Goal: Task Accomplishment & Management: Use online tool/utility

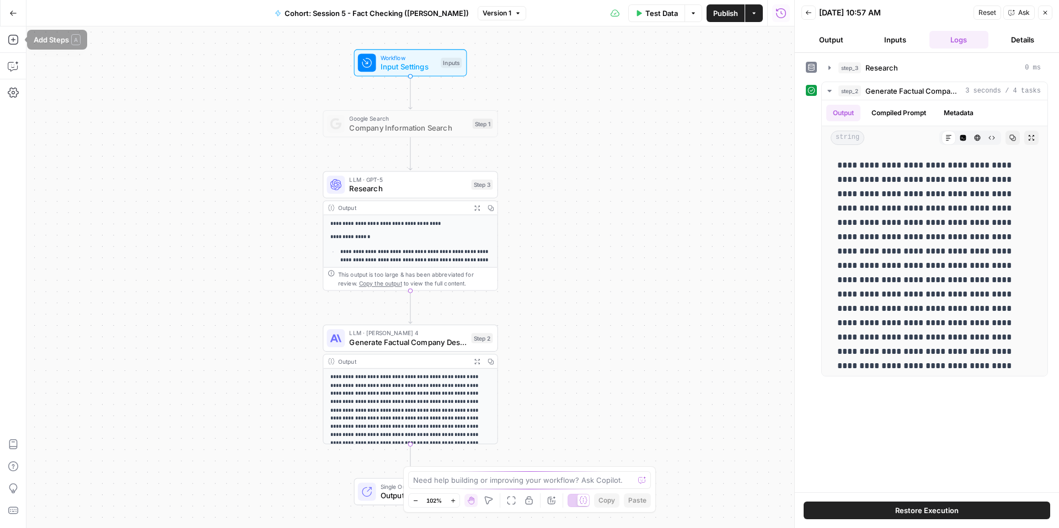
click at [11, 18] on button "Go Back" at bounding box center [13, 13] width 20 height 20
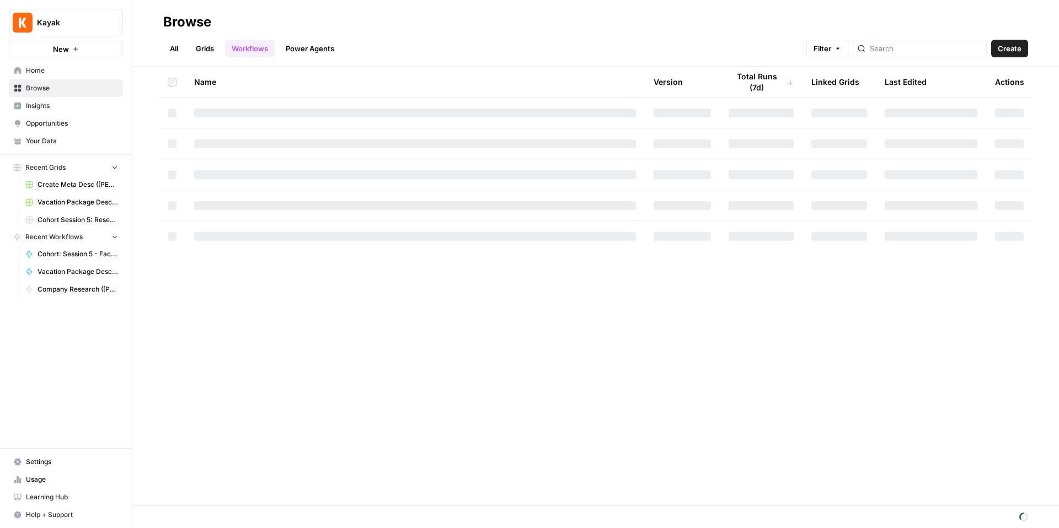
click at [51, 87] on span "Browse" at bounding box center [72, 88] width 92 height 10
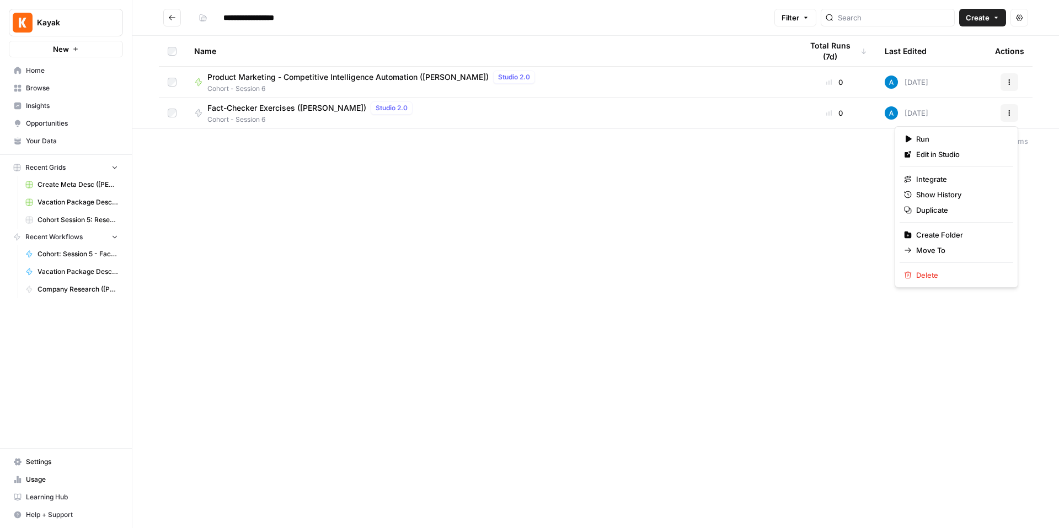
click at [1004, 119] on button "Actions" at bounding box center [1010, 113] width 18 height 18
click at [954, 210] on span "Duplicate" at bounding box center [960, 210] width 88 height 11
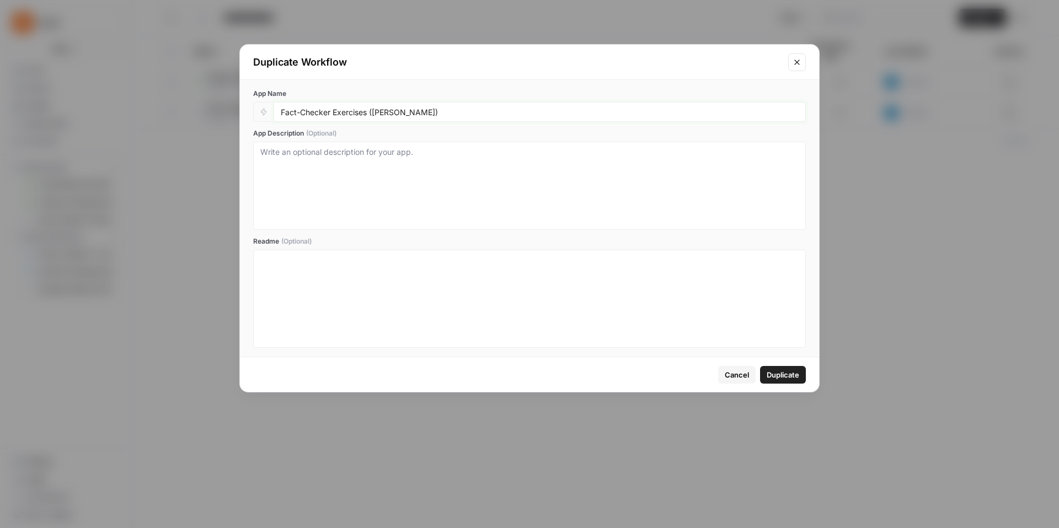
click at [410, 110] on input "Fact-Checker Exercises ([PERSON_NAME])" at bounding box center [540, 112] width 518 height 10
drag, startPoint x: 398, startPoint y: 113, endPoint x: 375, endPoint y: 114, distance: 23.8
click at [375, 114] on input "Fact-Checker Exercises ([PERSON_NAME])" at bounding box center [540, 112] width 518 height 10
type input "Fact-Checker Exercises ([PERSON_NAME])"
click at [778, 370] on span "Duplicate" at bounding box center [783, 375] width 33 height 11
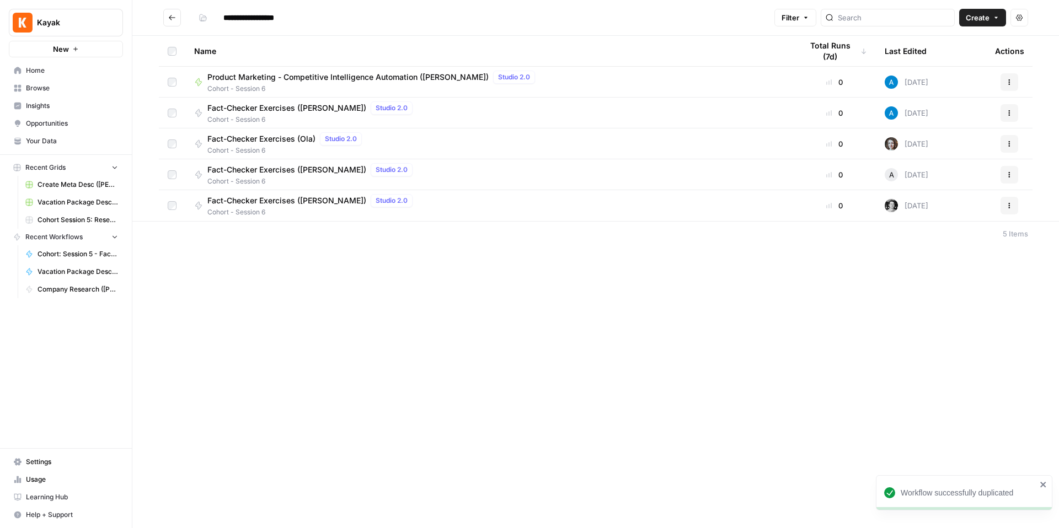
click at [402, 205] on div "Fact-Checker Exercises ([PERSON_NAME]) Studio 2.0 Cohort - Session 6" at bounding box center [489, 205] width 590 height 23
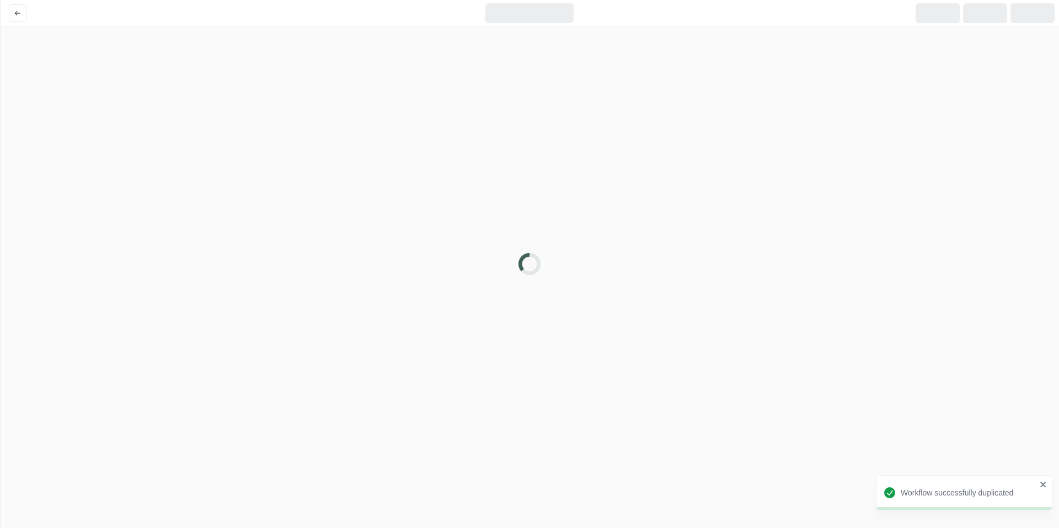
click at [402, 205] on div at bounding box center [529, 264] width 1059 height 528
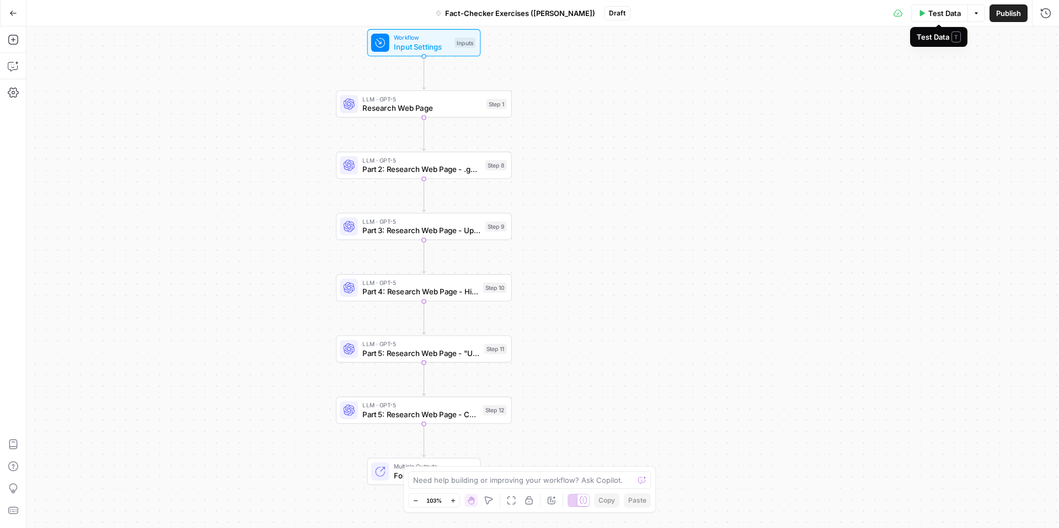
click at [953, 19] on button "Test Data" at bounding box center [939, 13] width 57 height 18
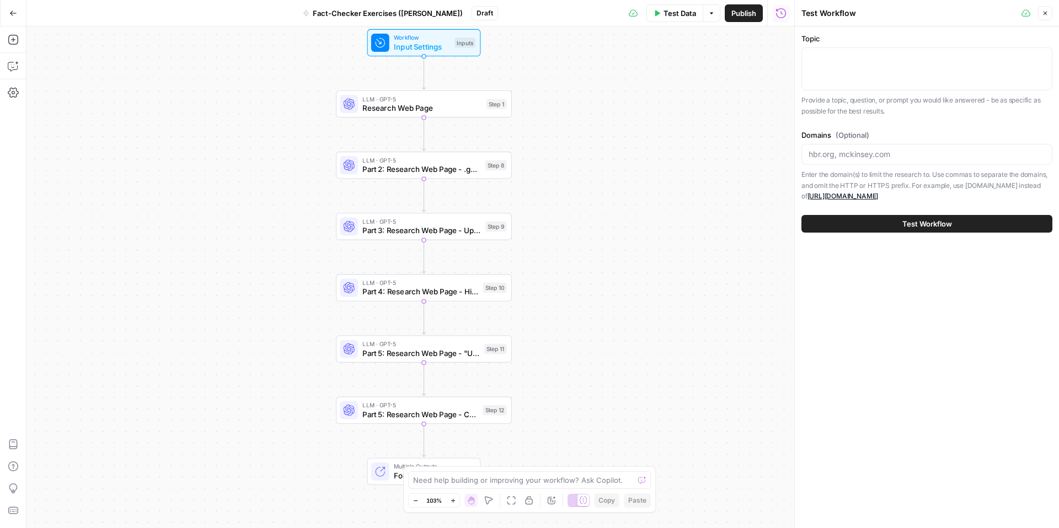
click at [880, 67] on div at bounding box center [926, 68] width 251 height 43
type textarea "i"
type textarea "Tips for flying"
click at [924, 221] on span "Test Workflow" at bounding box center [927, 223] width 50 height 11
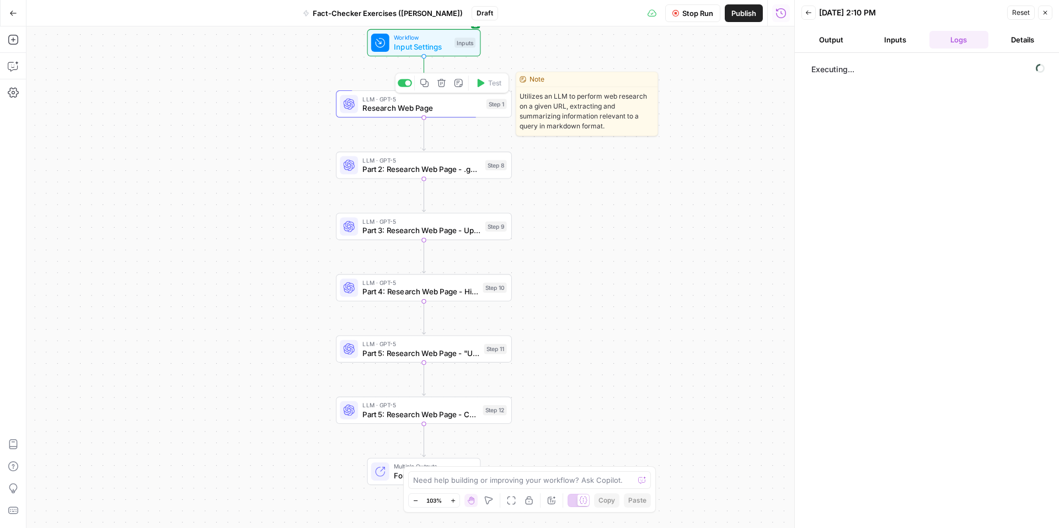
click at [447, 113] on span "Research Web Page" at bounding box center [421, 109] width 119 height 12
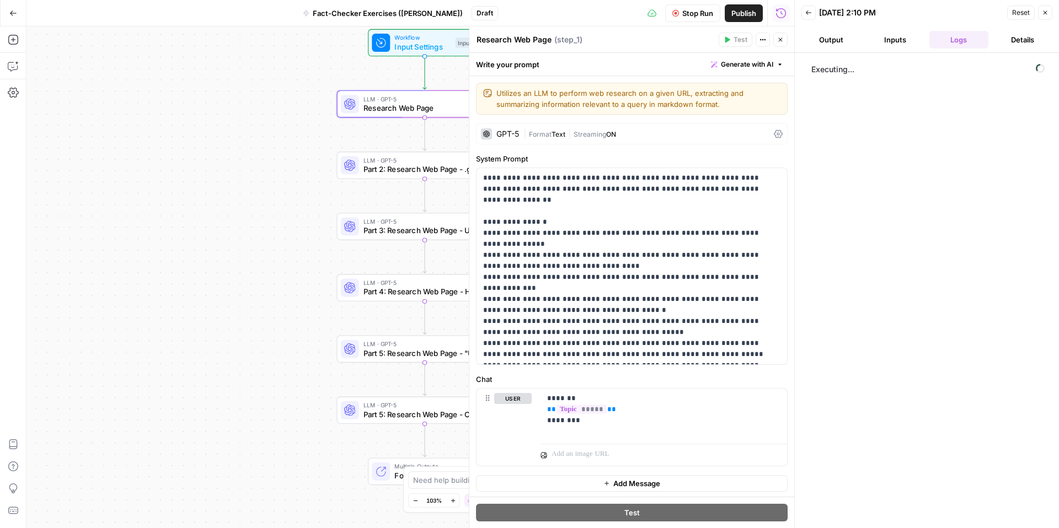
scroll to position [2, 0]
click at [627, 480] on span "Add Message" at bounding box center [636, 482] width 47 height 11
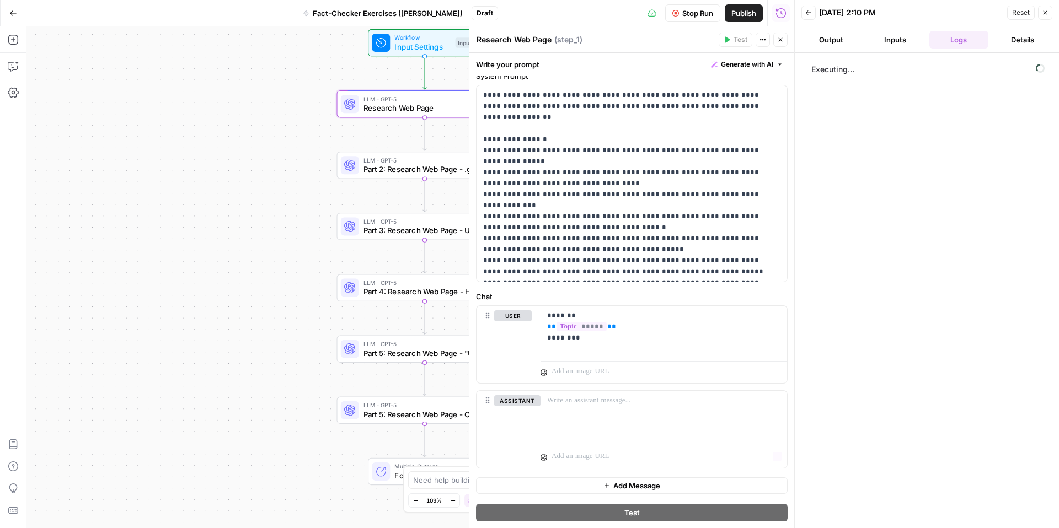
scroll to position [87, 0]
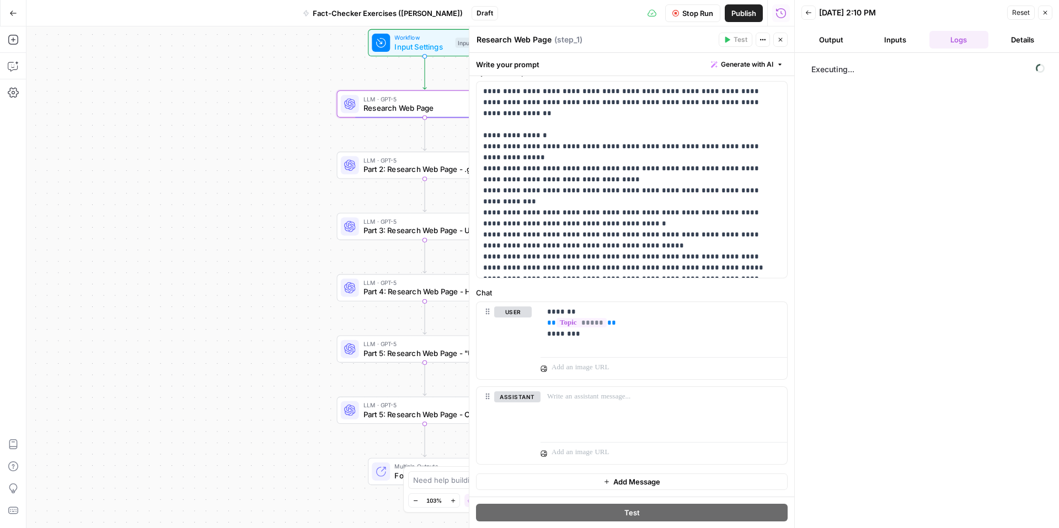
click at [593, 478] on button "Add Message" at bounding box center [632, 482] width 312 height 17
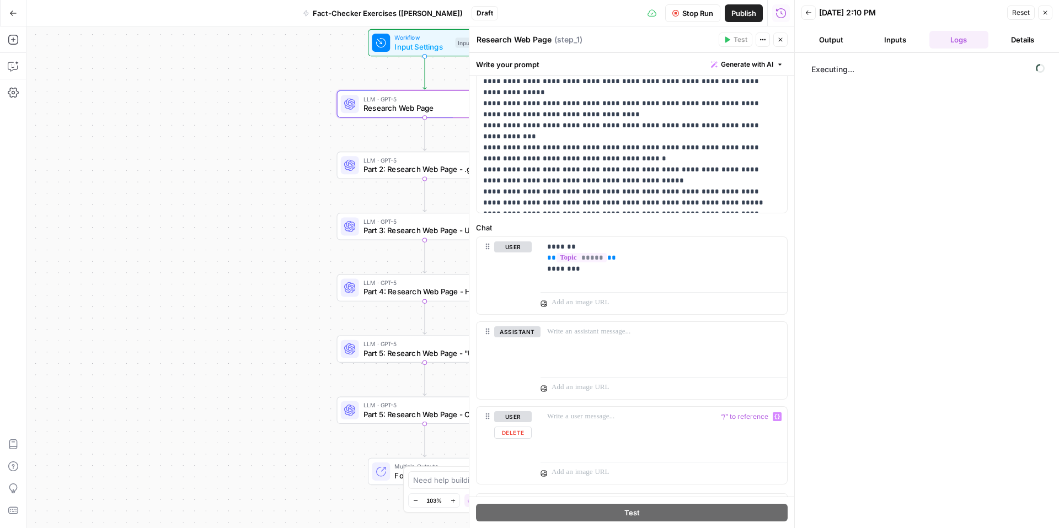
scroll to position [164, 0]
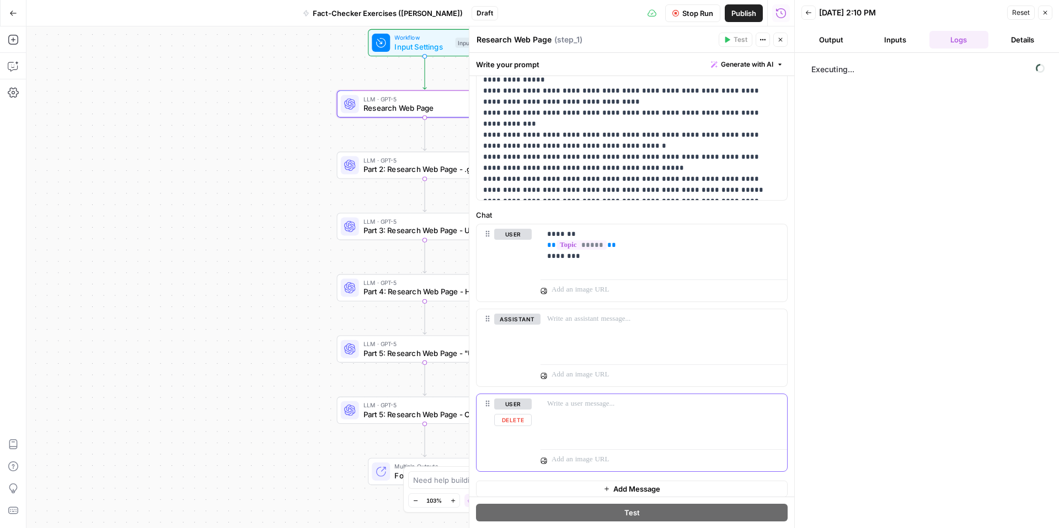
click at [522, 415] on button "Delete" at bounding box center [513, 420] width 38 height 12
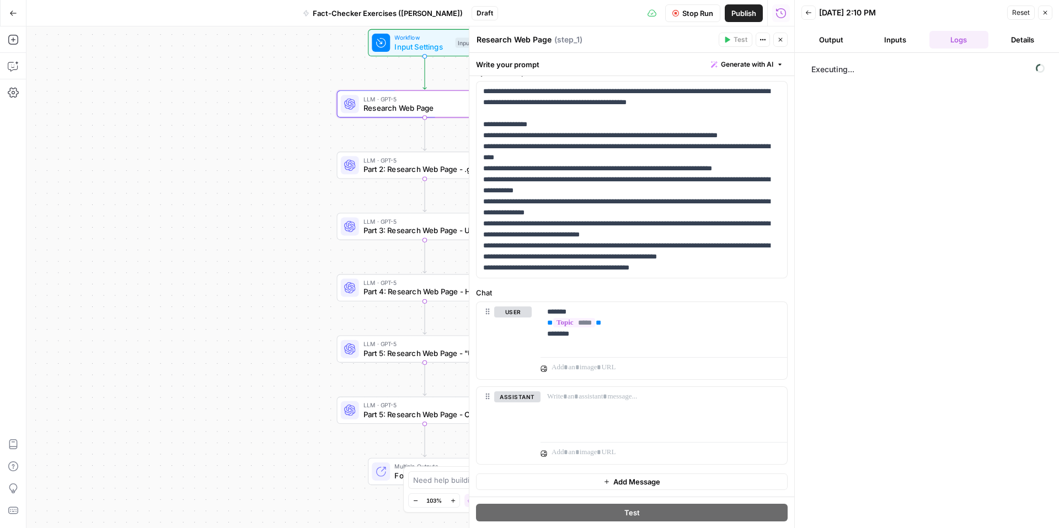
scroll to position [87, 0]
click at [517, 411] on button "Delete" at bounding box center [517, 413] width 46 height 12
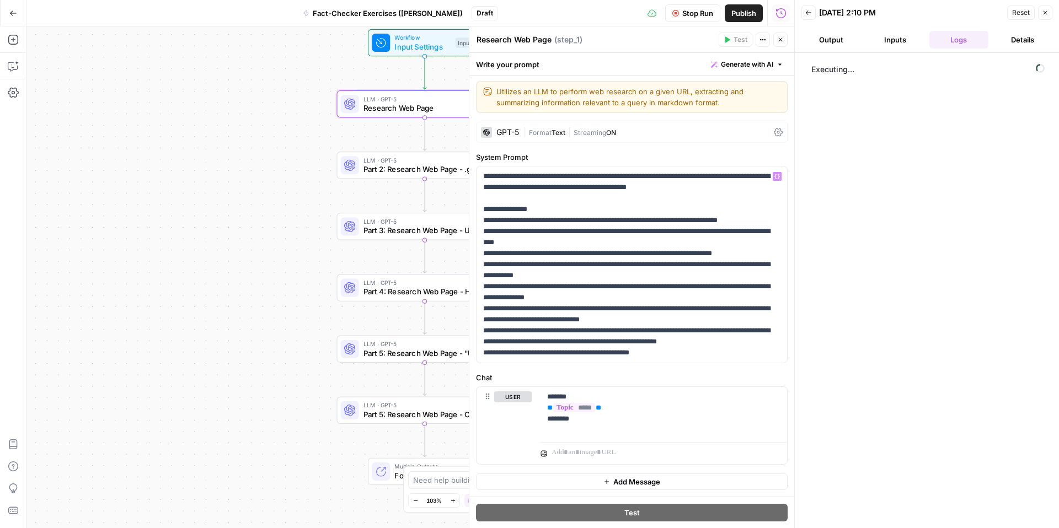
scroll to position [0, 0]
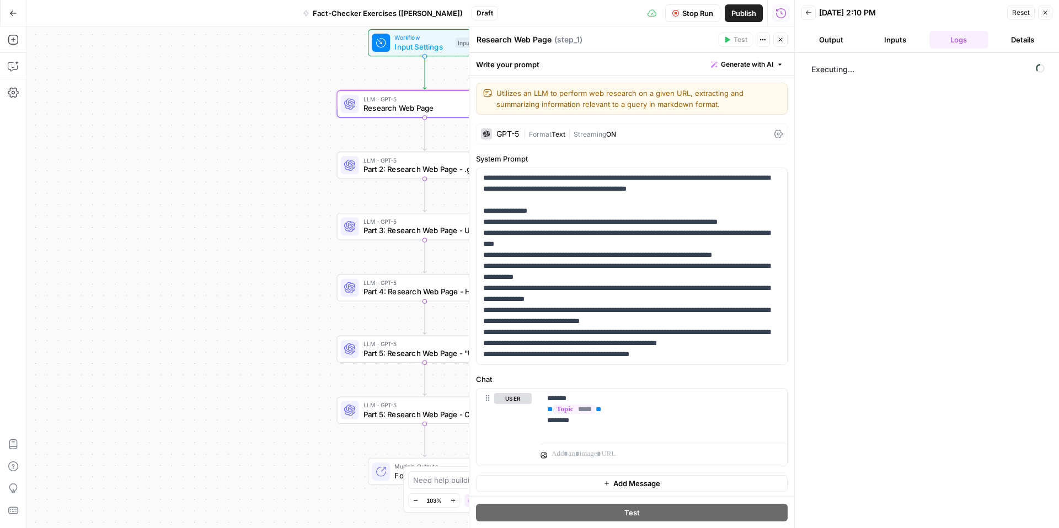
click at [1044, 15] on icon "button" at bounding box center [1045, 12] width 7 height 7
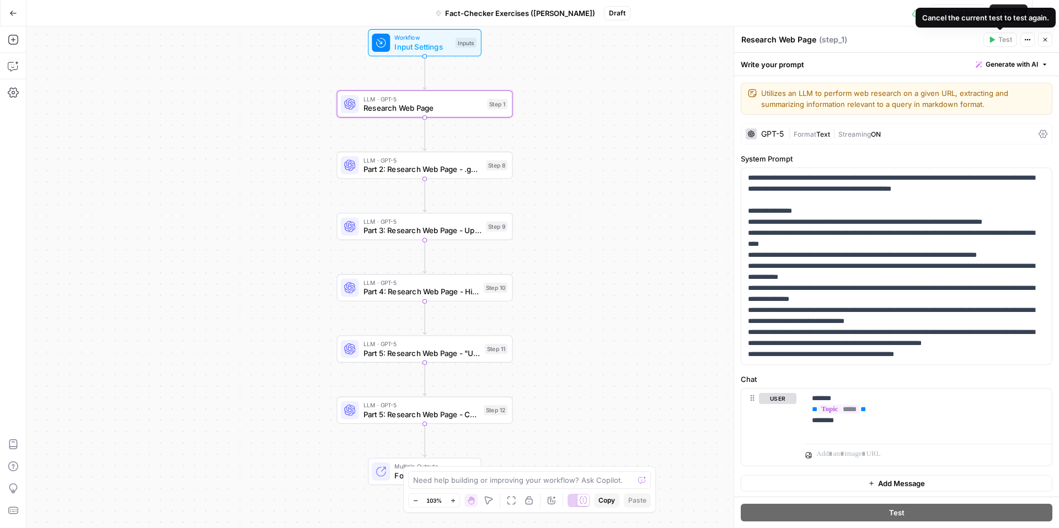
click at [1025, 39] on icon "button" at bounding box center [1026, 40] width 2 height 2
click at [967, 18] on button "Stop Run" at bounding box center [957, 13] width 55 height 18
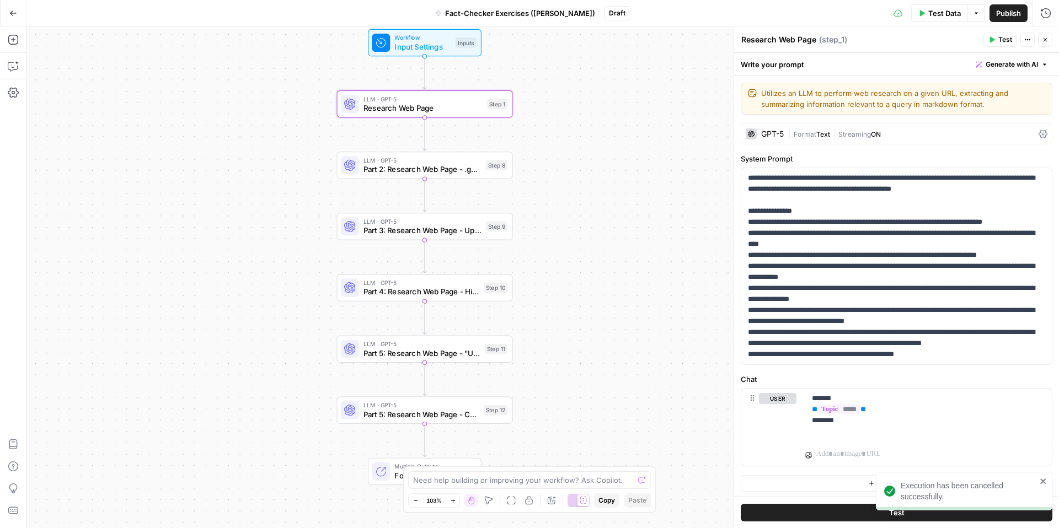
click at [1045, 138] on div "GPT-5 | Format Text | Streaming ON" at bounding box center [897, 134] width 312 height 21
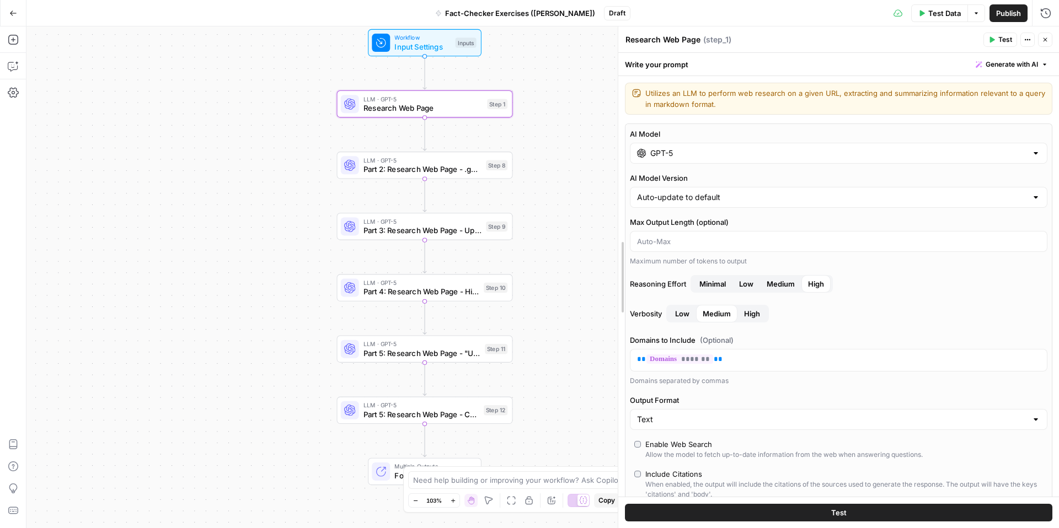
drag, startPoint x: 734, startPoint y: 218, endPoint x: 522, endPoint y: 206, distance: 212.7
click at [522, 206] on body "Kayak New Home Browse Insights Opportunities Your Data Recent Grids Create Meta…" at bounding box center [529, 264] width 1059 height 528
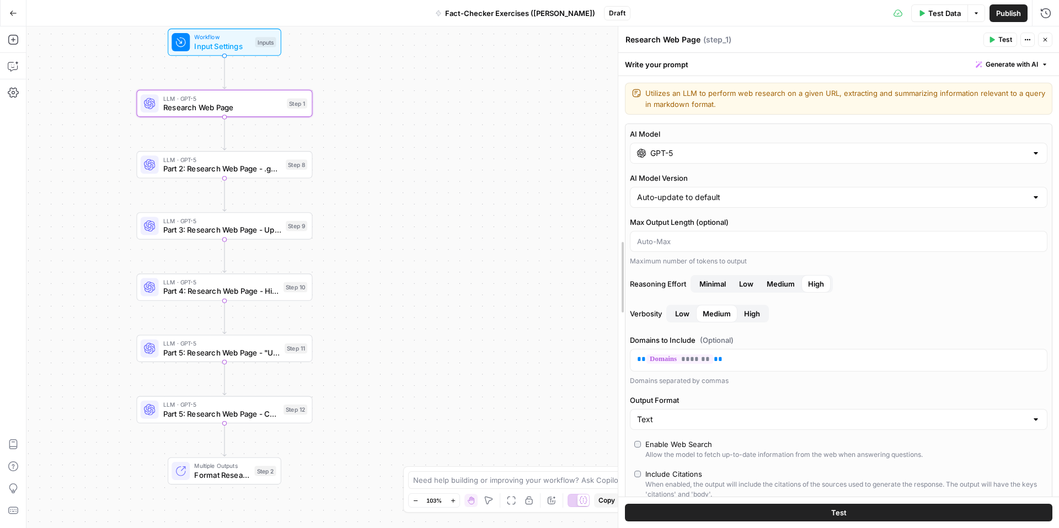
drag, startPoint x: 617, startPoint y: 216, endPoint x: 553, endPoint y: 216, distance: 64.0
click at [553, 216] on body "Kayak New Home Browse Insights Opportunities Your Data Recent Grids Create Meta…" at bounding box center [529, 264] width 1059 height 528
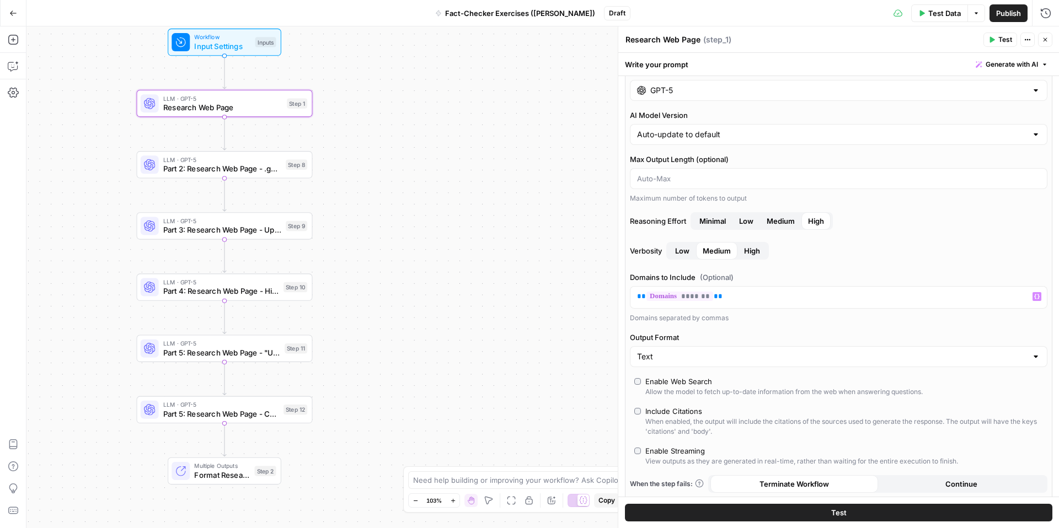
scroll to position [63, 0]
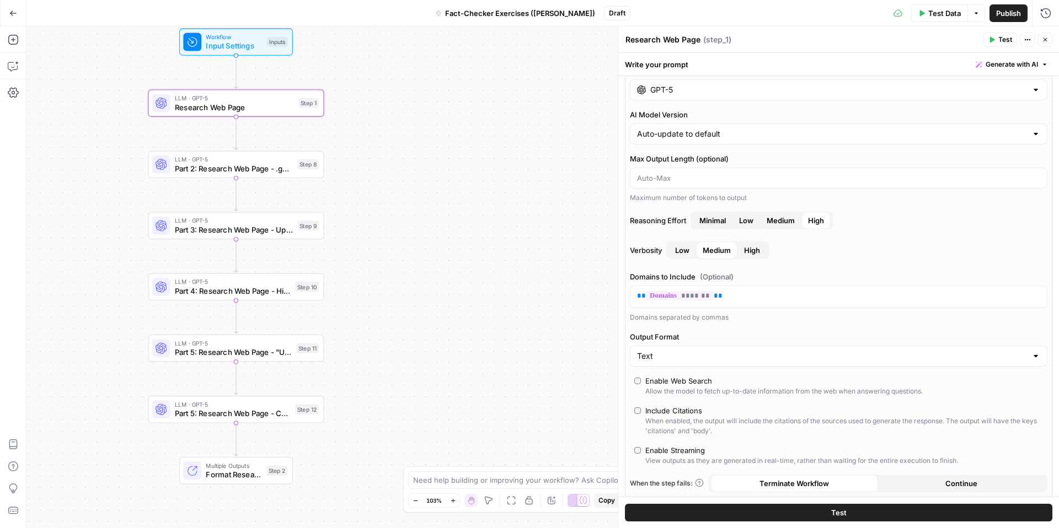
click at [469, 105] on div "Workflow Input Settings Inputs LLM · GPT-5 Research Web Page Step 1 LLM · GPT-5…" at bounding box center [542, 277] width 1033 height 502
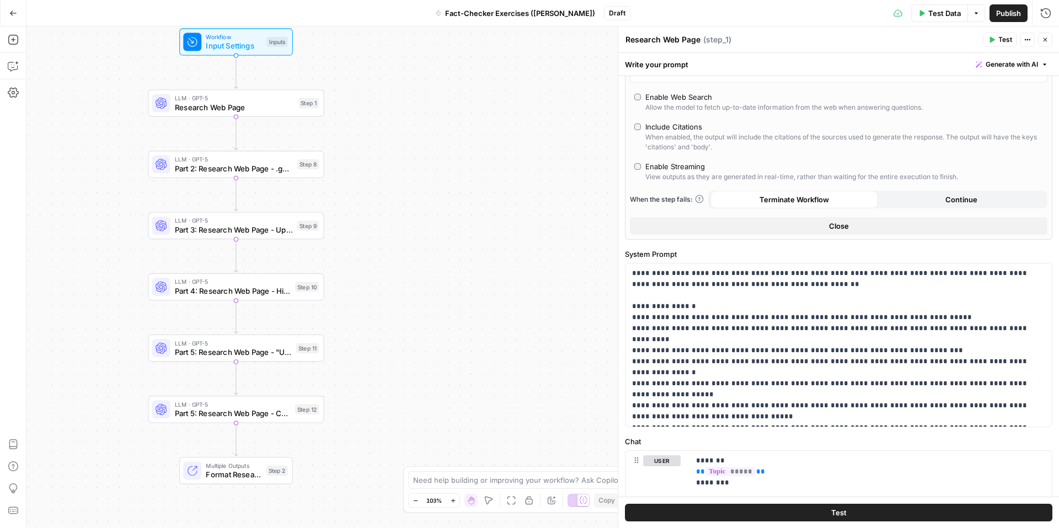
scroll to position [411, 0]
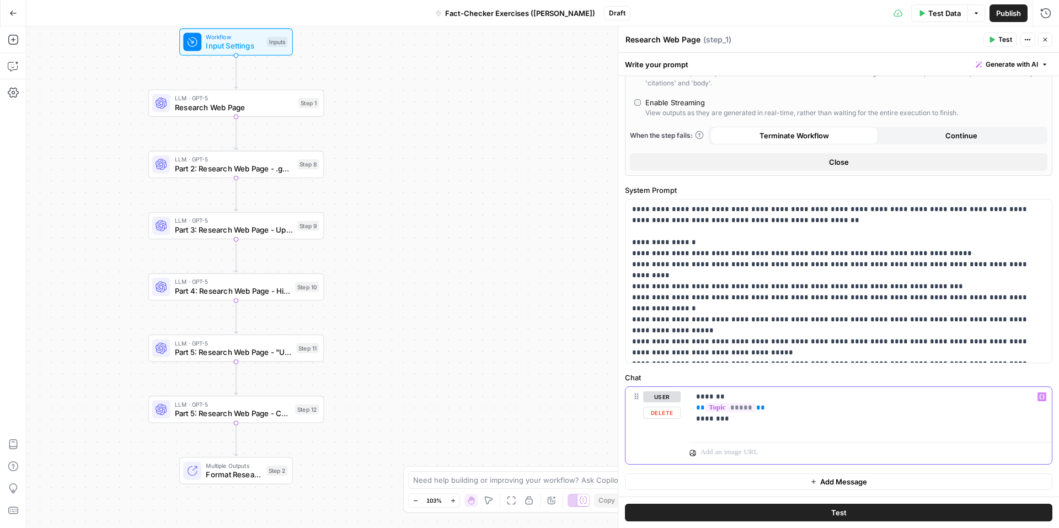
click at [758, 429] on div "******* ** ***** ** ********" at bounding box center [870, 412] width 362 height 51
click at [996, 39] on button "Test" at bounding box center [1000, 40] width 34 height 14
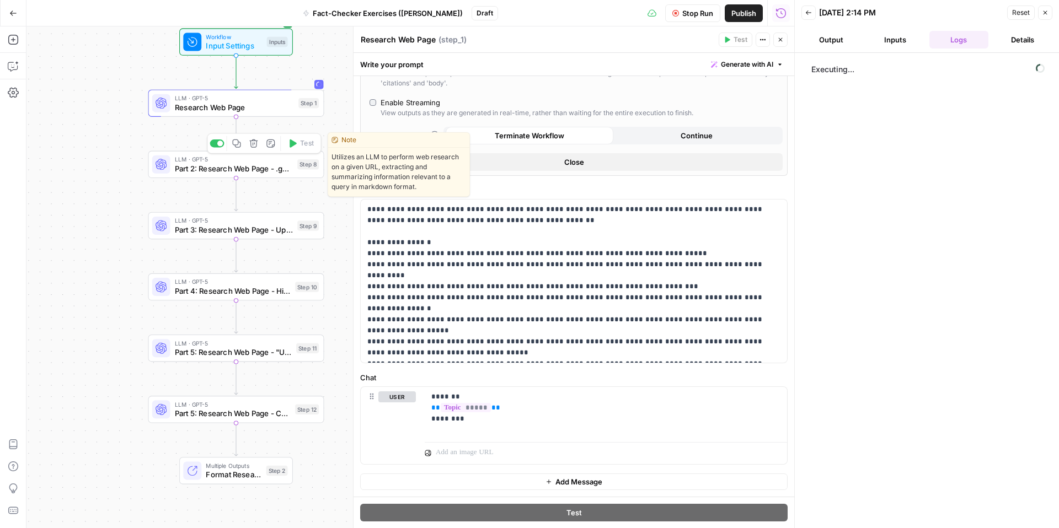
click at [270, 163] on span "Part 2: Research Web Page - .gov / .edu Only" at bounding box center [234, 169] width 118 height 12
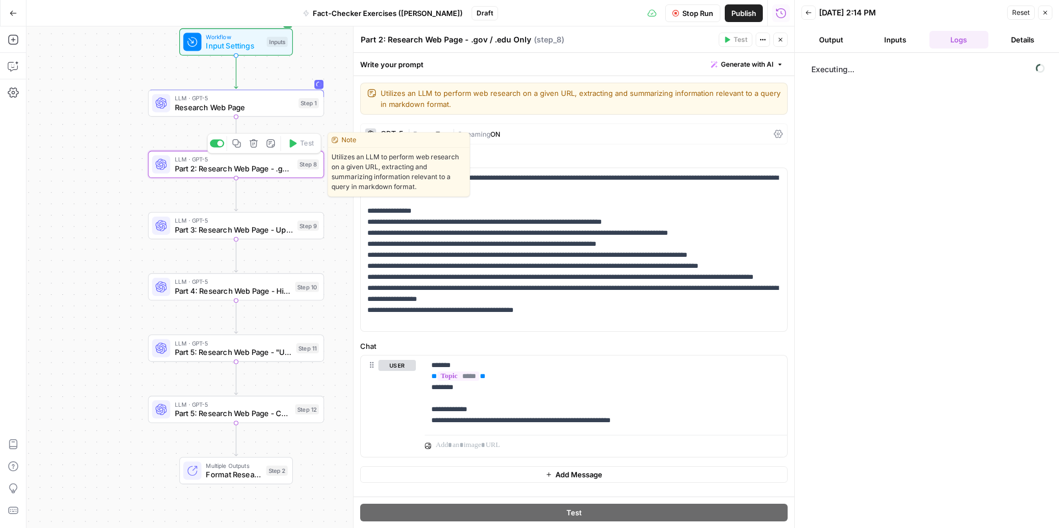
click at [164, 166] on icon at bounding box center [162, 165] width 12 height 12
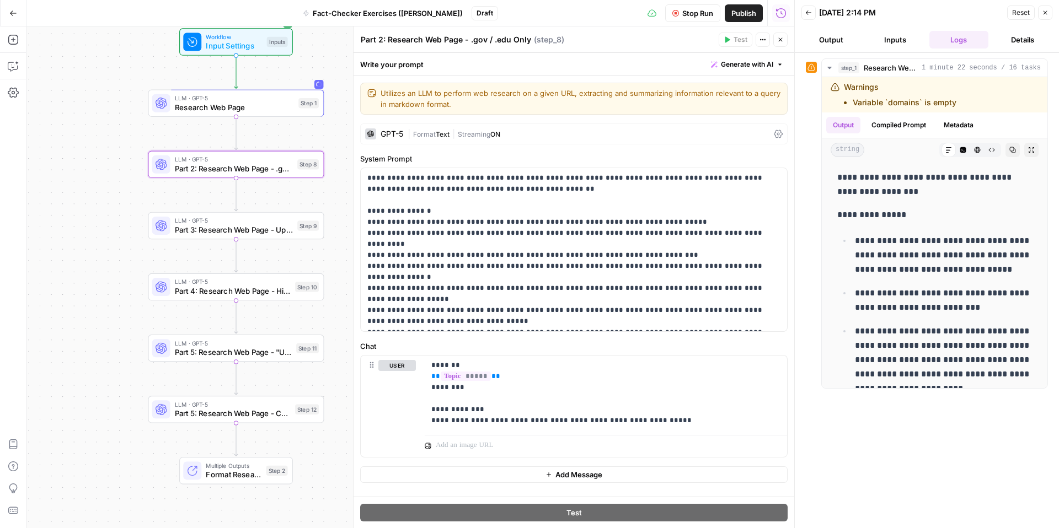
click at [647, 41] on div "Part 2: Research Web Page - .gov / .edu Only Part 2: Research Web Page - .gov /…" at bounding box center [537, 40] width 355 height 12
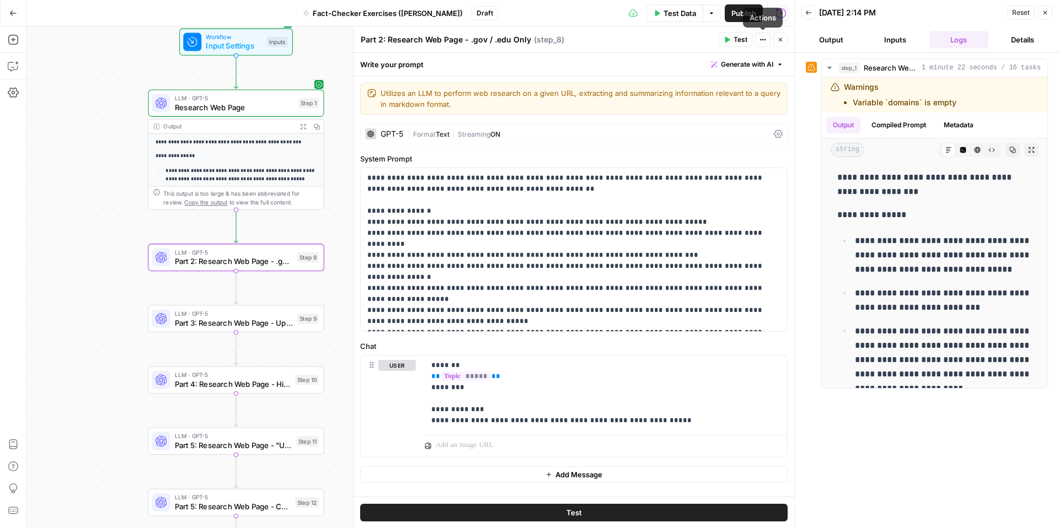
click at [757, 40] on button "Actions" at bounding box center [763, 40] width 14 height 14
click at [760, 40] on icon "button" at bounding box center [763, 39] width 7 height 7
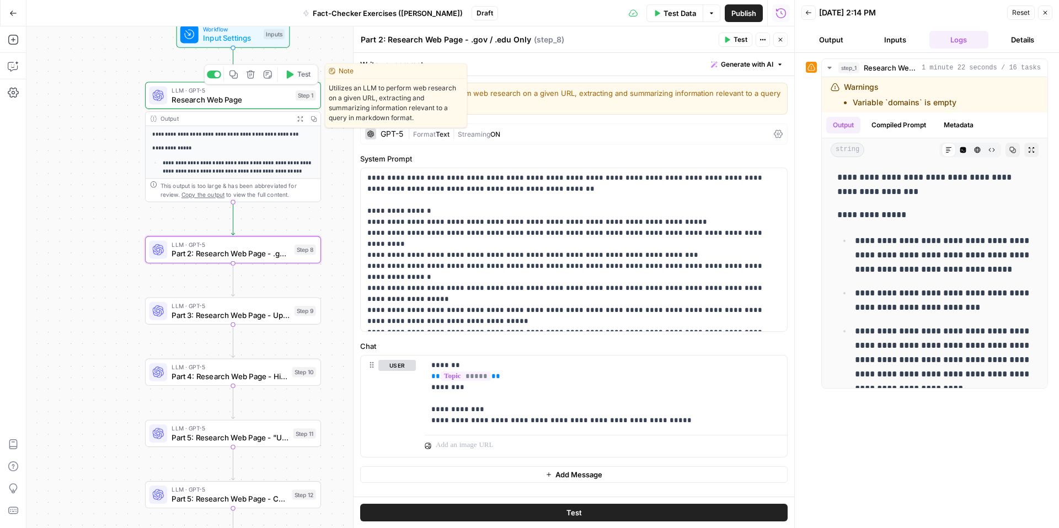
click at [251, 97] on span "Research Web Page" at bounding box center [231, 100] width 119 height 12
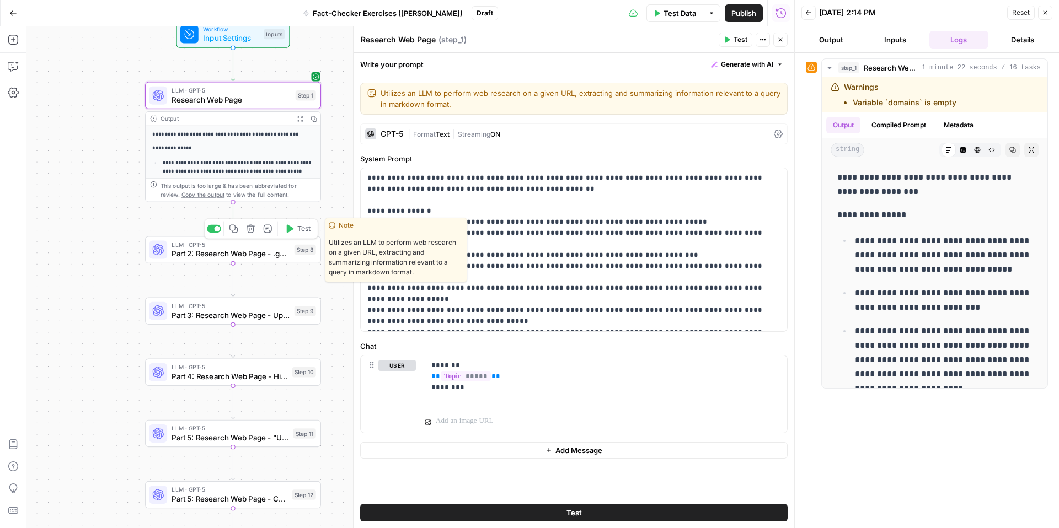
click at [240, 251] on span "Part 2: Research Web Page - .gov / .edu Only" at bounding box center [231, 254] width 118 height 12
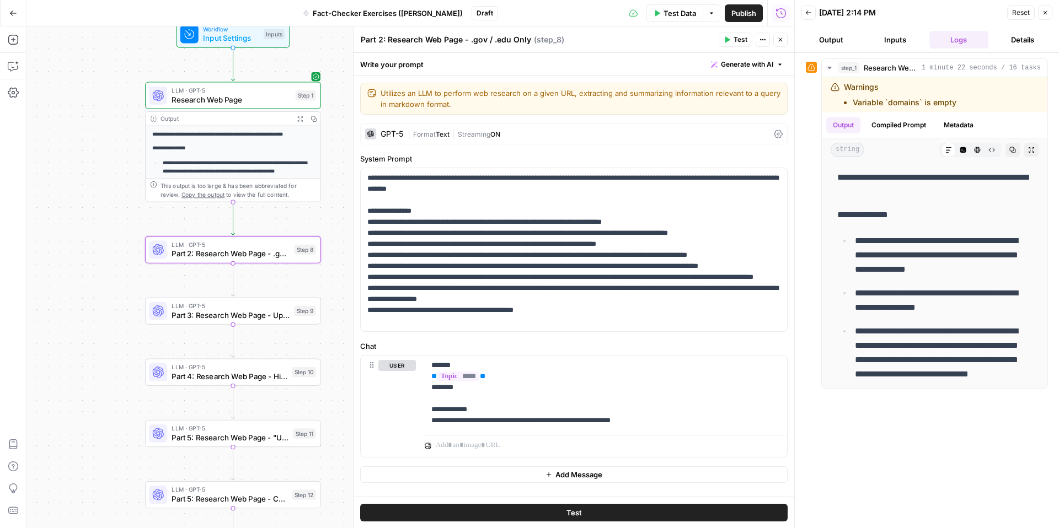
click at [786, 45] on button "Close" at bounding box center [780, 40] width 14 height 14
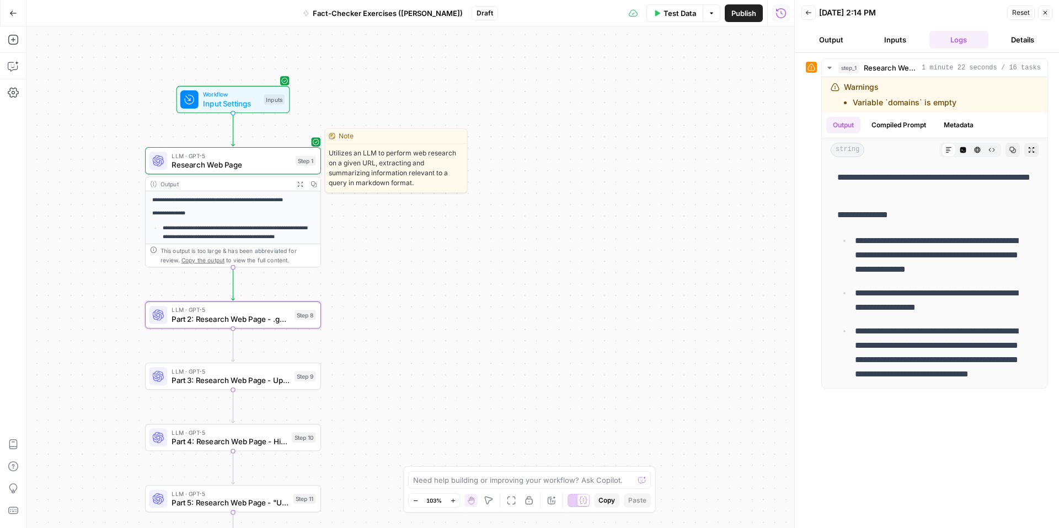
click at [268, 153] on span "LLM · GPT-5" at bounding box center [231, 155] width 119 height 9
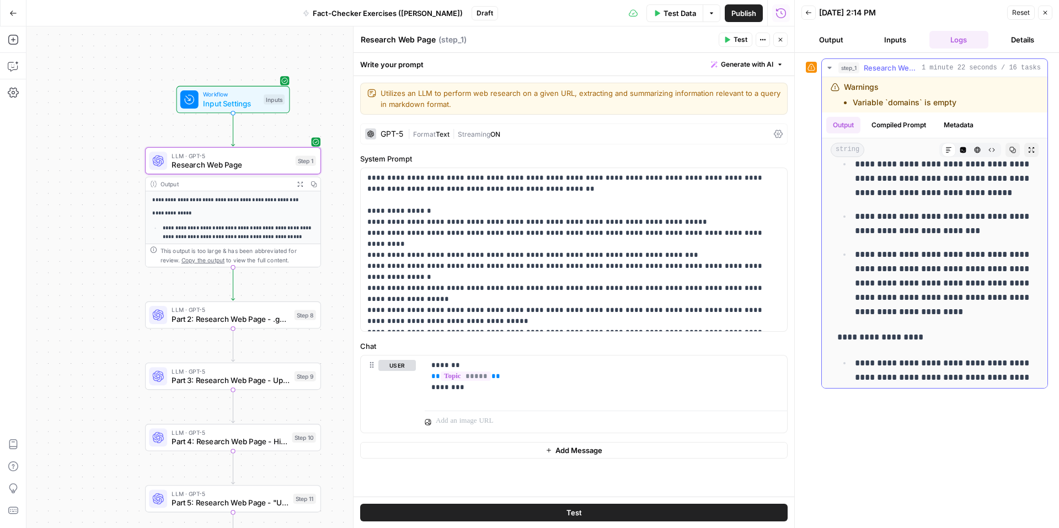
scroll to position [74, 0]
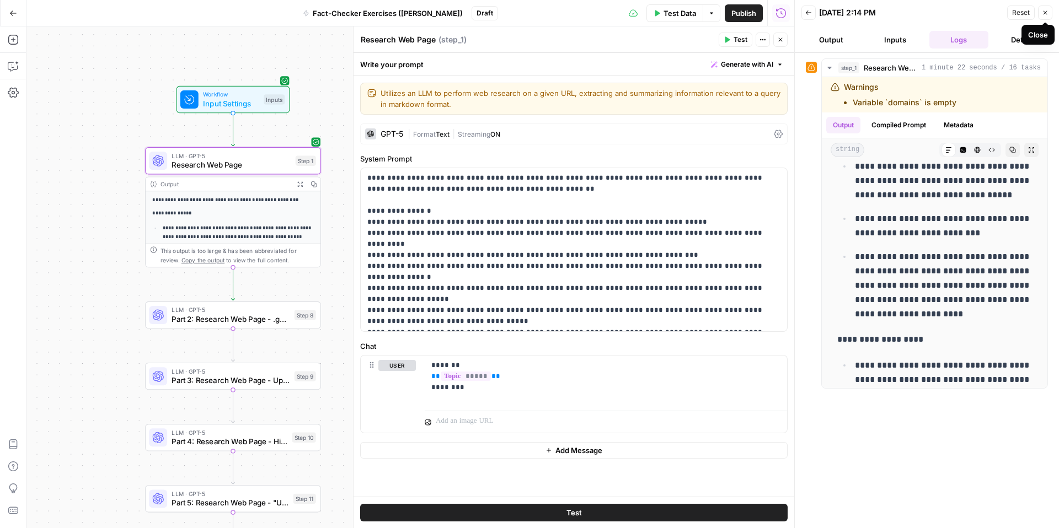
click at [1046, 16] on button "Close" at bounding box center [1045, 13] width 14 height 14
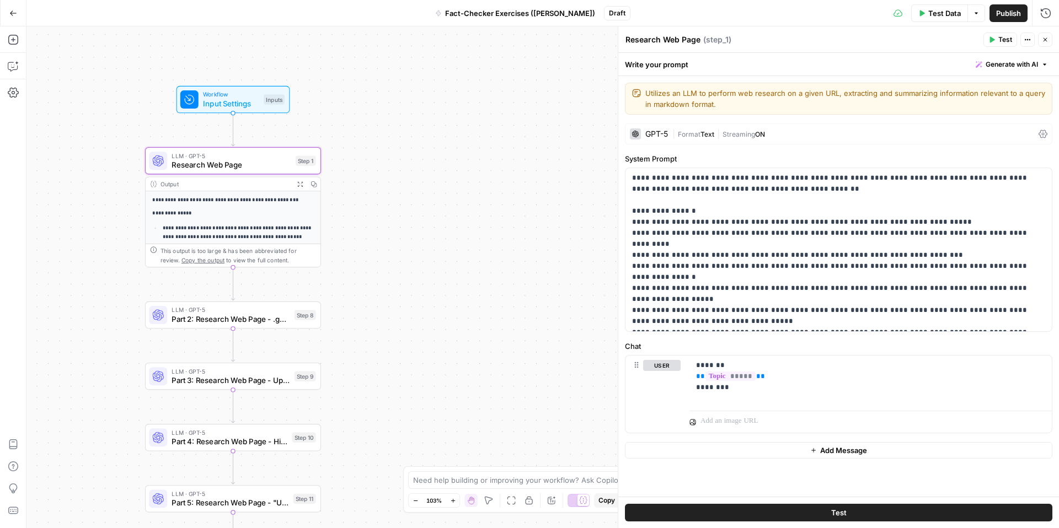
click at [1045, 38] on icon "button" at bounding box center [1045, 39] width 7 height 7
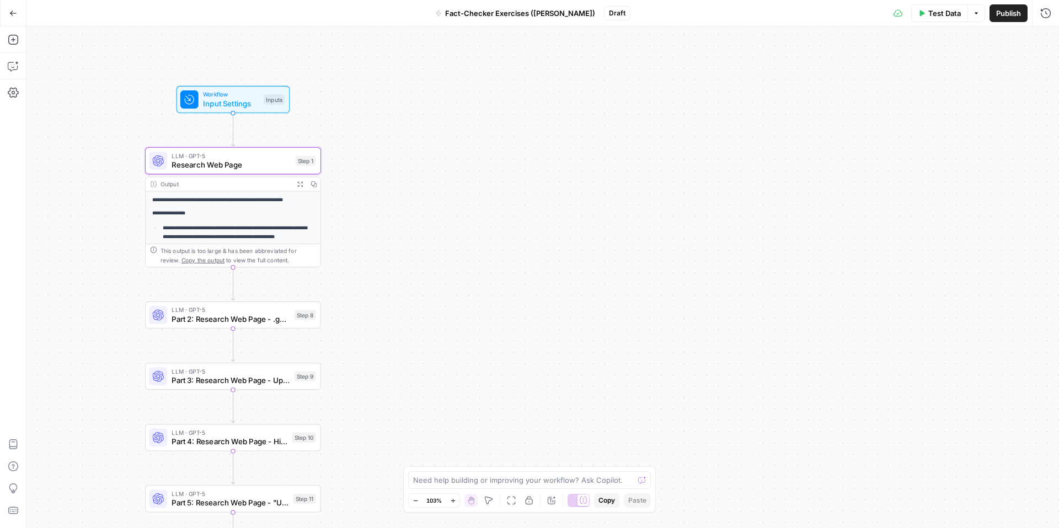
click at [977, 14] on icon "button" at bounding box center [976, 13] width 7 height 7
click at [940, 34] on div "Test Data T" at bounding box center [939, 36] width 44 height 11
click at [982, 19] on button "Options" at bounding box center [976, 13] width 18 height 18
click at [951, 34] on span "Run Test" at bounding box center [945, 39] width 49 height 11
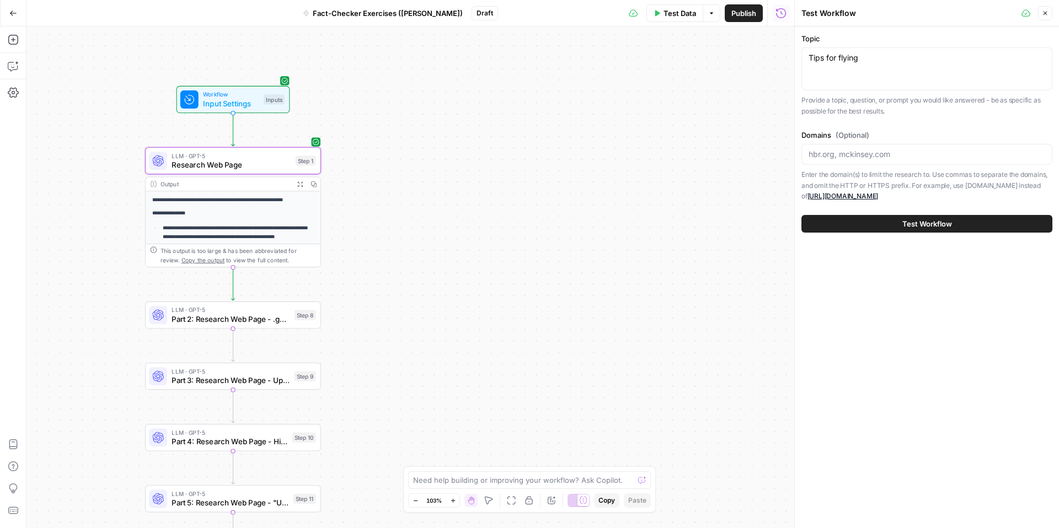
click at [910, 222] on span "Test Workflow" at bounding box center [927, 223] width 50 height 11
click at [915, 223] on span "Test Workflow" at bounding box center [927, 223] width 50 height 11
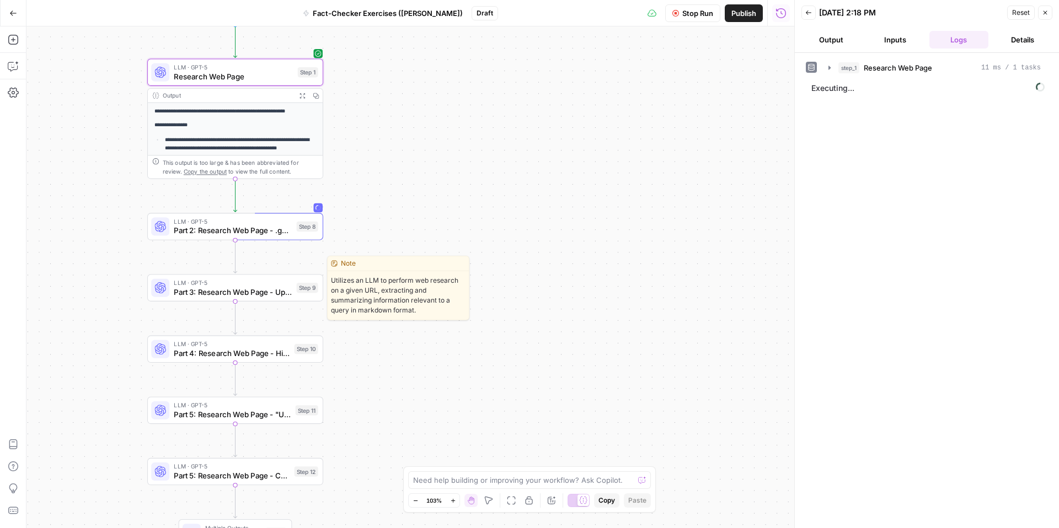
click at [227, 293] on span "Part 3: Research Web Page - Updated Date + Two Sources Supporting" at bounding box center [233, 292] width 118 height 12
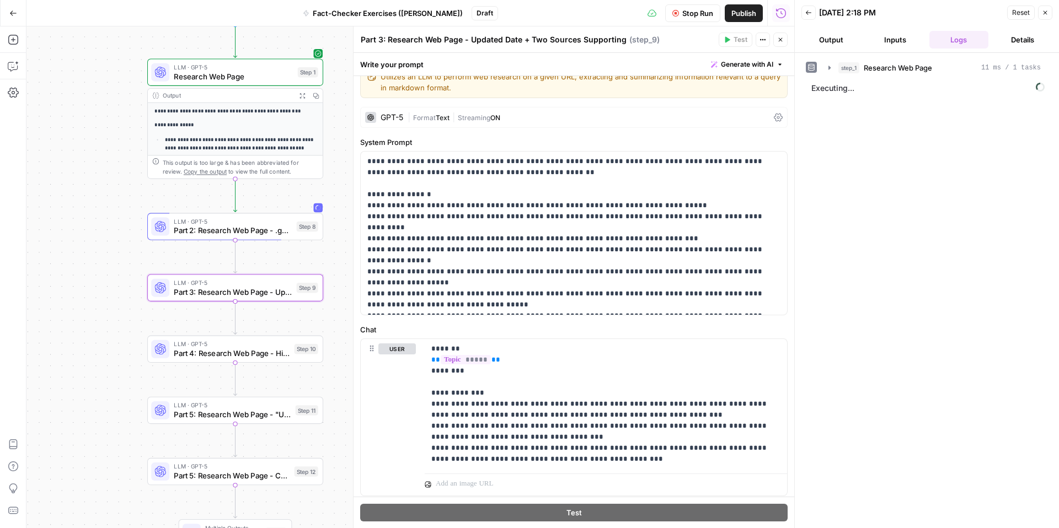
scroll to position [24, 0]
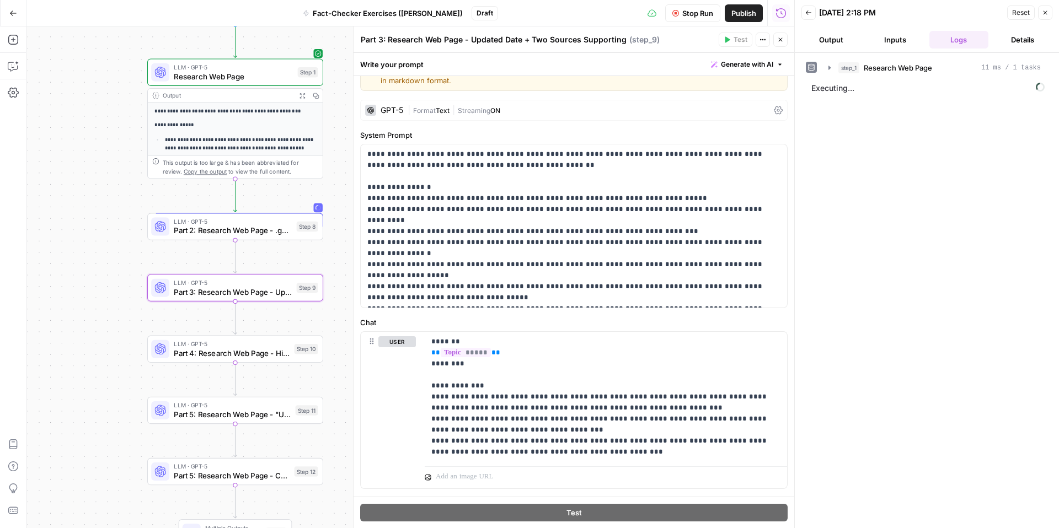
click at [778, 107] on icon at bounding box center [778, 110] width 9 height 8
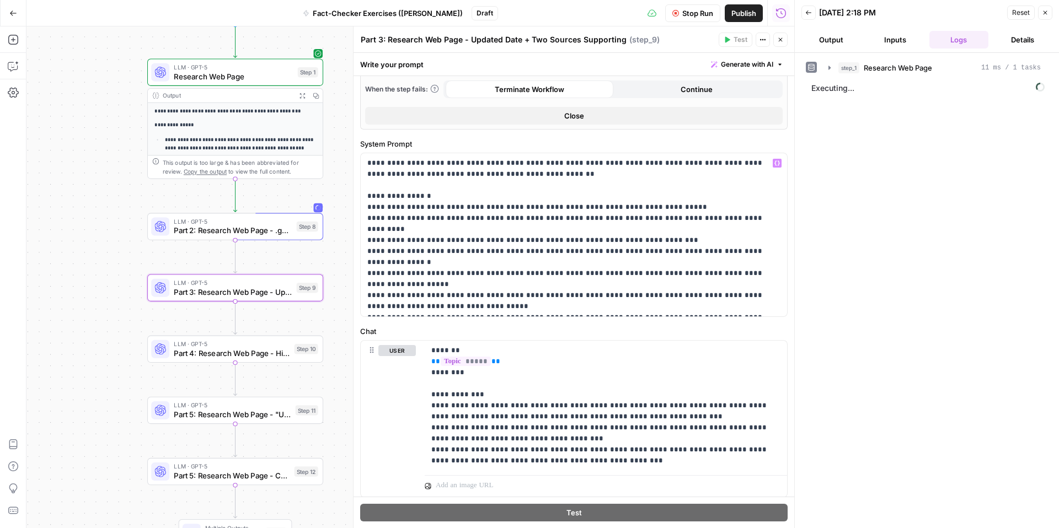
scroll to position [491, 0]
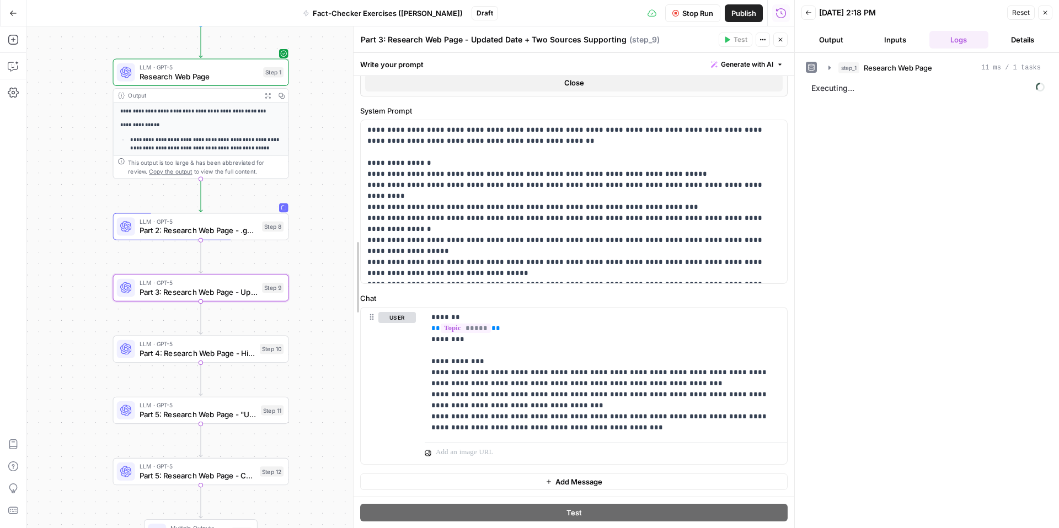
drag, startPoint x: 354, startPoint y: 230, endPoint x: 330, endPoint y: 226, distance: 23.6
click at [330, 226] on body "**********" at bounding box center [529, 264] width 1059 height 528
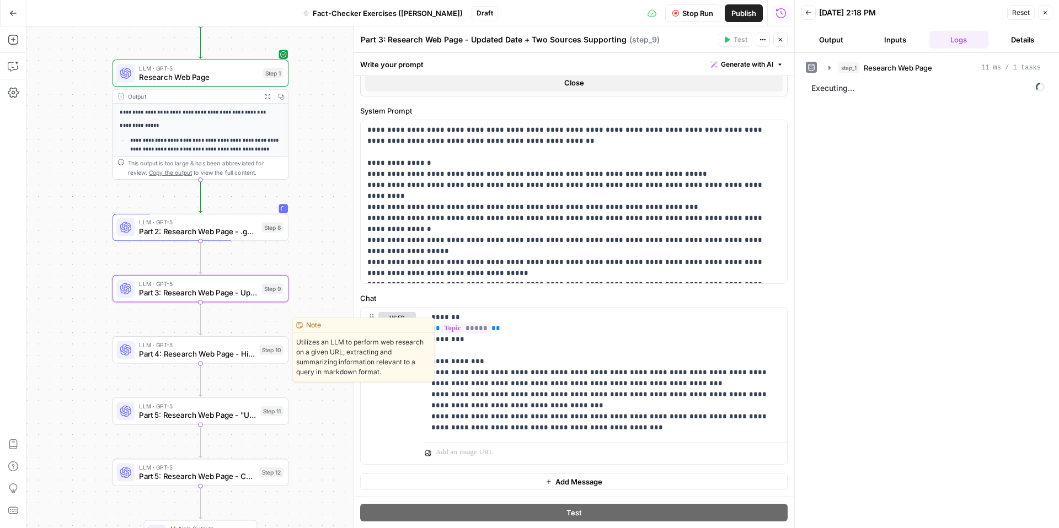
click at [240, 360] on div "LLM · GPT-5 Part 4: Research Web Page - High / Medium / Low Step 10 Copy step D…" at bounding box center [201, 349] width 176 height 27
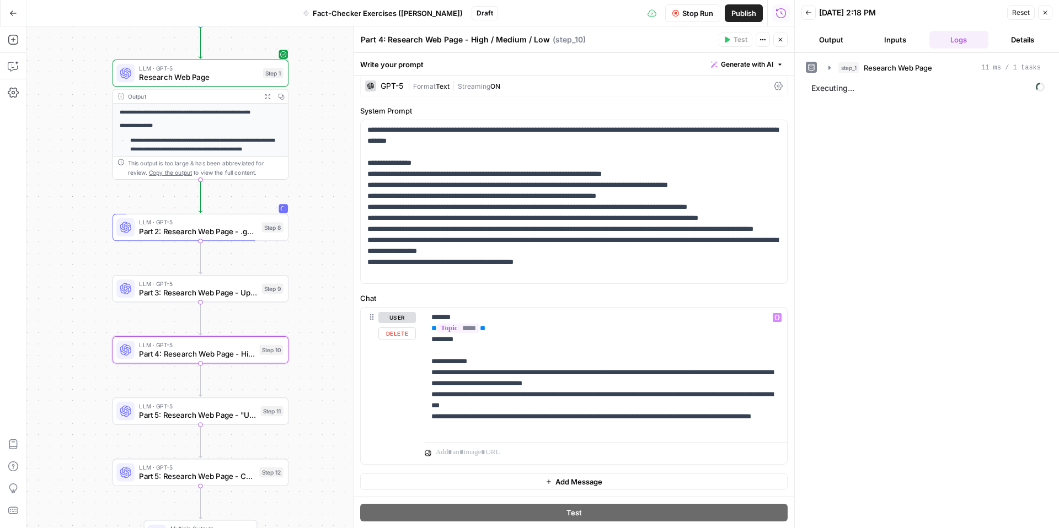
scroll to position [0, 0]
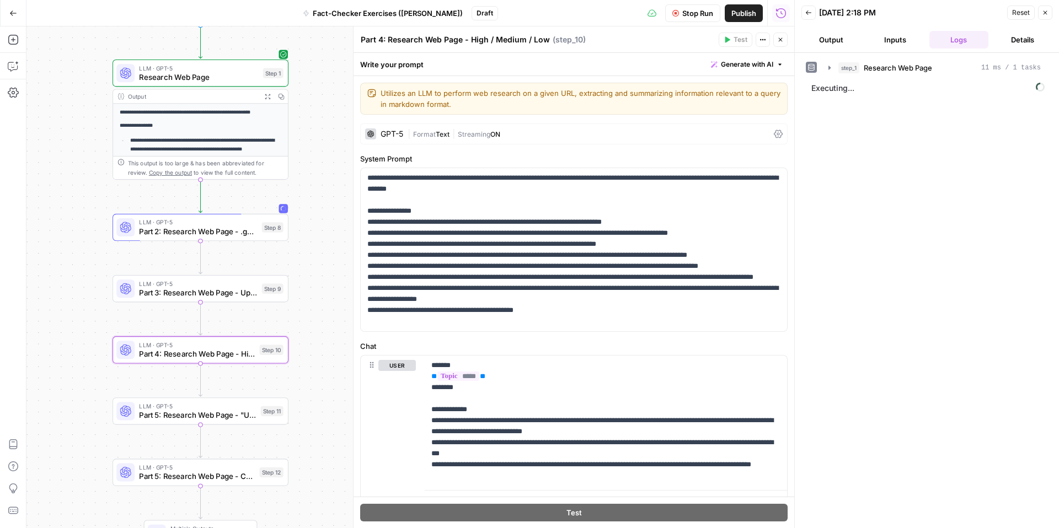
click at [778, 136] on icon at bounding box center [778, 134] width 9 height 9
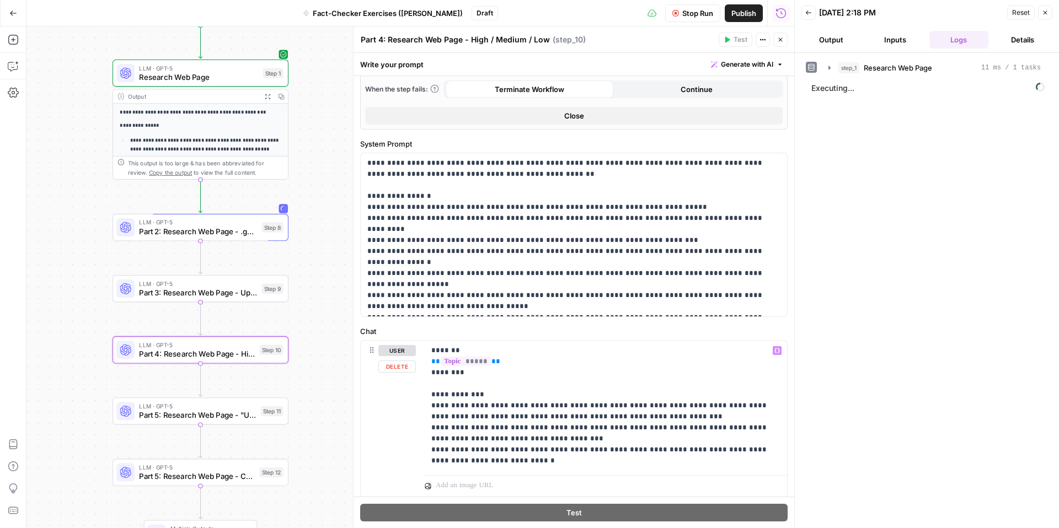
scroll to position [491, 0]
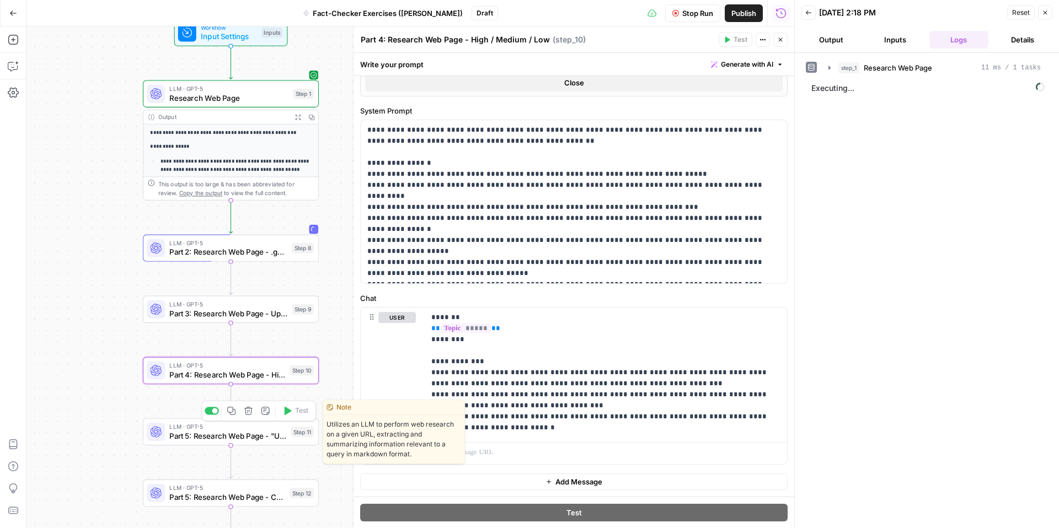
click at [280, 432] on span "Part 5: Research Web Page - "Unverifiable"" at bounding box center [227, 436] width 117 height 12
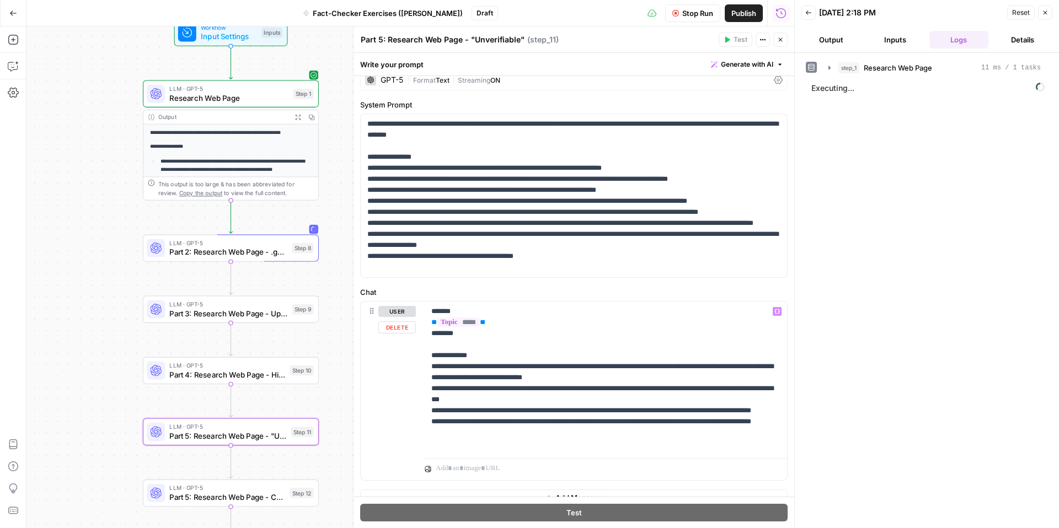
scroll to position [70, 0]
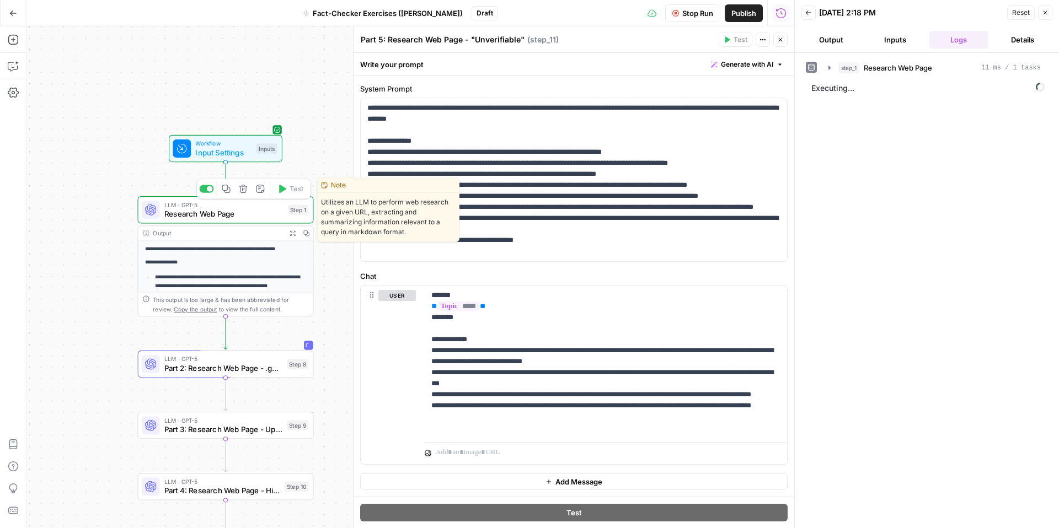
click at [242, 214] on span "Research Web Page" at bounding box center [223, 214] width 119 height 12
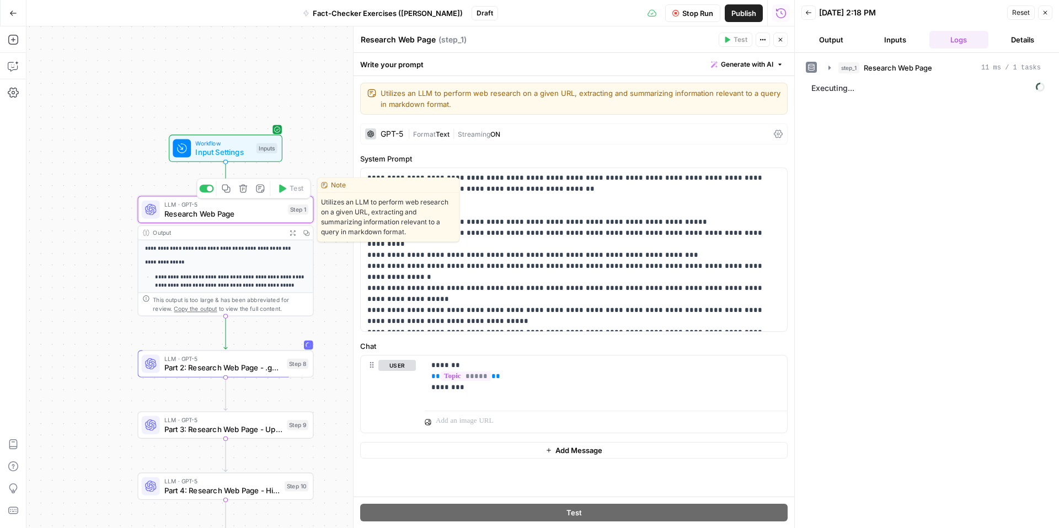
click at [245, 211] on span "Research Web Page" at bounding box center [223, 214] width 119 height 12
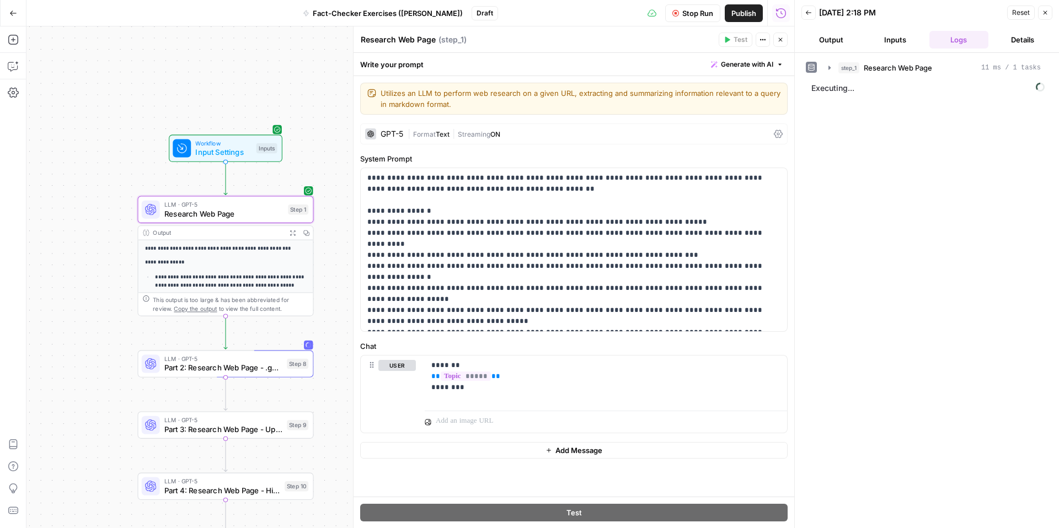
click at [806, 10] on icon "button" at bounding box center [808, 12] width 7 height 7
click at [1046, 38] on icon "button" at bounding box center [1046, 39] width 6 height 6
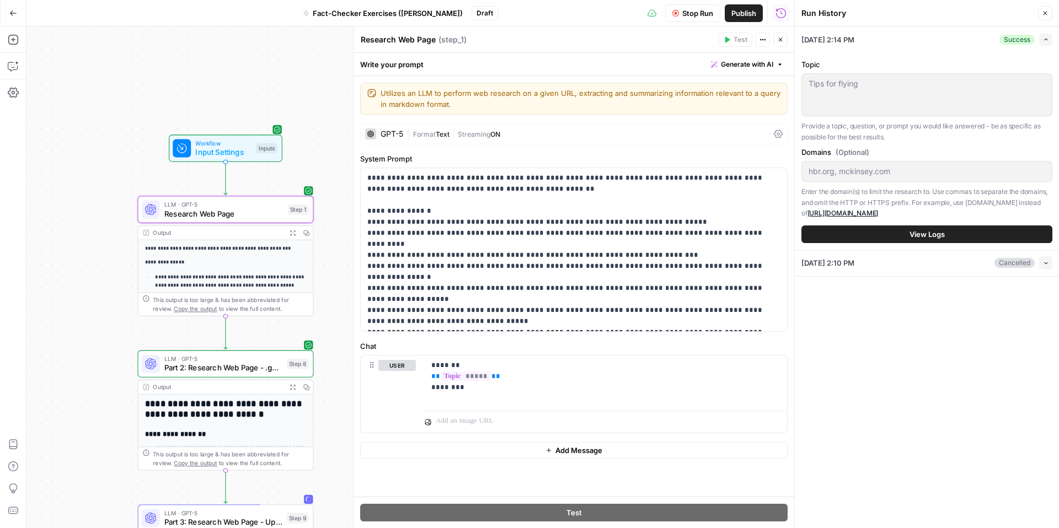
click at [1041, 39] on button "Expand" at bounding box center [1045, 39] width 13 height 13
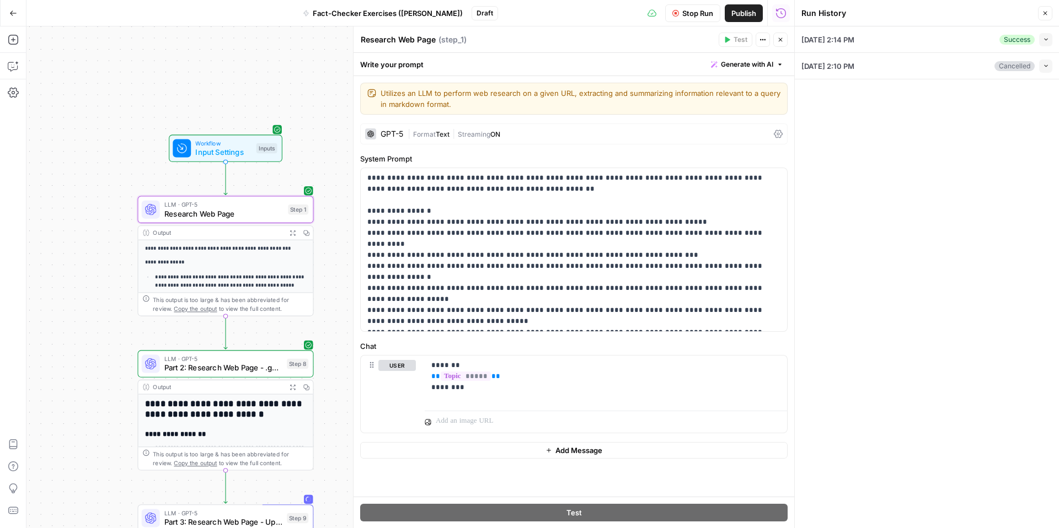
click at [981, 43] on div "[DATE] 2:14 PM Success Collapse" at bounding box center [926, 39] width 251 height 26
click at [1050, 40] on button "Collapse" at bounding box center [1045, 39] width 13 height 13
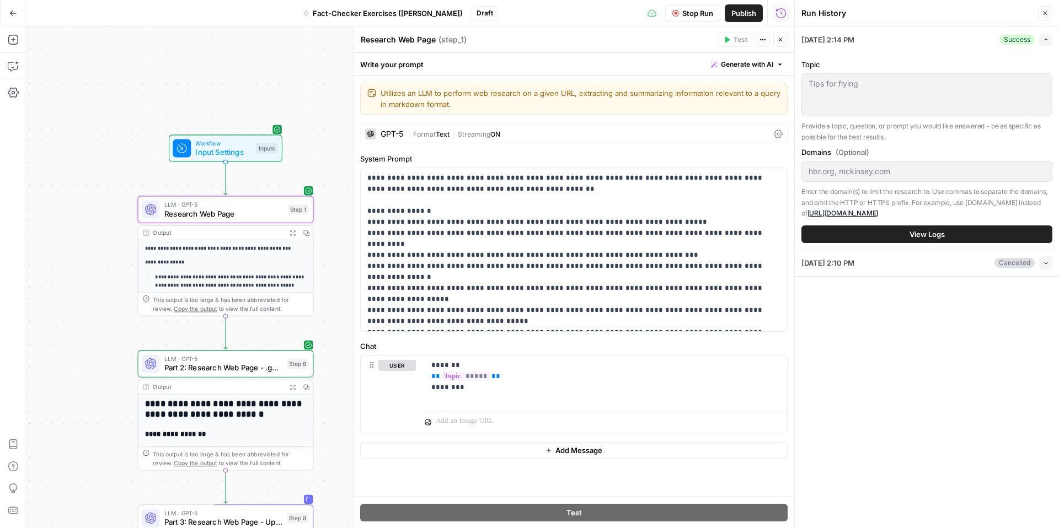
click at [939, 230] on span "View Logs" at bounding box center [927, 234] width 35 height 11
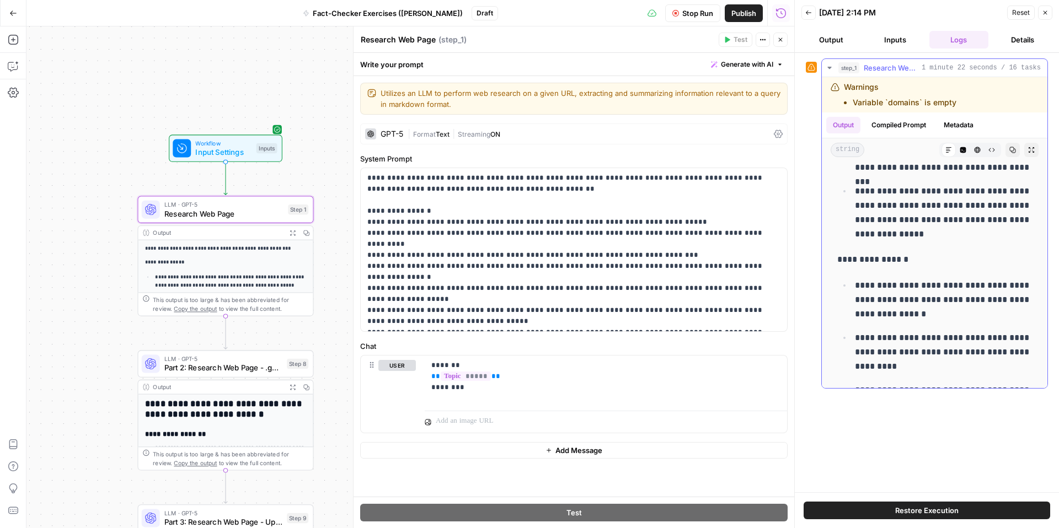
scroll to position [1534, 0]
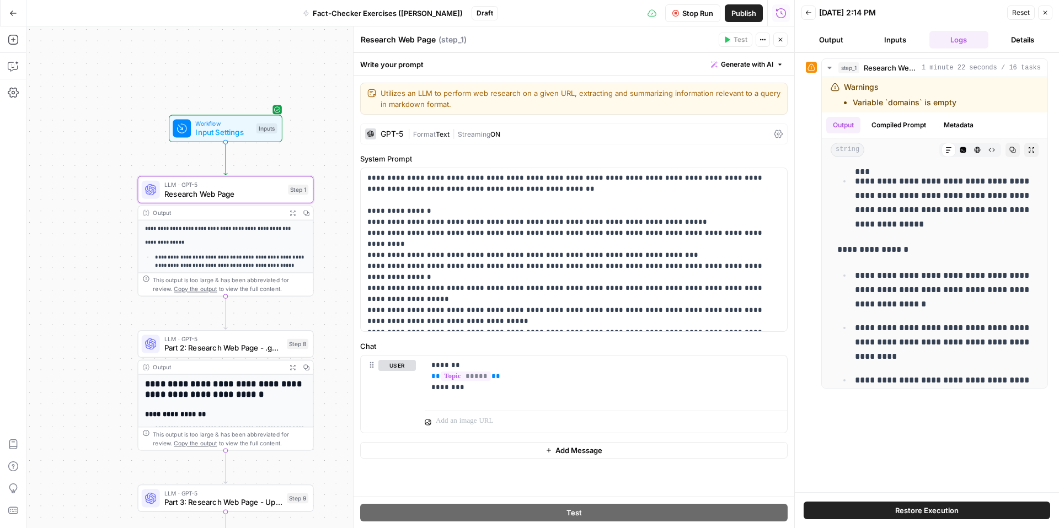
click at [1046, 18] on button "Close" at bounding box center [1045, 13] width 14 height 14
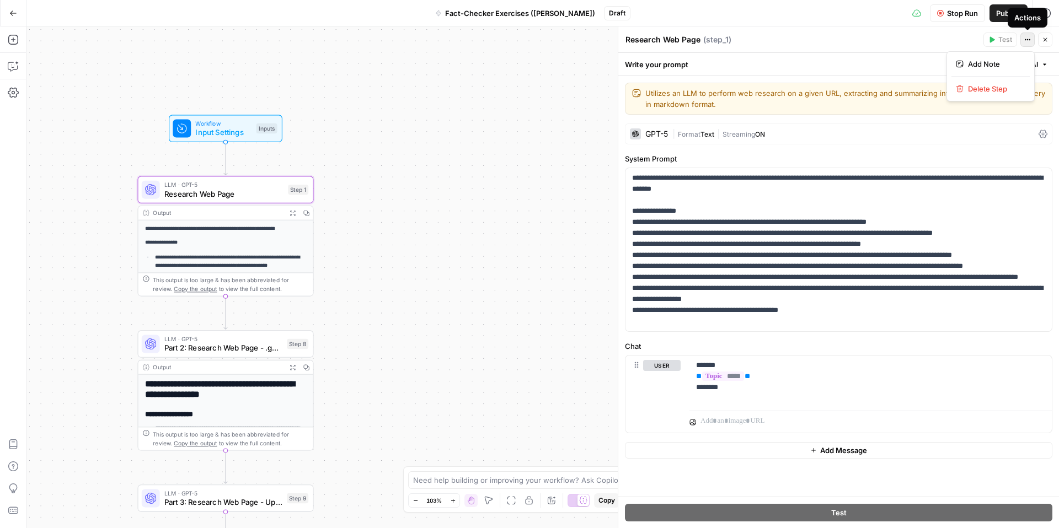
click at [1024, 39] on icon "button" at bounding box center [1027, 39] width 7 height 7
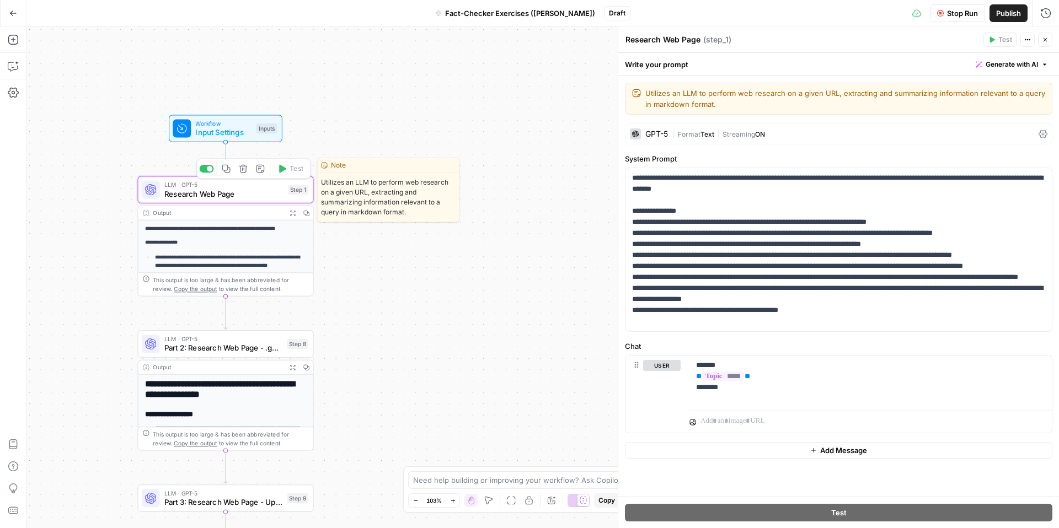
click at [251, 190] on span "Research Web Page" at bounding box center [223, 194] width 119 height 12
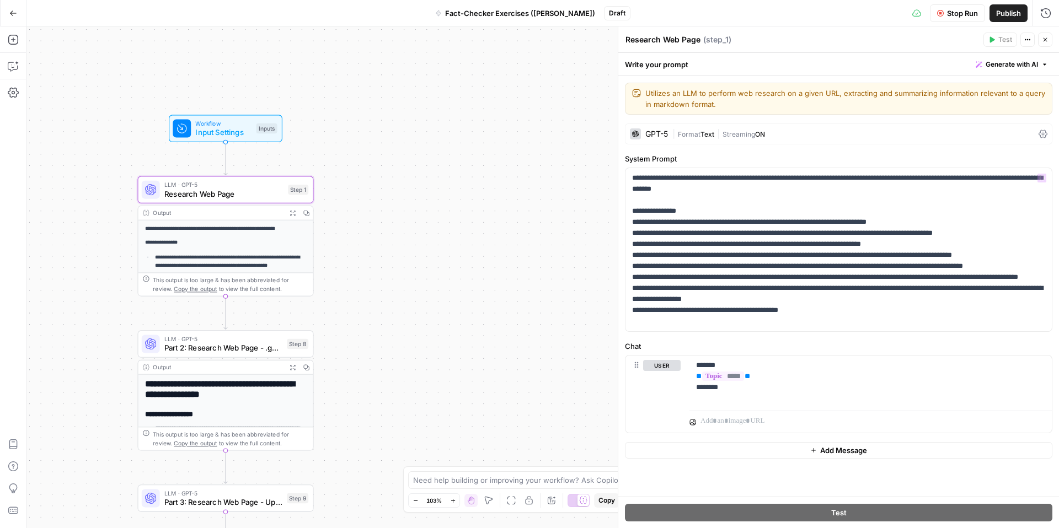
drag, startPoint x: 536, startPoint y: 235, endPoint x: 399, endPoint y: 233, distance: 136.3
click at [536, 235] on div "**********" at bounding box center [542, 277] width 1033 height 502
click at [251, 236] on div "**********" at bounding box center [225, 358] width 175 height 275
click at [244, 213] on div "Output" at bounding box center [218, 212] width 130 height 9
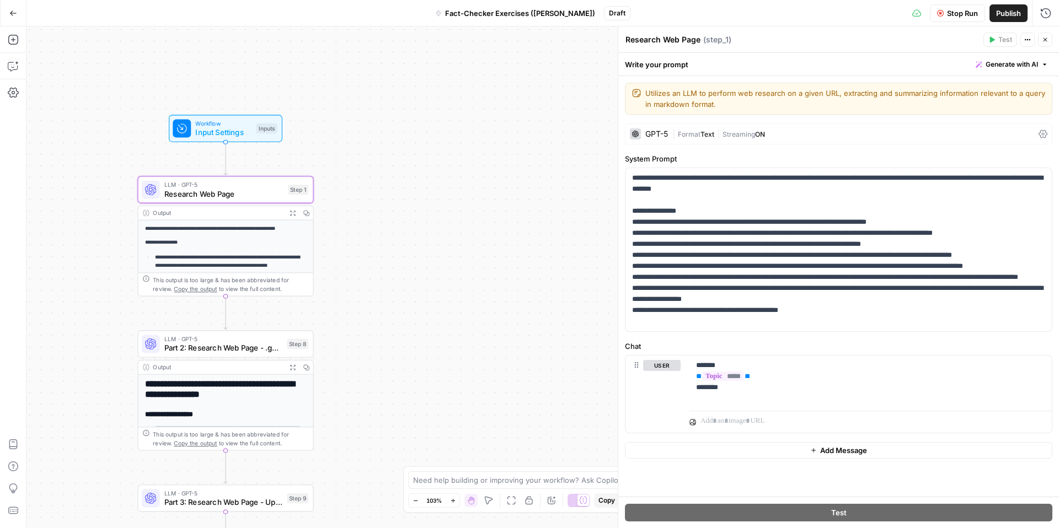
click at [242, 242] on p "**********" at bounding box center [225, 242] width 161 height 8
click at [265, 284] on div "This output is too large & has been abbreviated for review. Copy the output to …" at bounding box center [231, 285] width 156 height 18
click at [224, 195] on span "Research Web Page" at bounding box center [223, 194] width 119 height 12
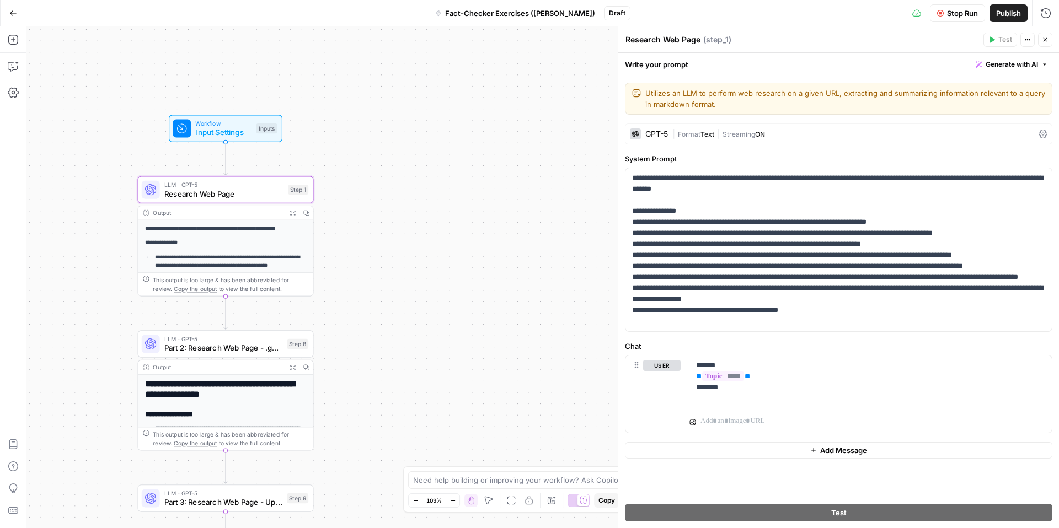
click at [389, 274] on div "**********" at bounding box center [542, 277] width 1033 height 502
click at [227, 353] on span "Part 2: Research Web Page - .gov / .edu Only" at bounding box center [223, 349] width 118 height 12
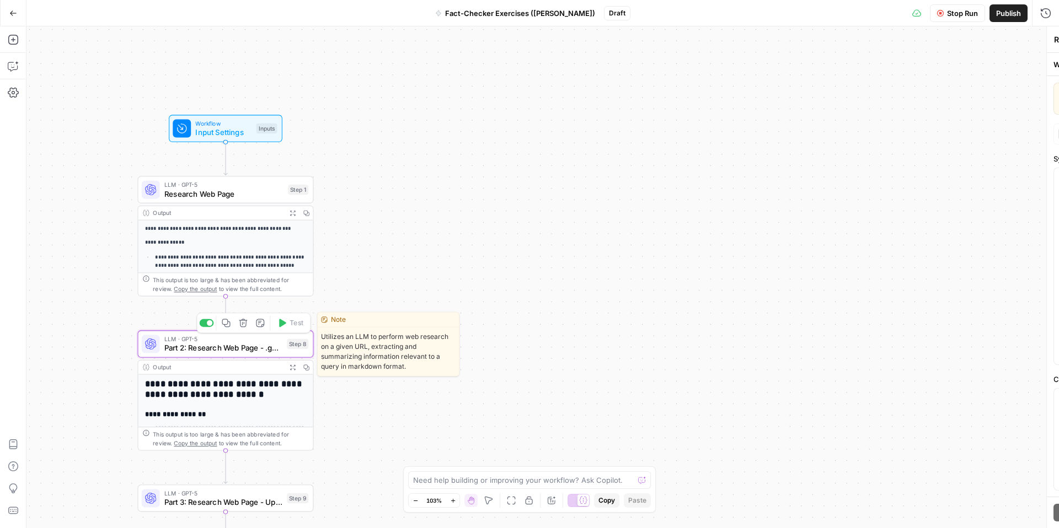
type textarea "Part 2: Research Web Page - .gov / .edu Only"
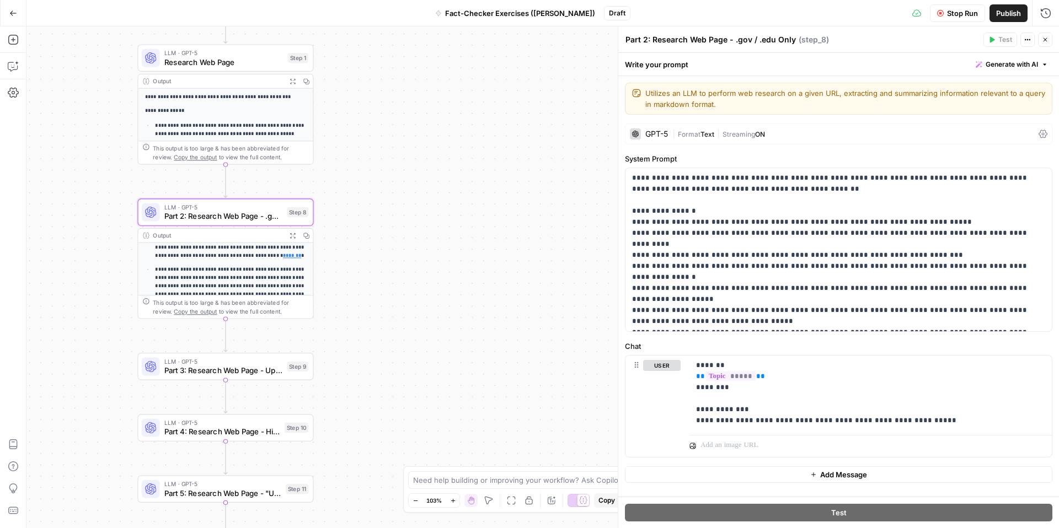
scroll to position [113, 0]
click at [153, 233] on div "Output" at bounding box center [218, 235] width 130 height 9
click at [162, 82] on div "Output" at bounding box center [218, 81] width 130 height 9
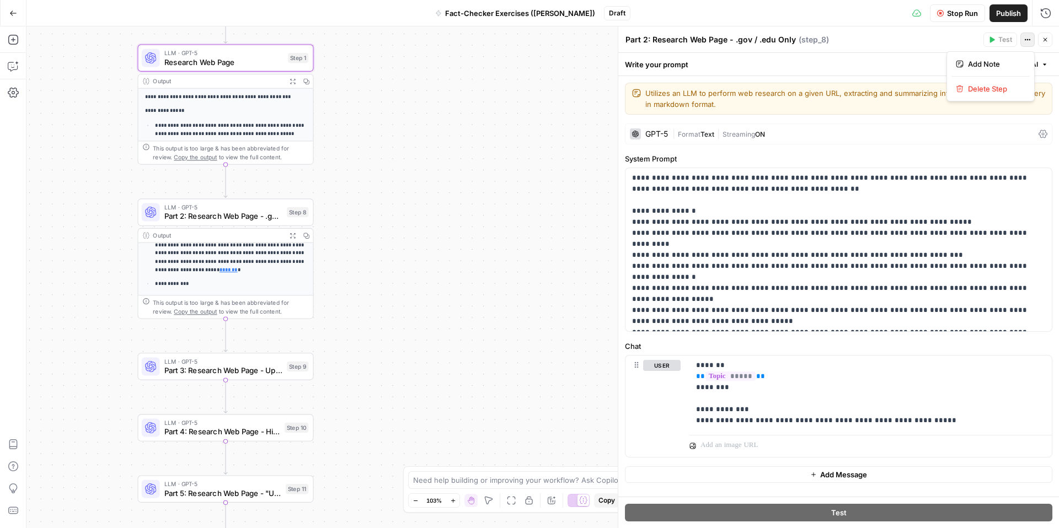
click at [1031, 41] on button "Actions" at bounding box center [1027, 40] width 14 height 14
click at [261, 74] on div "Output Expand Output Copy" at bounding box center [225, 81] width 175 height 14
click at [248, 52] on span "LLM · GPT-5" at bounding box center [223, 53] width 119 height 9
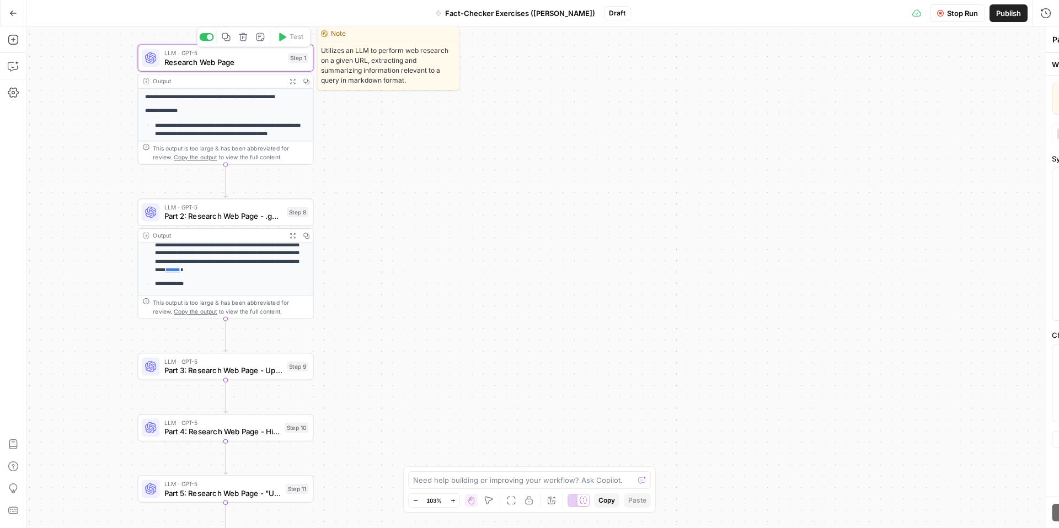
type textarea "Research Web Page"
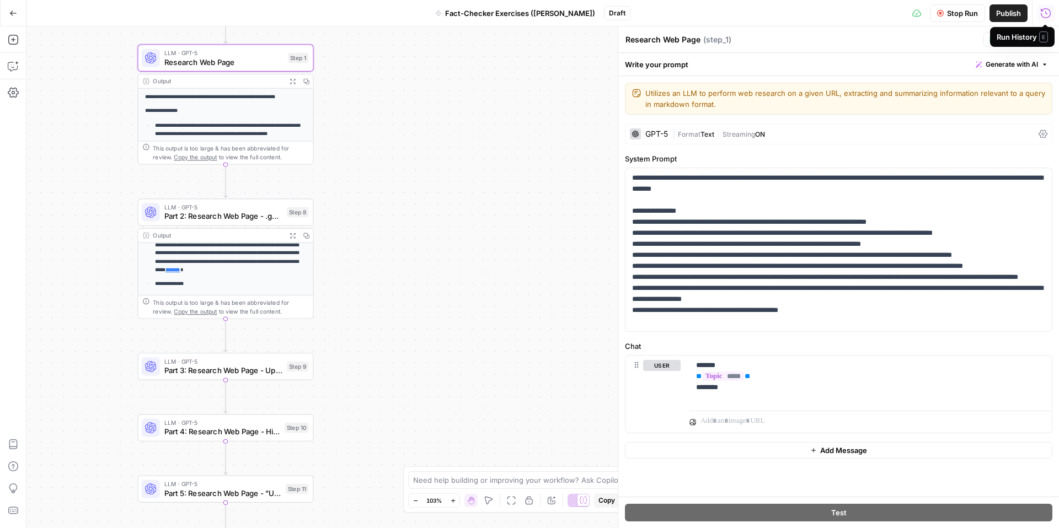
click at [1050, 15] on icon "button" at bounding box center [1046, 13] width 10 height 10
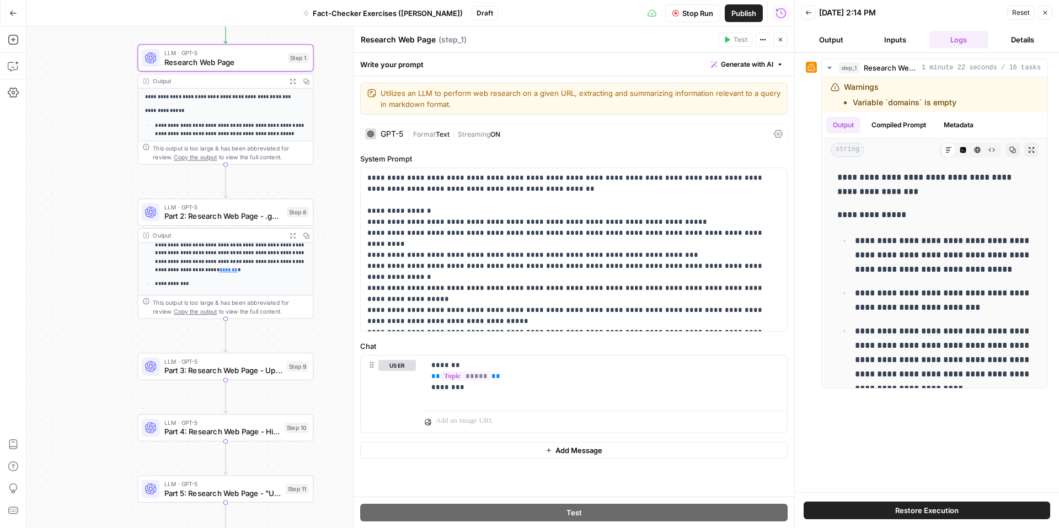
click at [809, 15] on icon "button" at bounding box center [808, 12] width 7 height 7
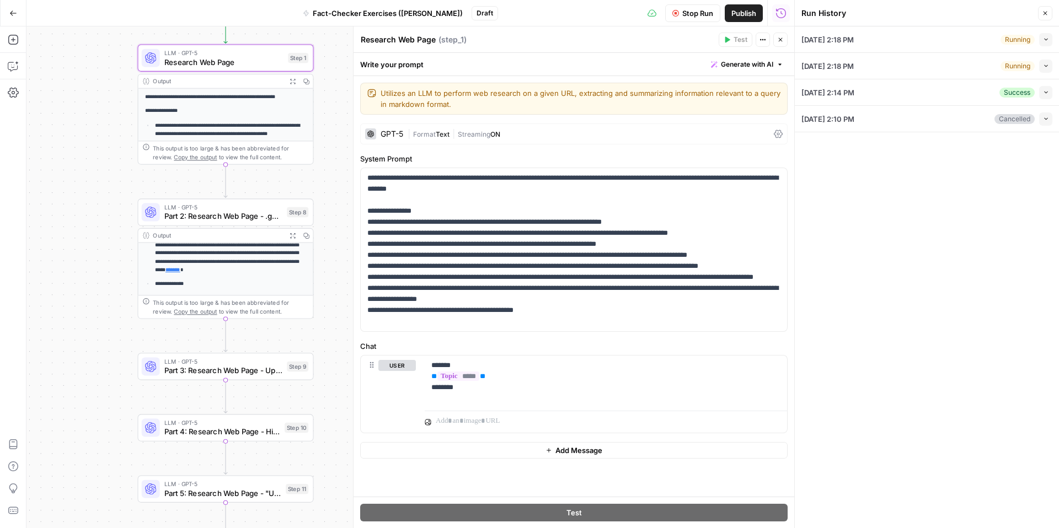
click at [1046, 14] on icon "button" at bounding box center [1045, 13] width 7 height 7
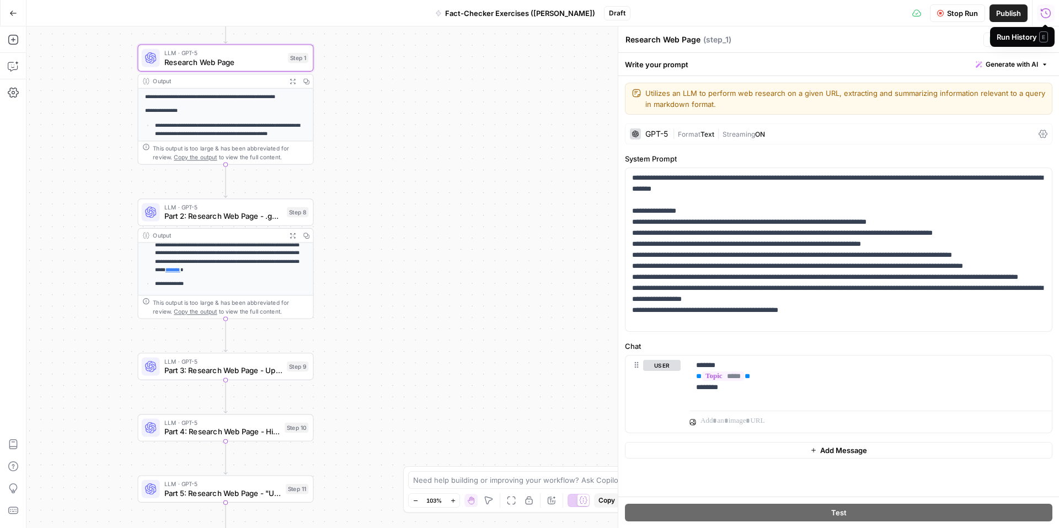
click at [1048, 17] on icon "button" at bounding box center [1046, 13] width 10 height 10
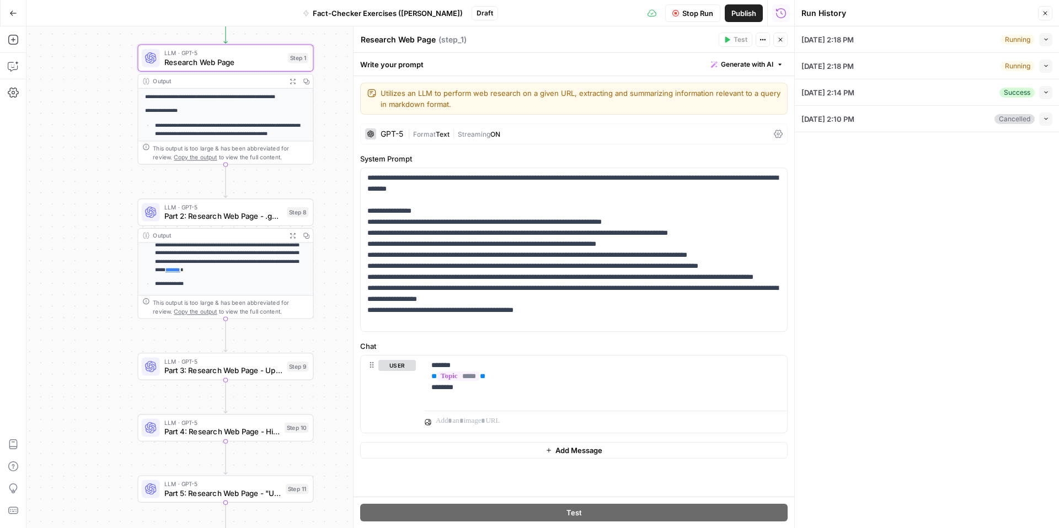
click at [984, 40] on div "[DATE] 2:18 PM Running Collapse" at bounding box center [926, 39] width 251 height 26
click at [1041, 38] on button "Collapse" at bounding box center [1045, 39] width 13 height 13
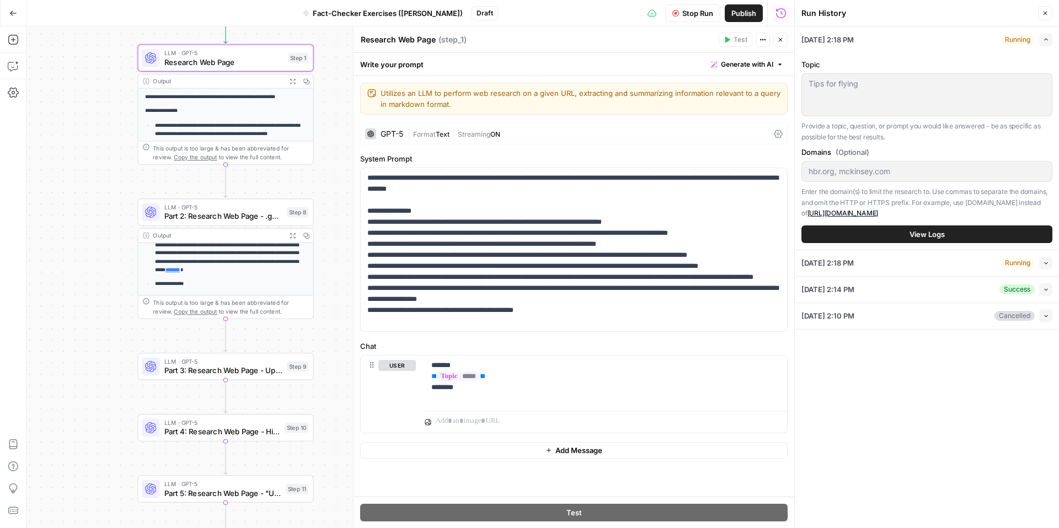
click at [960, 233] on button "View Logs" at bounding box center [926, 235] width 251 height 18
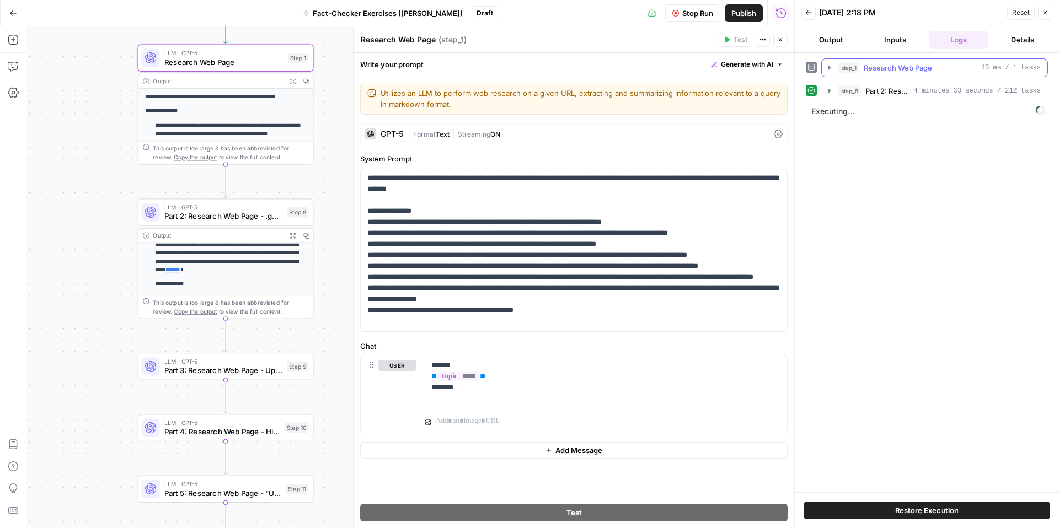
click at [829, 67] on icon "button" at bounding box center [829, 68] width 2 height 4
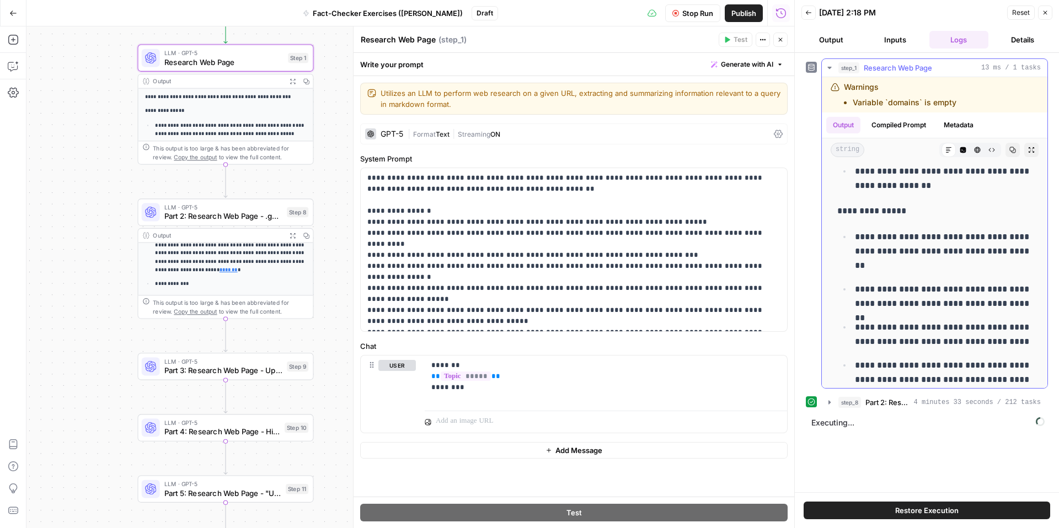
scroll to position [992, 0]
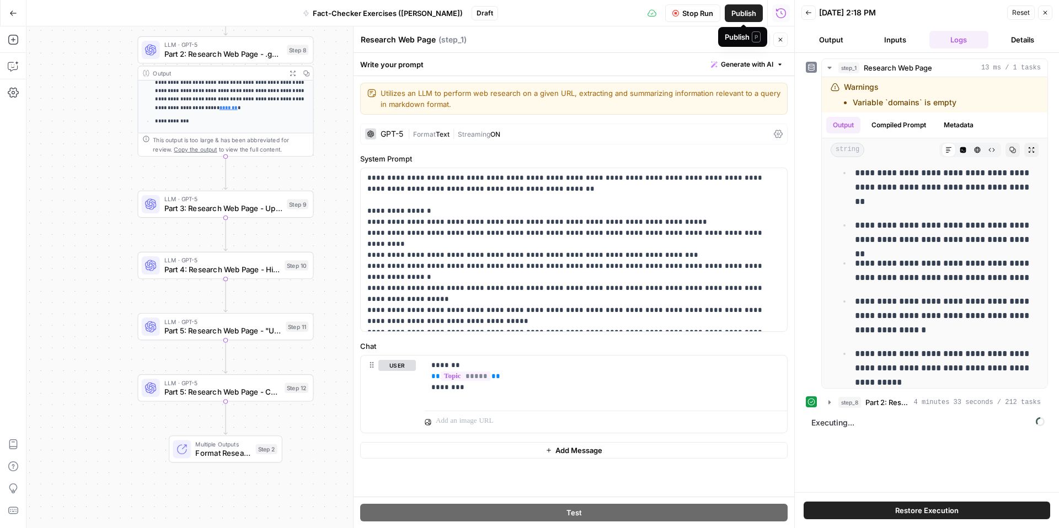
click at [743, 15] on span "Publish" at bounding box center [743, 13] width 25 height 11
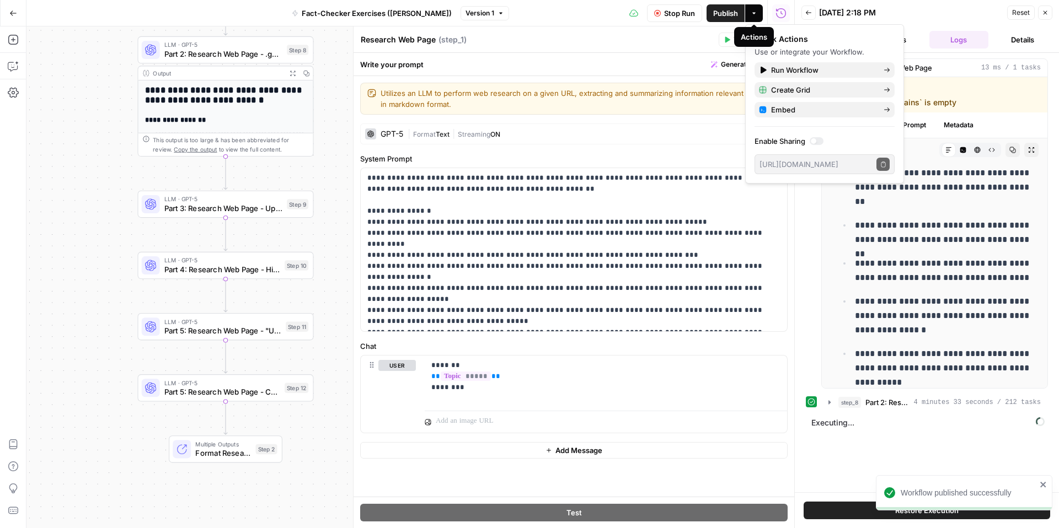
click at [755, 15] on icon "button" at bounding box center [754, 13] width 7 height 7
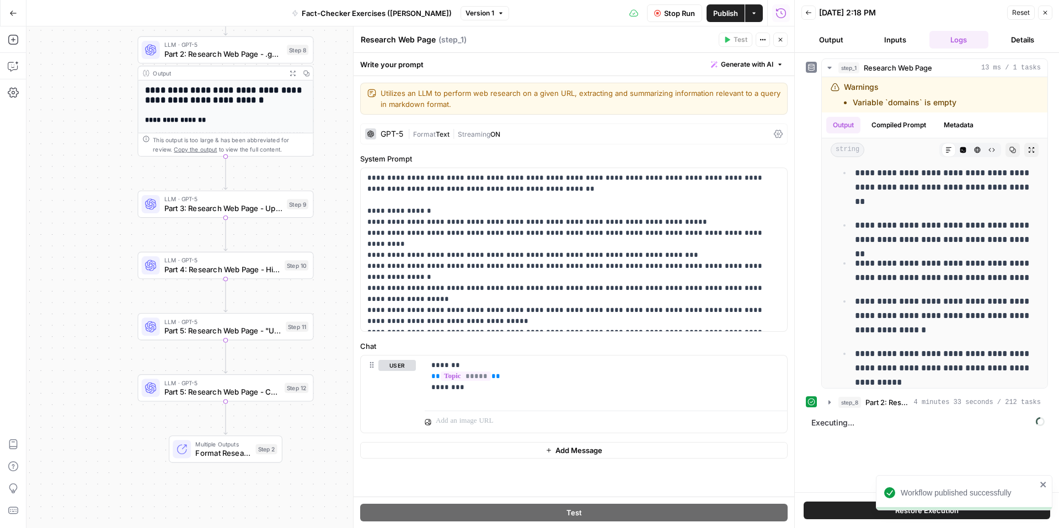
click at [756, 15] on icon "button" at bounding box center [754, 13] width 7 height 7
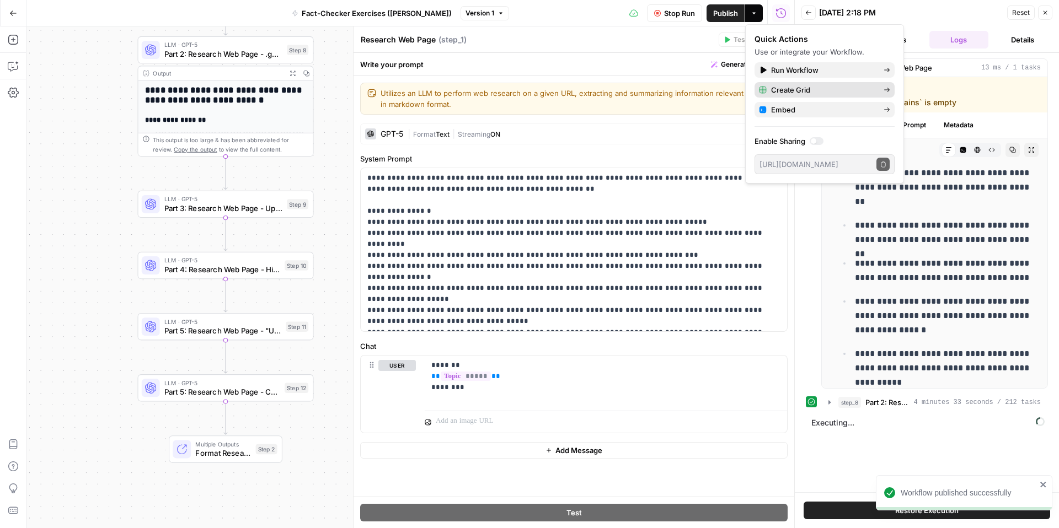
click at [807, 87] on span "Create Grid" at bounding box center [823, 89] width 104 height 11
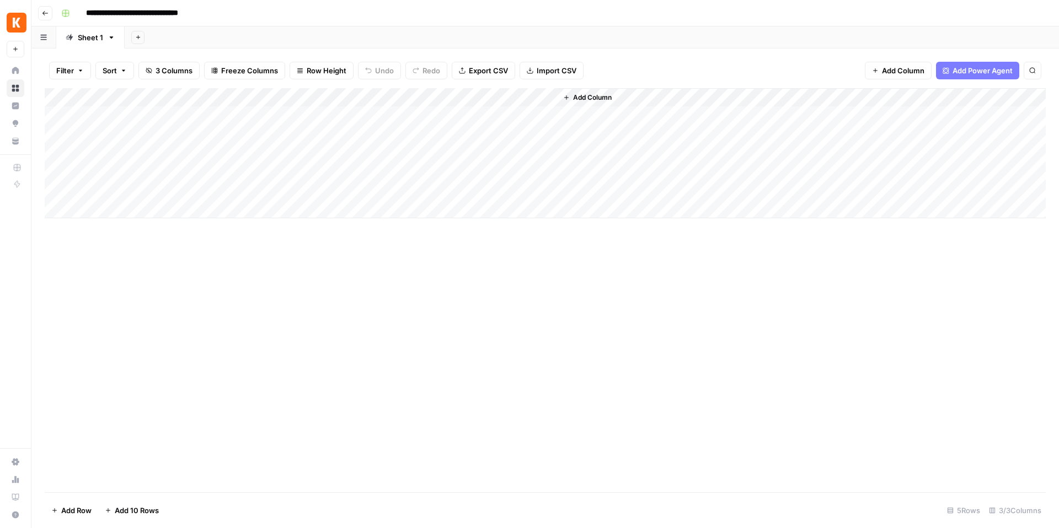
click at [479, 95] on div "Add Column" at bounding box center [545, 153] width 1001 height 130
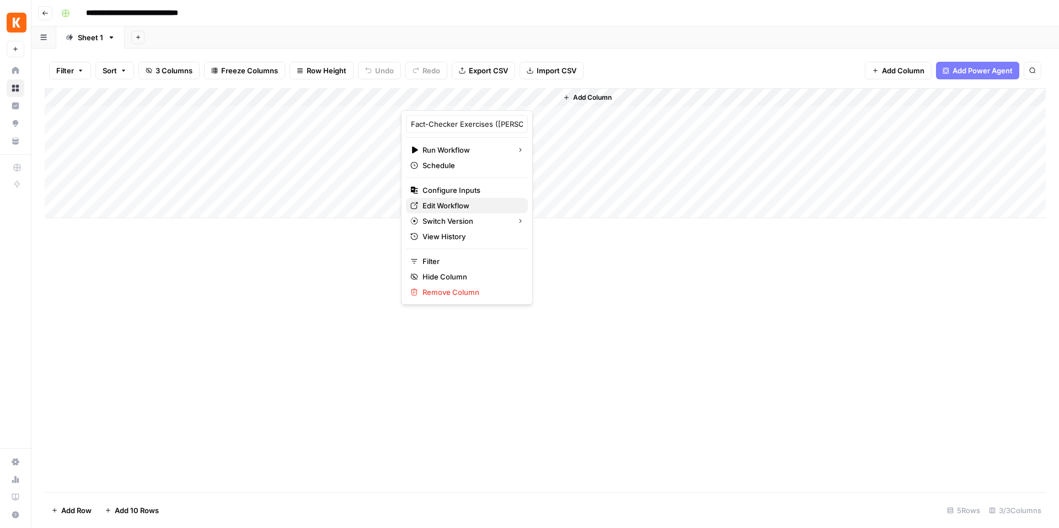
click at [454, 200] on span "Edit Workflow" at bounding box center [471, 205] width 97 height 11
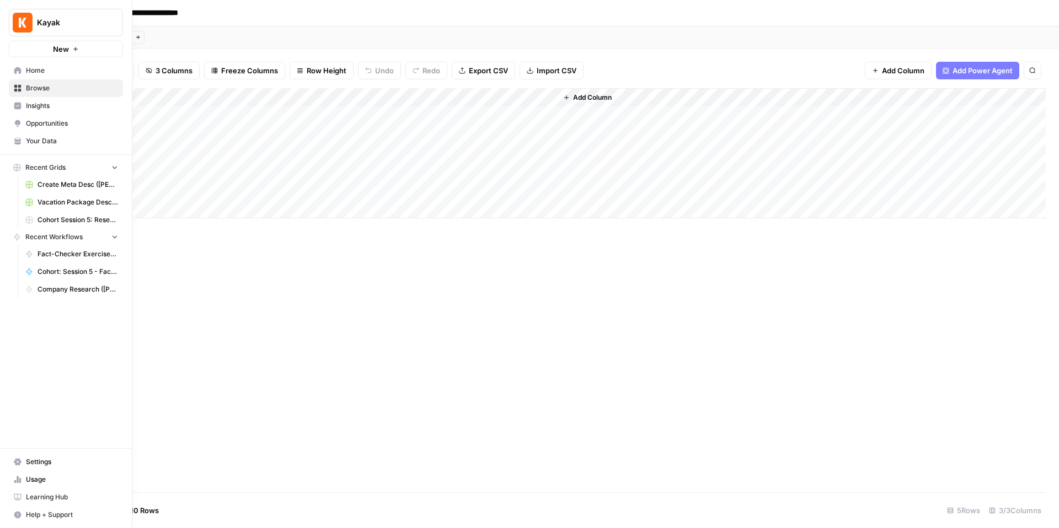
click at [70, 90] on span "Browse" at bounding box center [72, 88] width 92 height 10
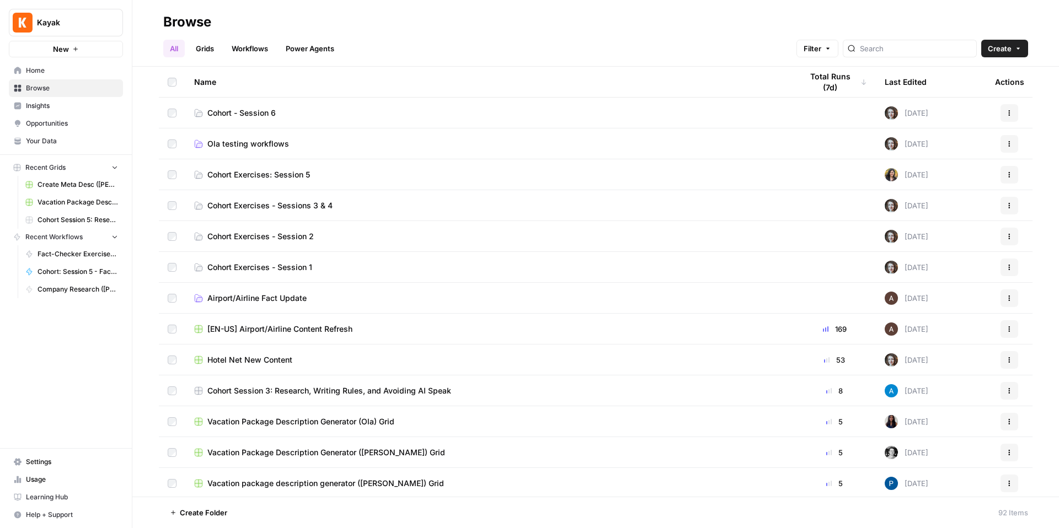
click at [292, 121] on td "Cohort - Session 6" at bounding box center [489, 113] width 608 height 30
click at [247, 111] on span "Cohort - Session 6" at bounding box center [241, 113] width 68 height 11
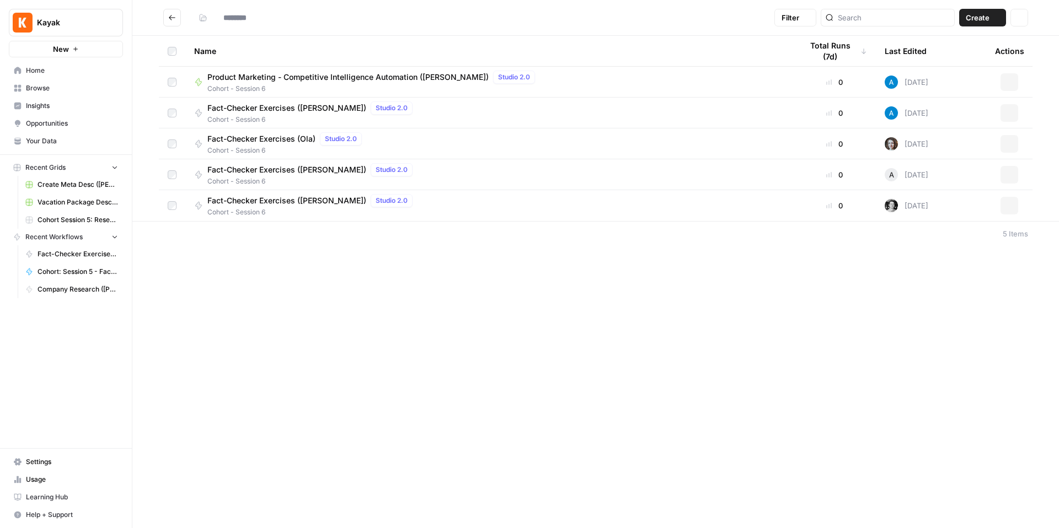
type input "**********"
click at [247, 111] on span "Fact-Checker Exercises ([PERSON_NAME])" at bounding box center [286, 108] width 159 height 11
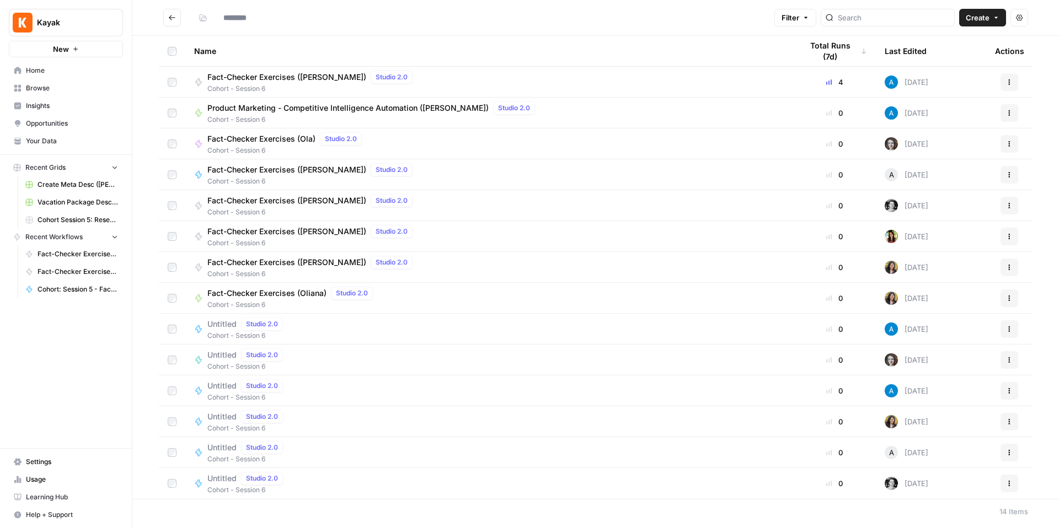
click at [344, 118] on span "Cohort - Session 6" at bounding box center [373, 120] width 332 height 10
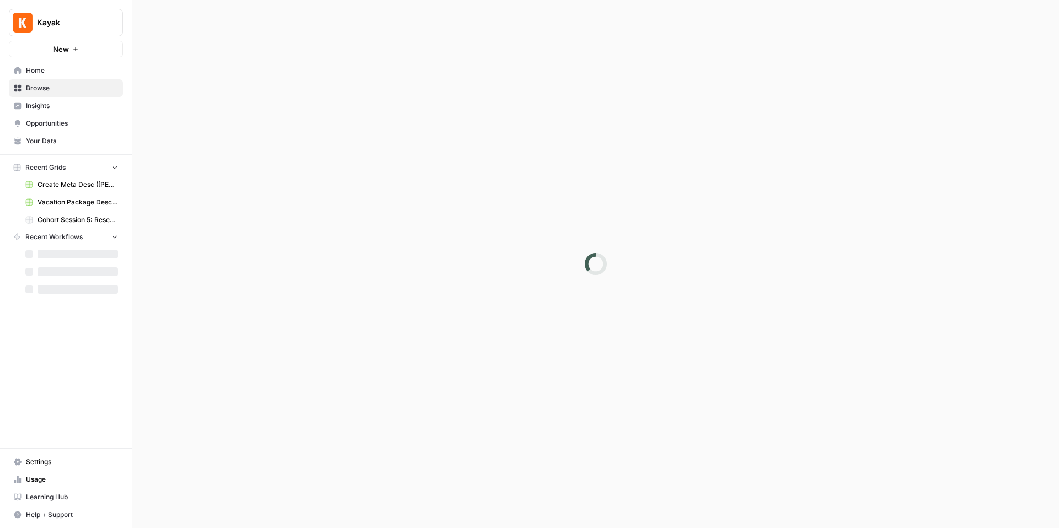
click at [344, 118] on div at bounding box center [595, 264] width 927 height 528
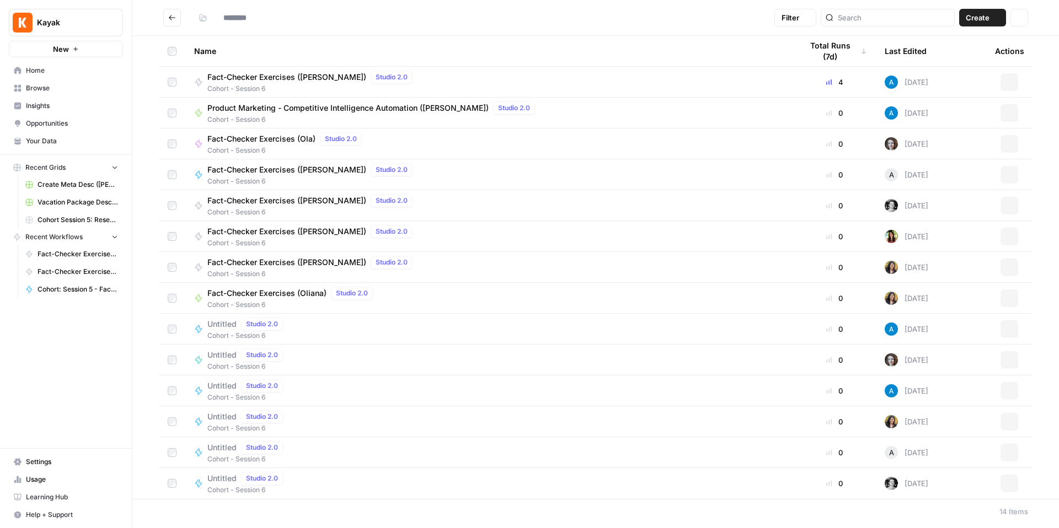
type input "**********"
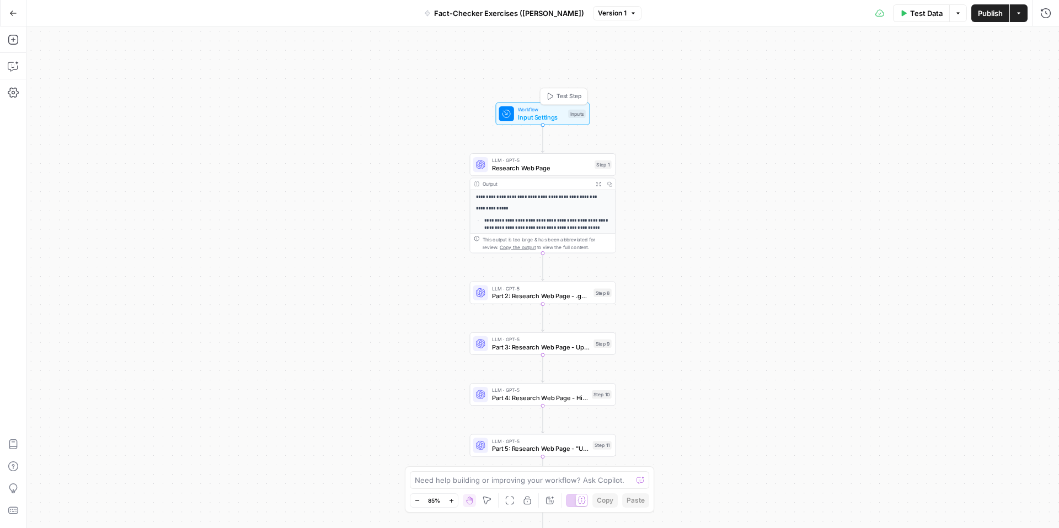
click at [548, 116] on span "Input Settings" at bounding box center [541, 117] width 47 height 9
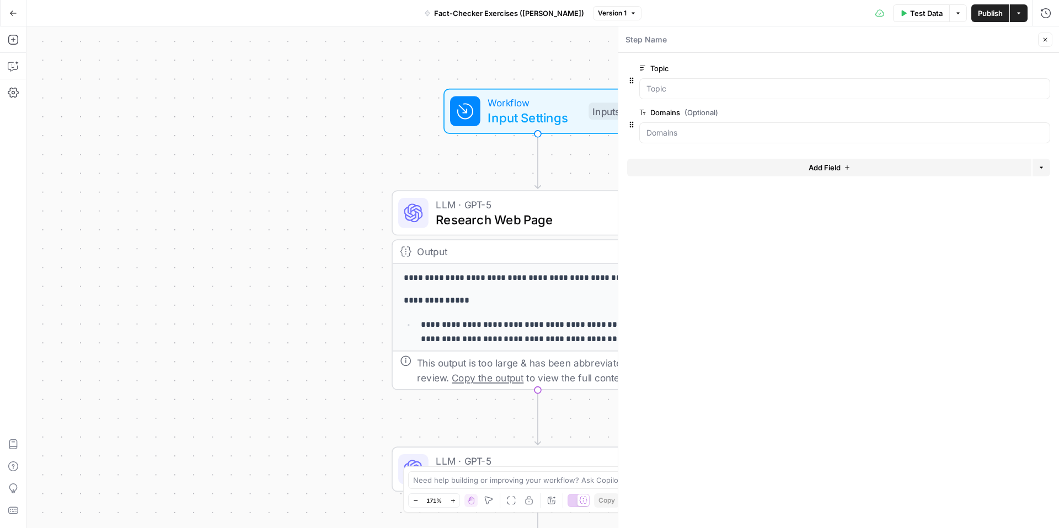
click at [710, 95] on div at bounding box center [844, 88] width 411 height 21
click at [330, 229] on div "**********" at bounding box center [542, 277] width 1033 height 502
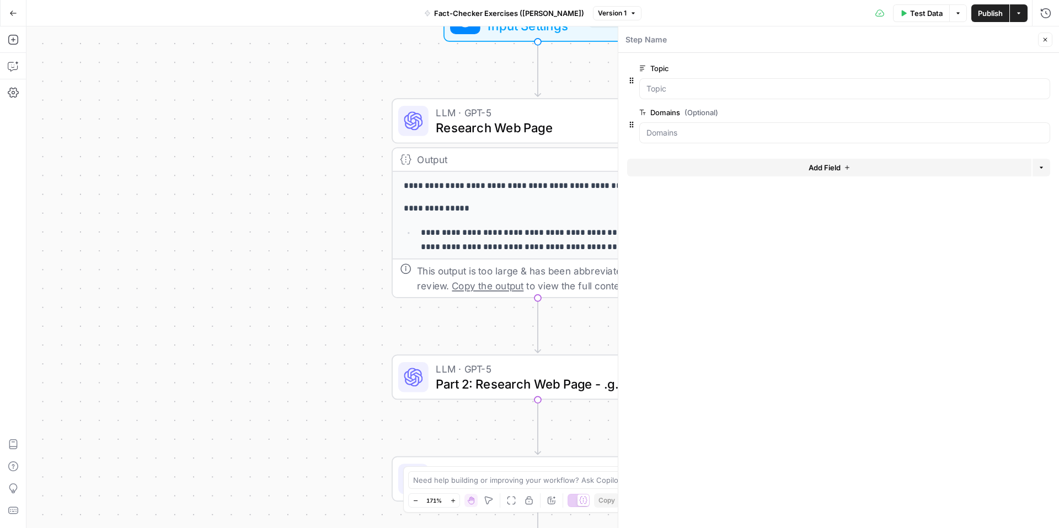
click at [1045, 39] on icon "button" at bounding box center [1046, 40] width 4 height 4
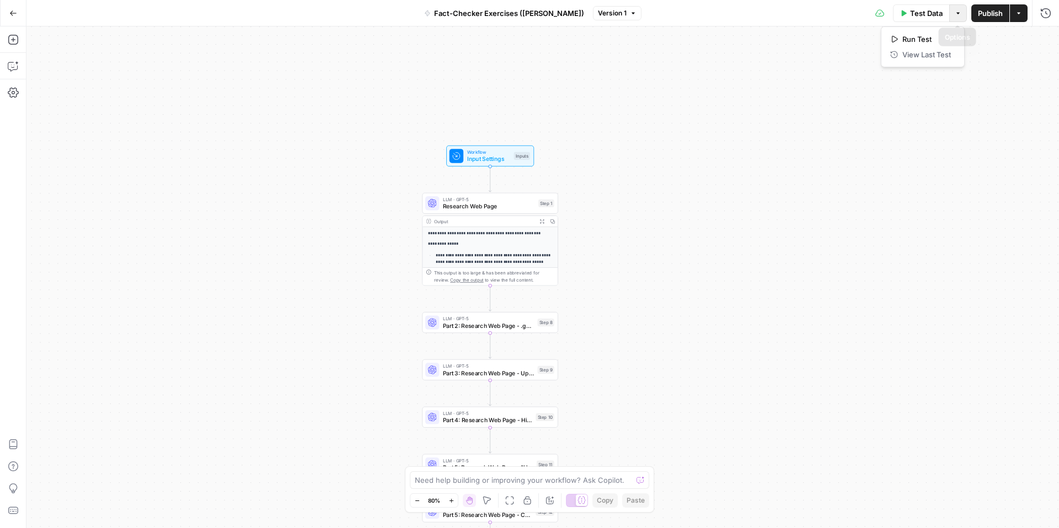
click at [964, 15] on button "Options" at bounding box center [958, 13] width 18 height 18
click at [1019, 14] on icon "button" at bounding box center [1018, 13] width 7 height 7
click at [13, 10] on icon "button" at bounding box center [13, 13] width 8 height 8
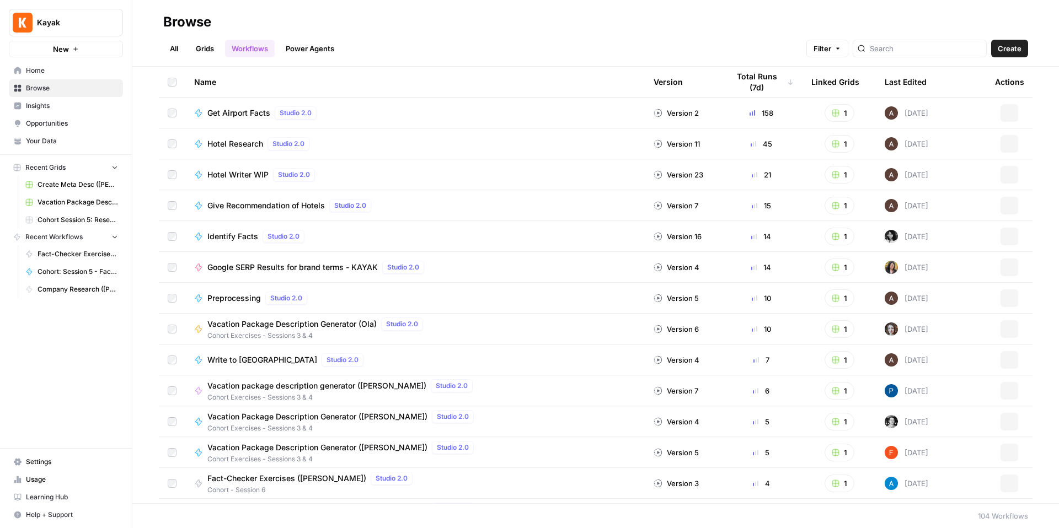
click at [66, 89] on span "Browse" at bounding box center [72, 88] width 92 height 10
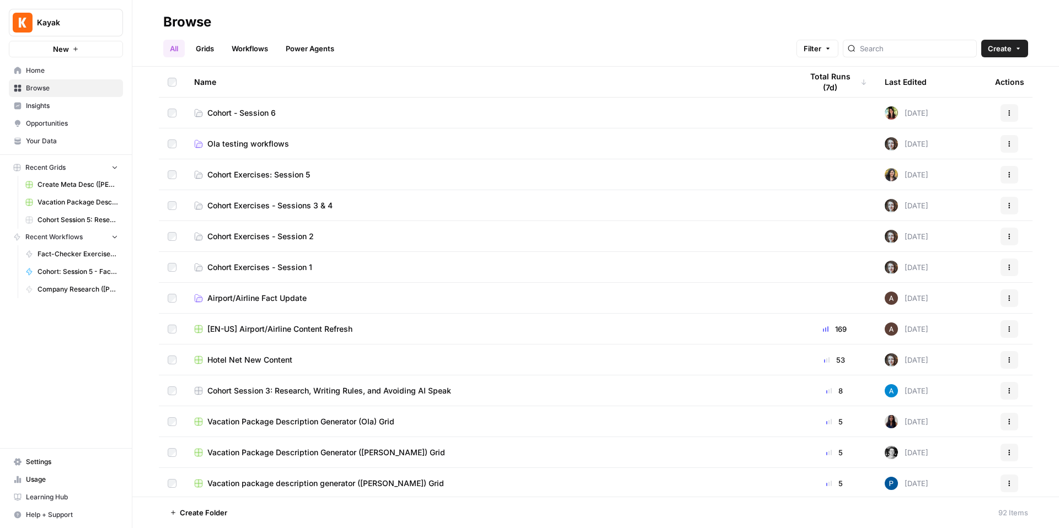
click at [264, 108] on span "Cohort - Session 6" at bounding box center [241, 113] width 68 height 11
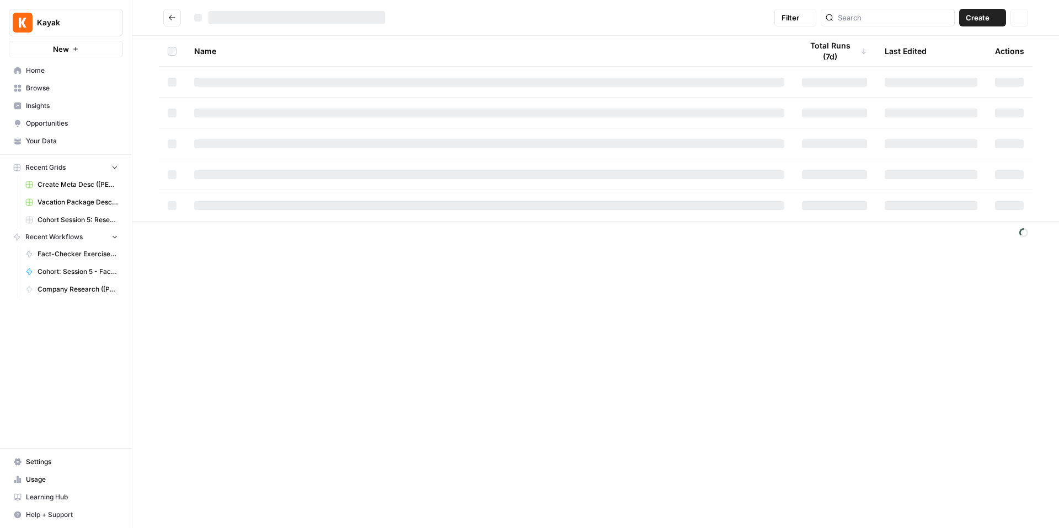
click at [264, 109] on div at bounding box center [489, 113] width 590 height 9
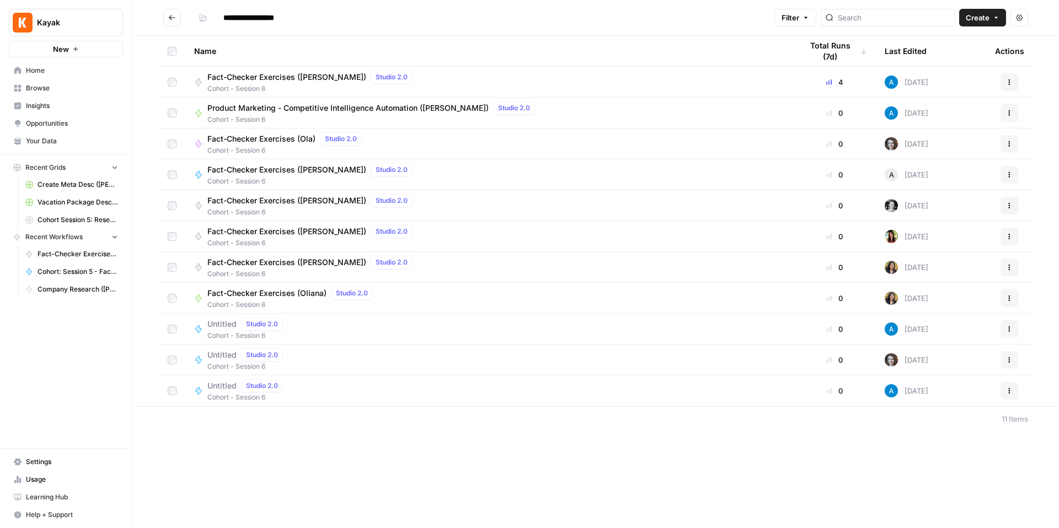
click at [993, 20] on icon "button" at bounding box center [996, 17] width 7 height 7
click at [967, 55] on span "Workflow" at bounding box center [962, 59] width 62 height 11
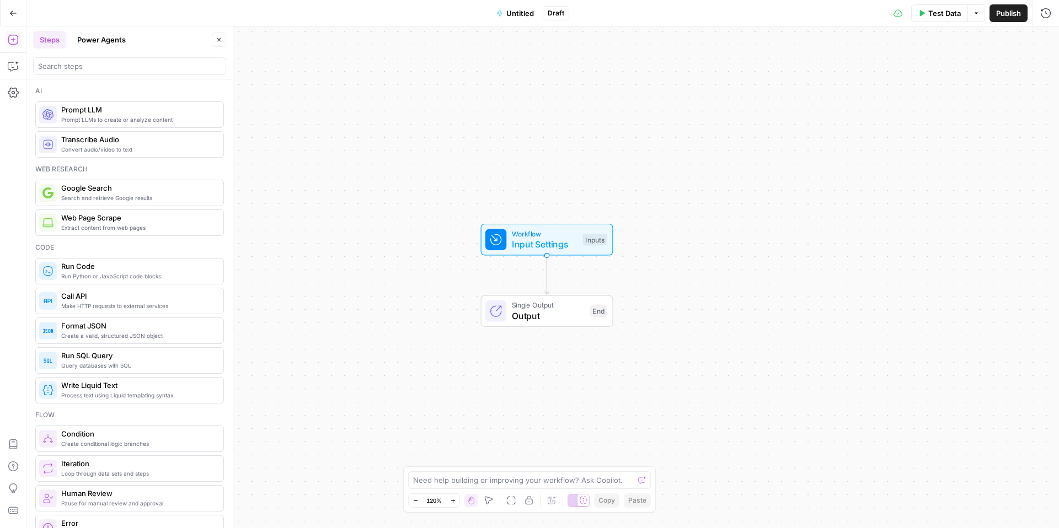
click at [555, 248] on span "Input Settings" at bounding box center [545, 244] width 66 height 13
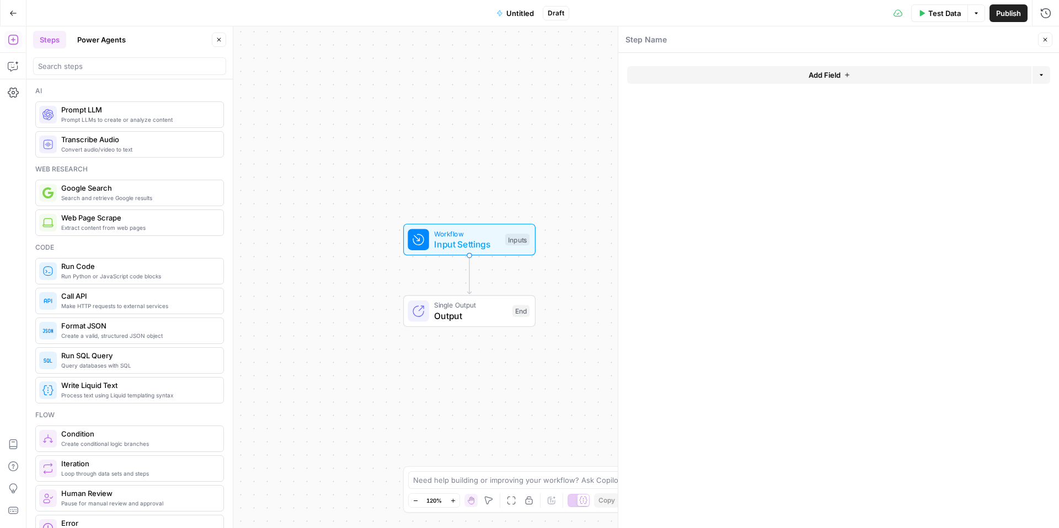
click at [764, 78] on button "Add Field" at bounding box center [829, 75] width 404 height 18
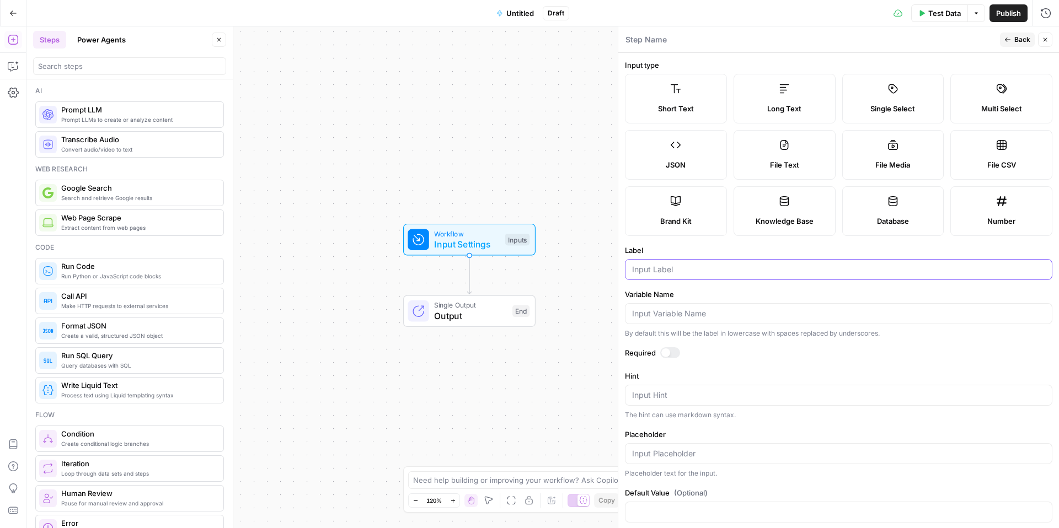
click at [670, 264] on input "Label" at bounding box center [838, 269] width 413 height 11
type input "Competitor URL"
click at [1006, 44] on button "Back" at bounding box center [1017, 40] width 35 height 14
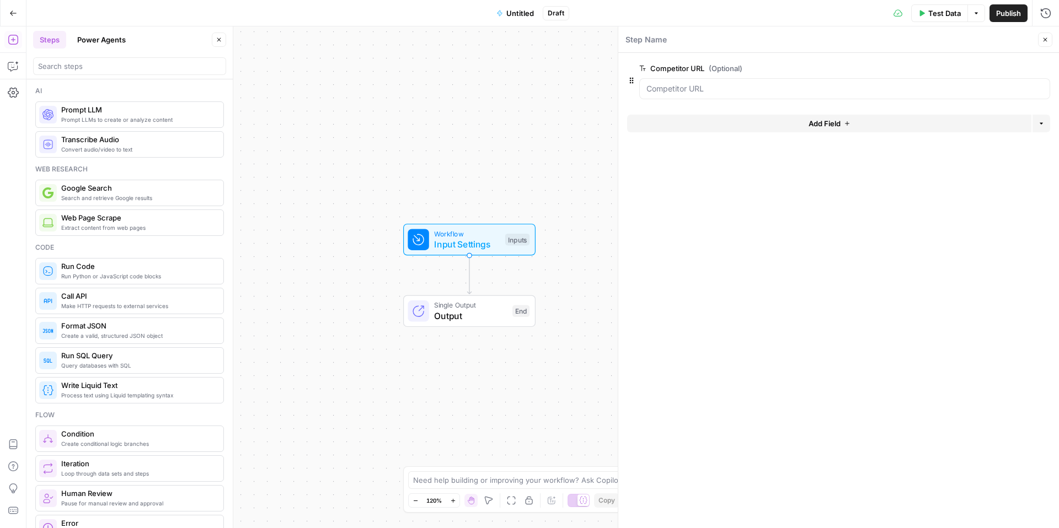
click at [1043, 41] on icon "button" at bounding box center [1045, 39] width 7 height 7
click at [522, 14] on span "Untitled" at bounding box center [520, 13] width 28 height 11
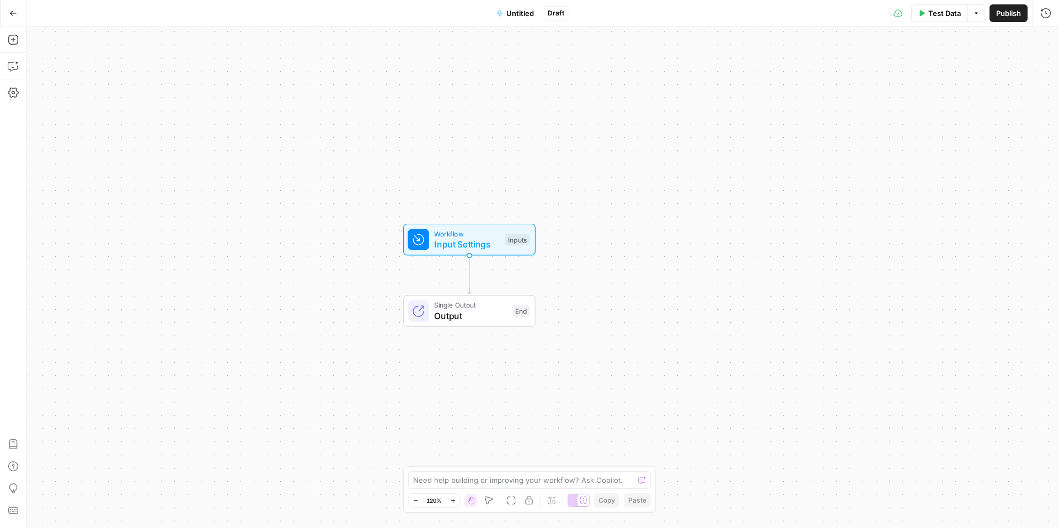
click at [522, 14] on span "Untitled" at bounding box center [520, 13] width 28 height 11
click at [146, 72] on div "Name" at bounding box center [129, 76] width 193 height 32
click at [139, 77] on input "Name" at bounding box center [129, 82] width 183 height 11
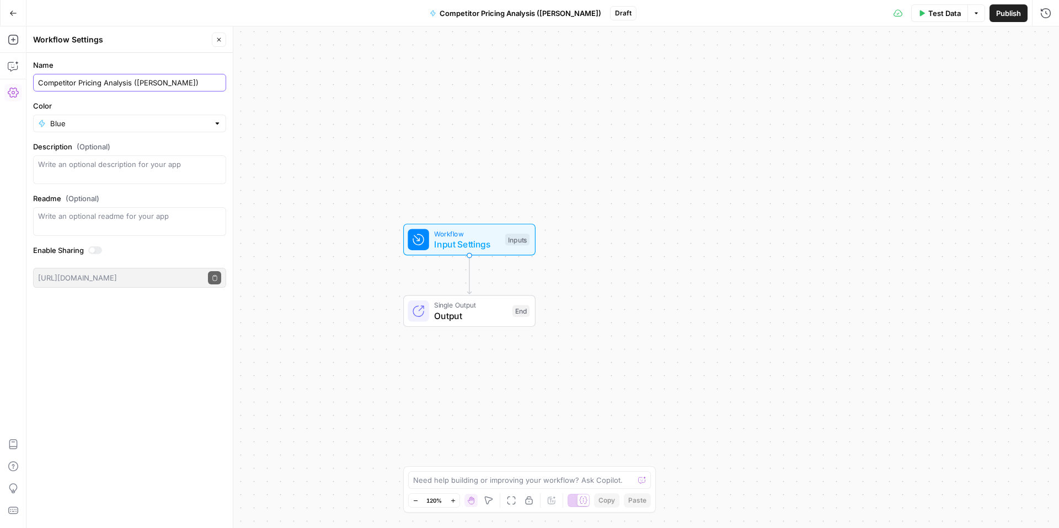
type input "Competitor Pricing Analysis (Tom)"
click at [55, 127] on input "Color" at bounding box center [129, 123] width 159 height 11
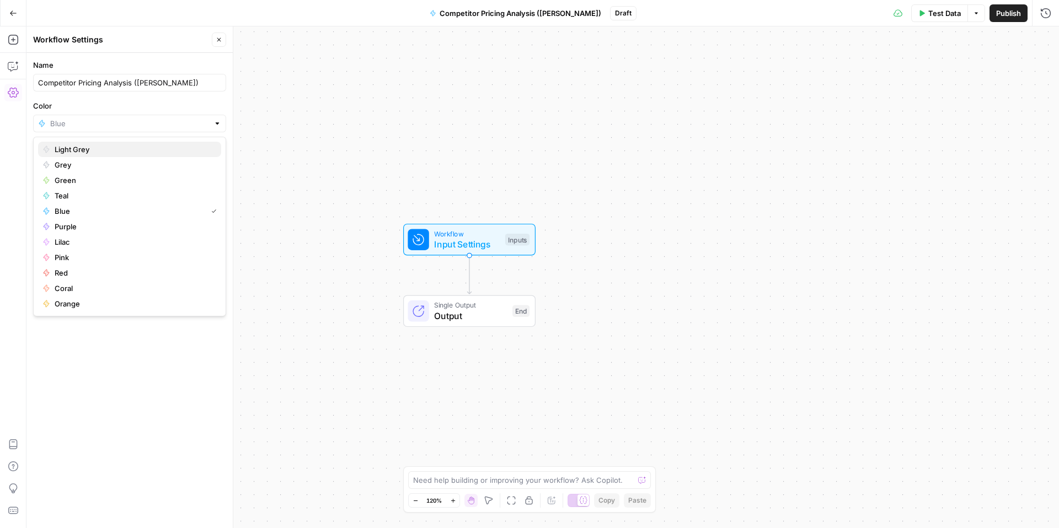
click at [100, 151] on span "Light Grey" at bounding box center [134, 149] width 158 height 11
type input "Light Grey"
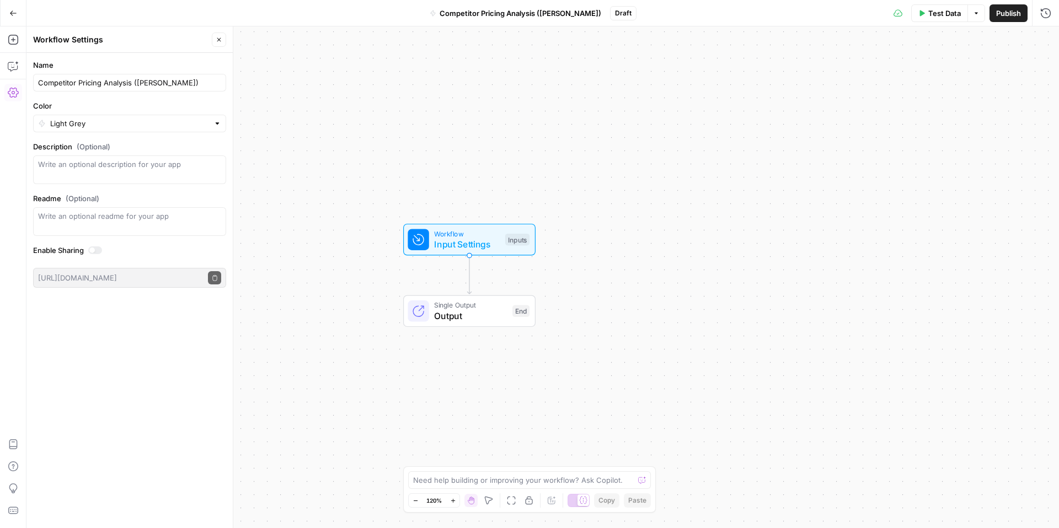
click at [221, 36] on icon "button" at bounding box center [219, 39] width 7 height 7
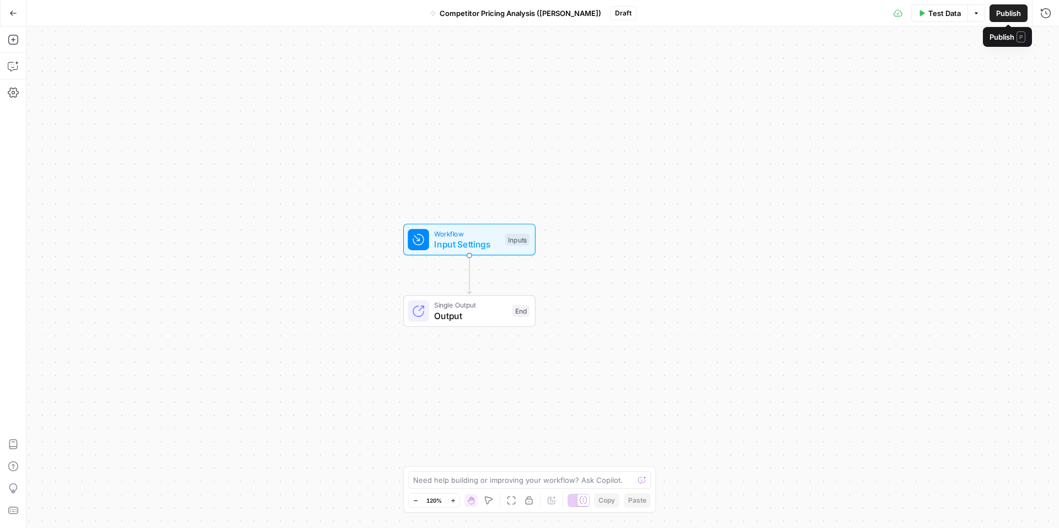
click at [999, 14] on span "Publish" at bounding box center [1008, 13] width 25 height 11
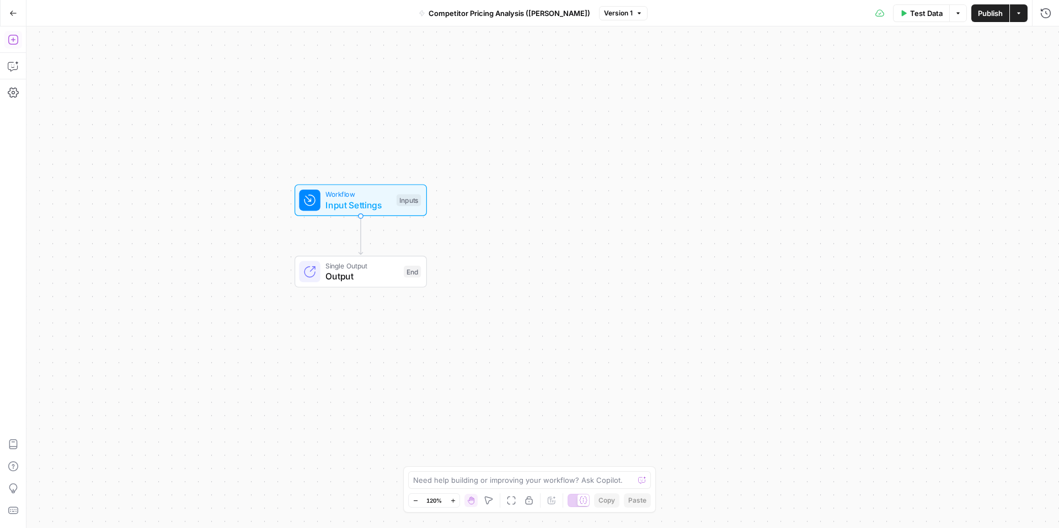
click at [17, 43] on icon "button" at bounding box center [13, 40] width 10 height 10
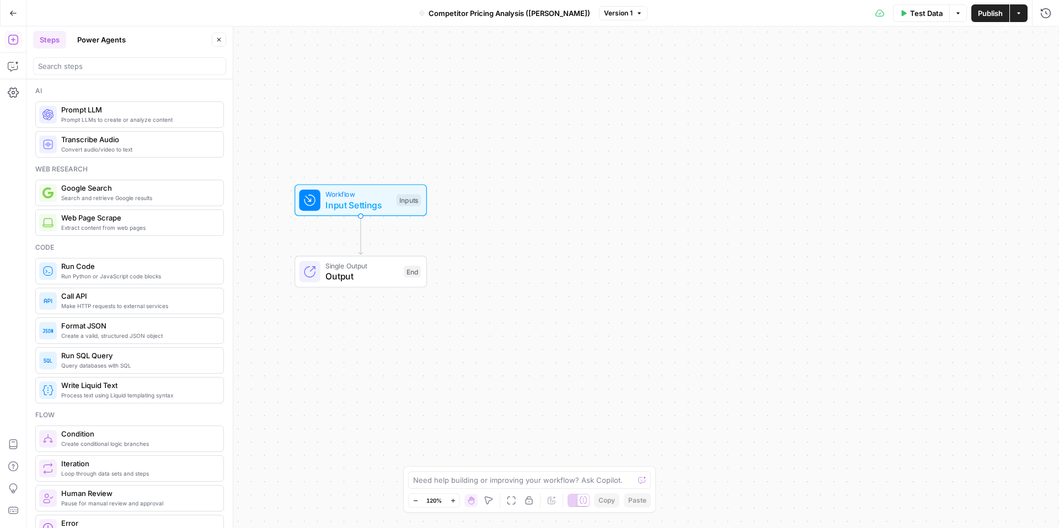
click at [121, 189] on span "Google Search" at bounding box center [137, 188] width 153 height 11
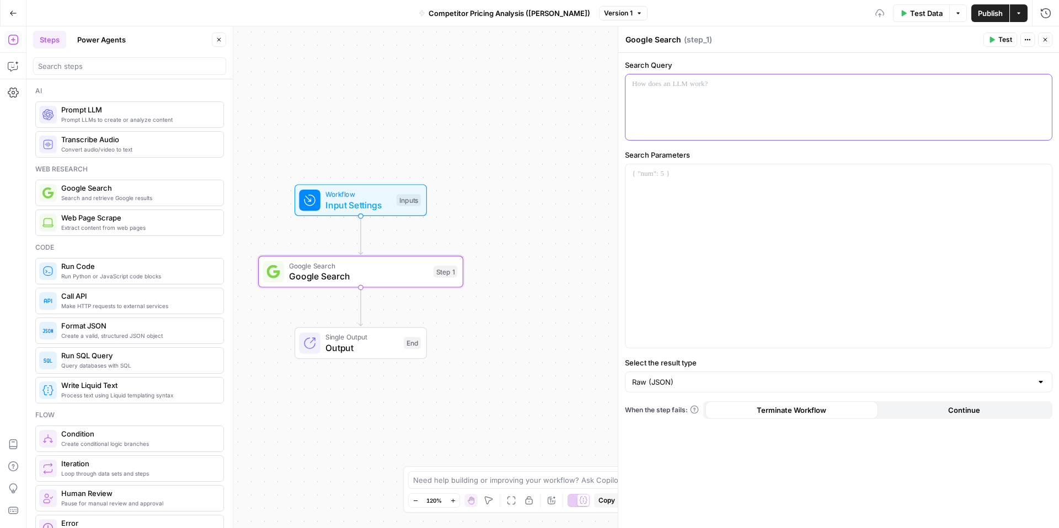
click at [687, 110] on div at bounding box center [838, 107] width 426 height 66
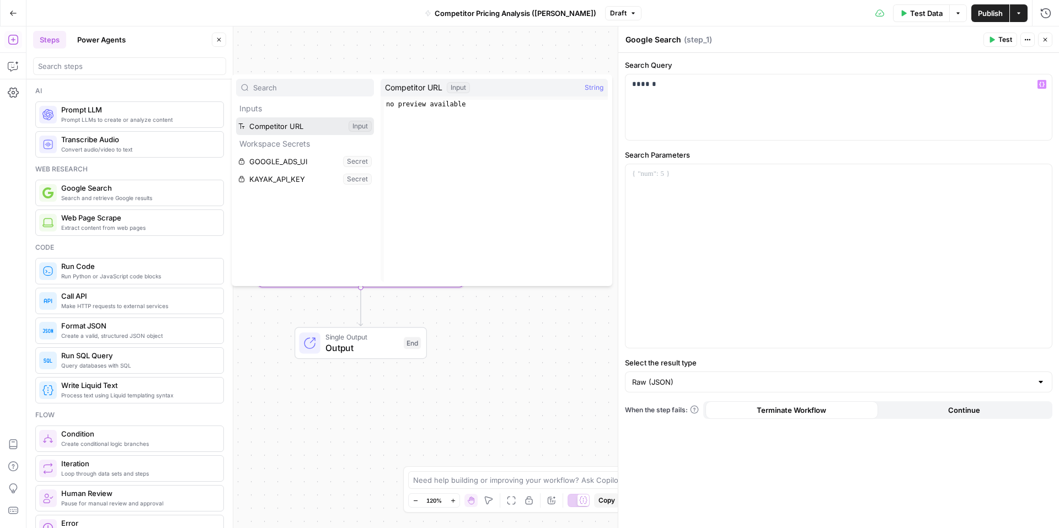
click at [306, 122] on button "Select variable Competitor URL" at bounding box center [305, 126] width 138 height 18
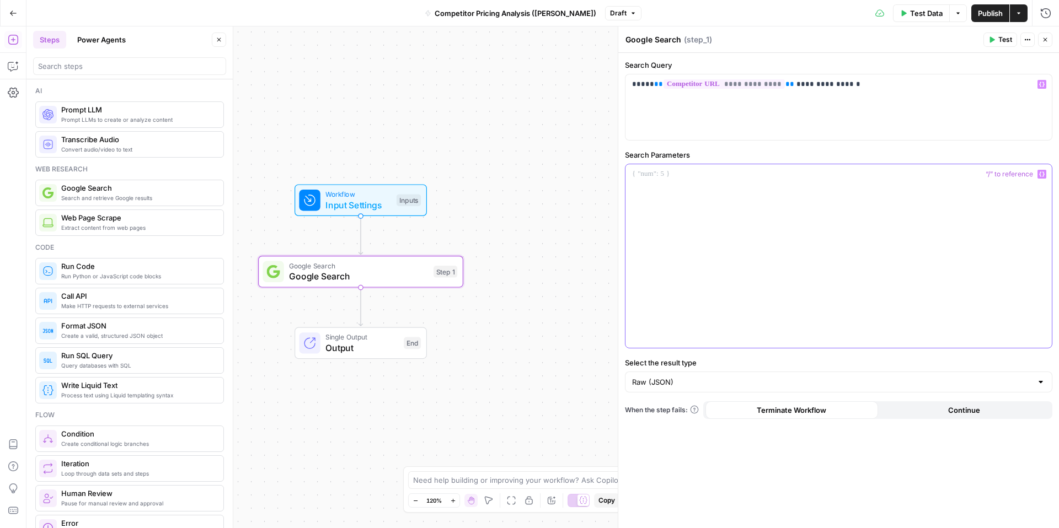
click at [705, 185] on div at bounding box center [838, 256] width 426 height 184
click at [375, 206] on span "Input Settings" at bounding box center [358, 205] width 66 height 13
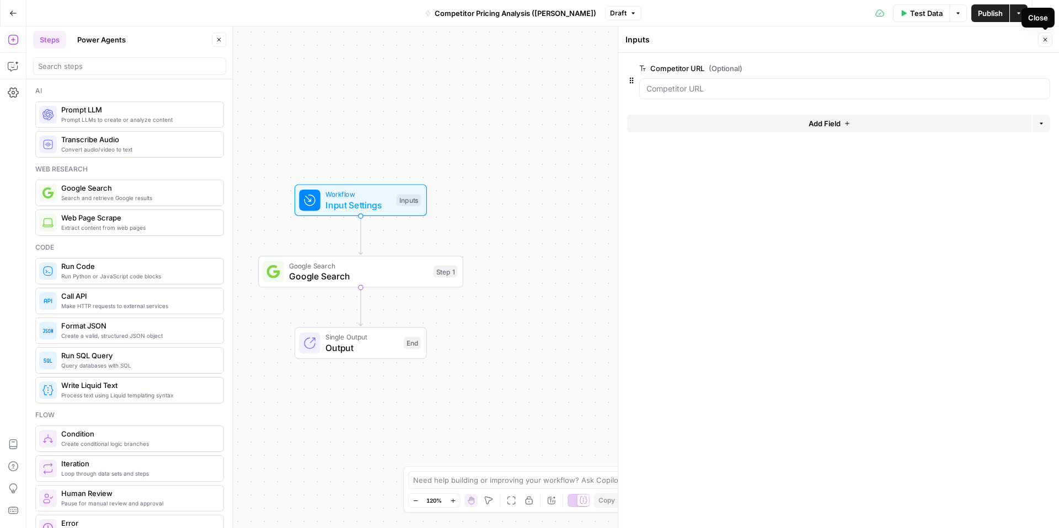
click at [1049, 35] on button "Close" at bounding box center [1045, 40] width 14 height 14
click at [960, 10] on icon "button" at bounding box center [958, 13] width 7 height 7
click at [871, 10] on div "Test Data Options Publish Actions Run History" at bounding box center [850, 13] width 418 height 26
click at [879, 13] on icon at bounding box center [879, 12] width 9 height 7
click at [944, 15] on button "Test Data" at bounding box center [921, 13] width 57 height 18
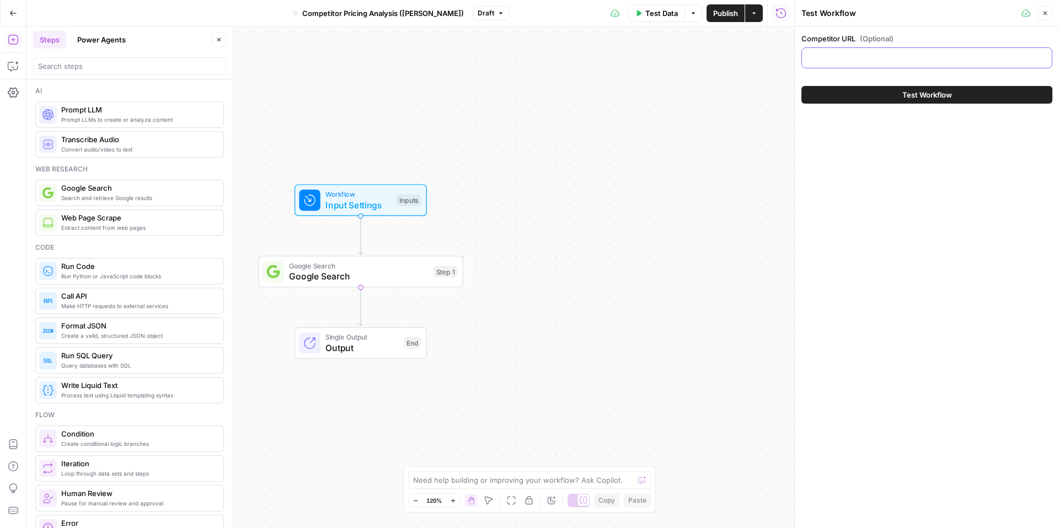
click at [884, 60] on input "Competitor URL (Optional)" at bounding box center [927, 57] width 237 height 11
click at [810, 60] on input "skyscanner.net" at bounding box center [927, 57] width 237 height 11
type input "www.skyscanner.net"
click at [917, 93] on span "Test Workflow" at bounding box center [927, 94] width 50 height 11
click at [1042, 13] on icon "button" at bounding box center [1045, 13] width 7 height 7
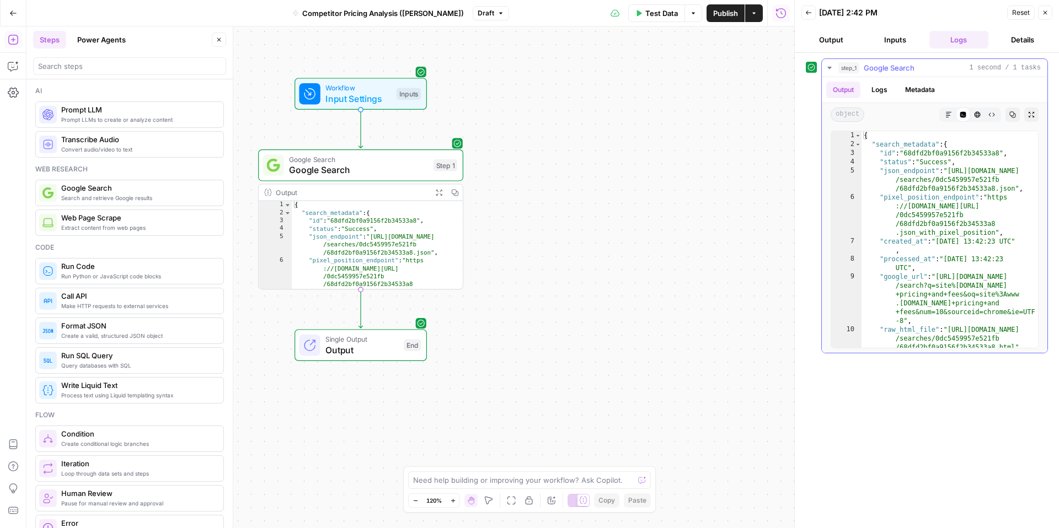
type textarea "**********"
click at [993, 265] on div "{ "search_metadata" : { "id" : "68dfd2bf0a9156f2b34533a8" , "status" : "Success…" at bounding box center [950, 248] width 177 height 234
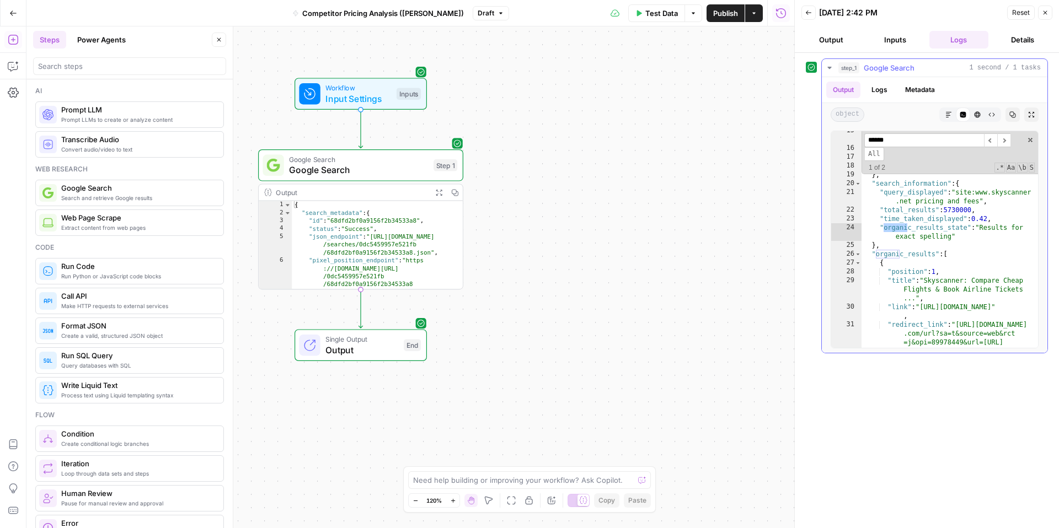
scroll to position [269, 0]
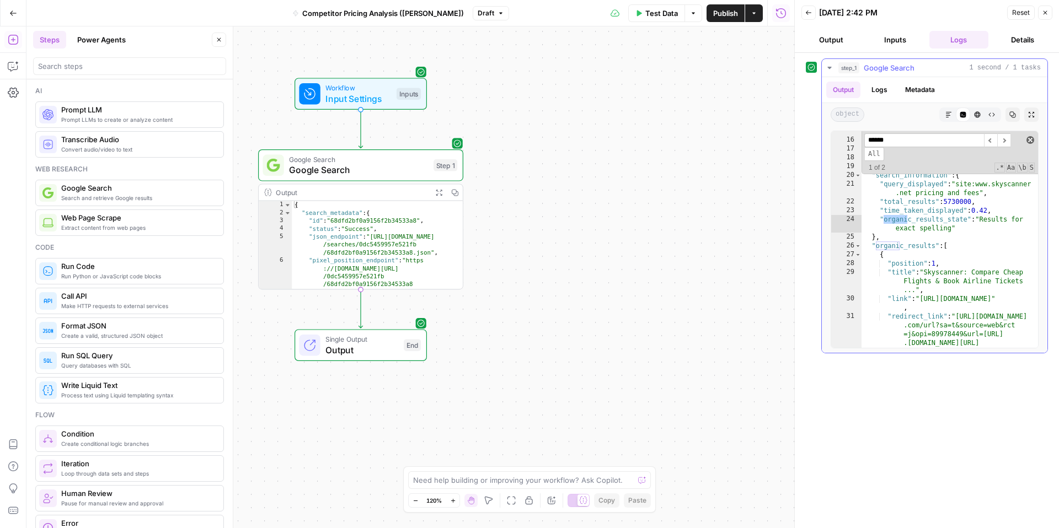
type input "******"
click at [1033, 139] on span at bounding box center [1030, 140] width 8 height 8
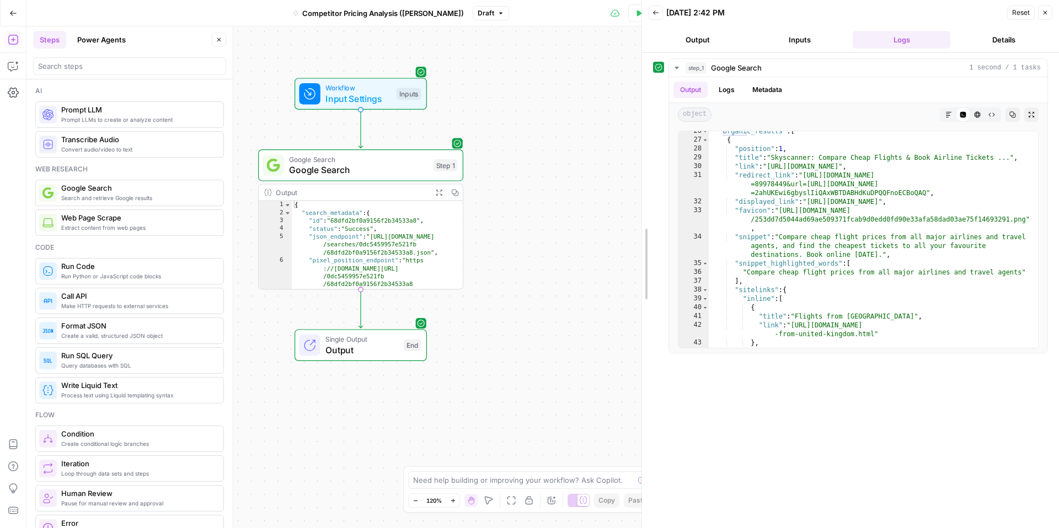
drag, startPoint x: 798, startPoint y: 201, endPoint x: 645, endPoint y: 205, distance: 152.9
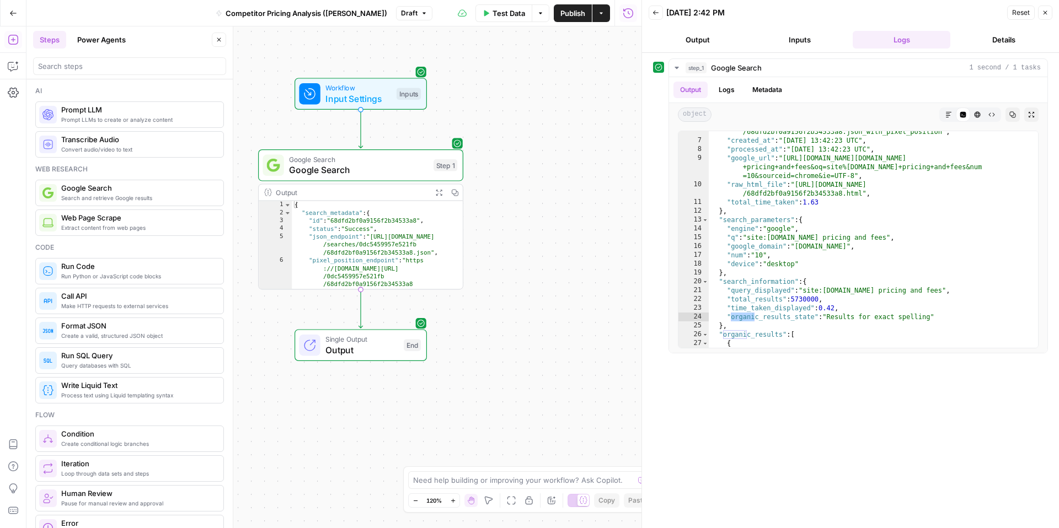
scroll to position [66, 0]
drag, startPoint x: 912, startPoint y: 244, endPoint x: 937, endPoint y: 237, distance: 26.0
click at [917, 243] on div ""pixel_position_endpoint" : "https://serpapi.com/searches/0dc5459957e521fb /68d…" at bounding box center [873, 240] width 329 height 243
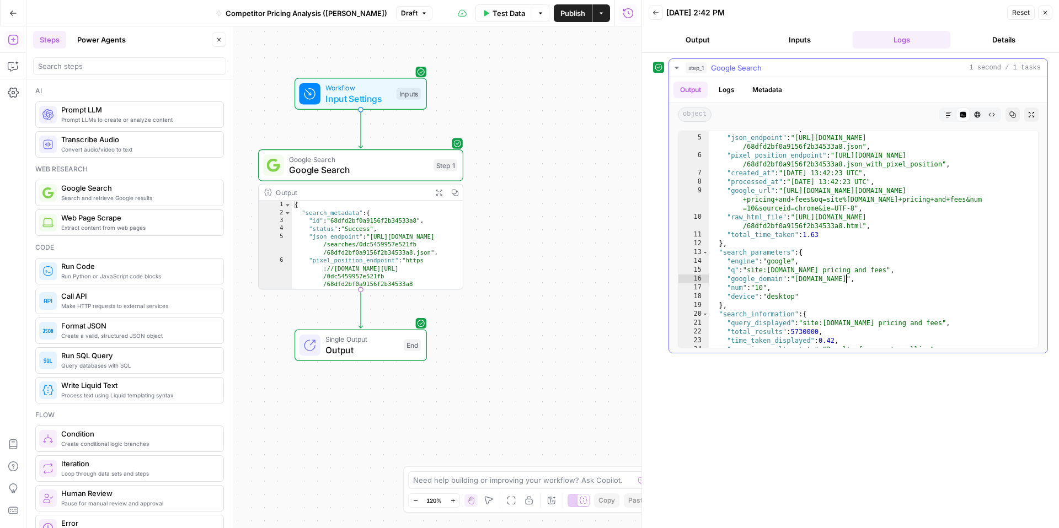
scroll to position [33, 0]
click at [864, 256] on div ""status" : "Success" , "json_endpoint" : "https://serpapi.com/searches/0dc54599…" at bounding box center [873, 242] width 329 height 234
type textarea "**********"
type input "*"
click at [821, 44] on button "Inputs" at bounding box center [800, 40] width 98 height 18
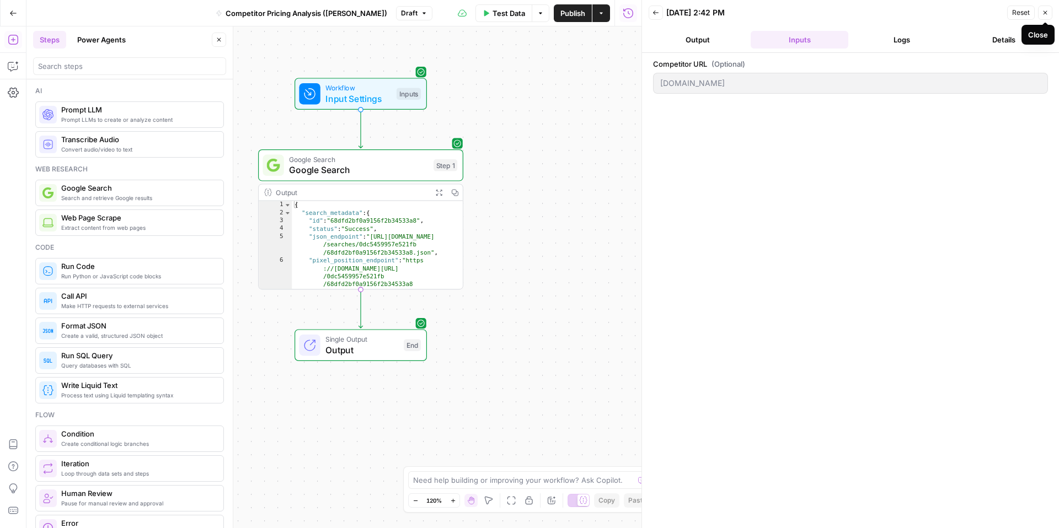
click at [1048, 13] on icon "button" at bounding box center [1045, 12] width 7 height 7
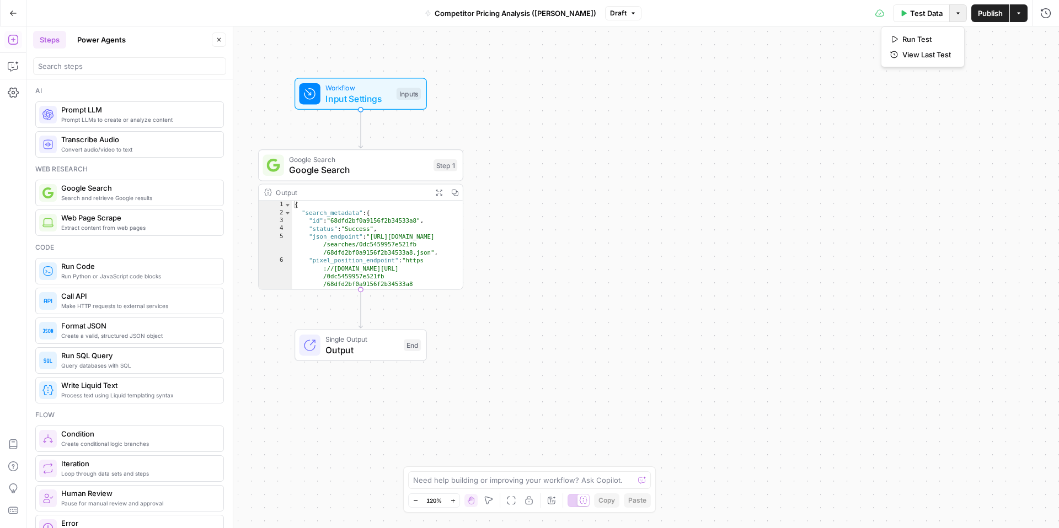
click at [952, 17] on button "Options" at bounding box center [958, 13] width 18 height 18
click at [922, 36] on span "Run Test" at bounding box center [926, 39] width 49 height 11
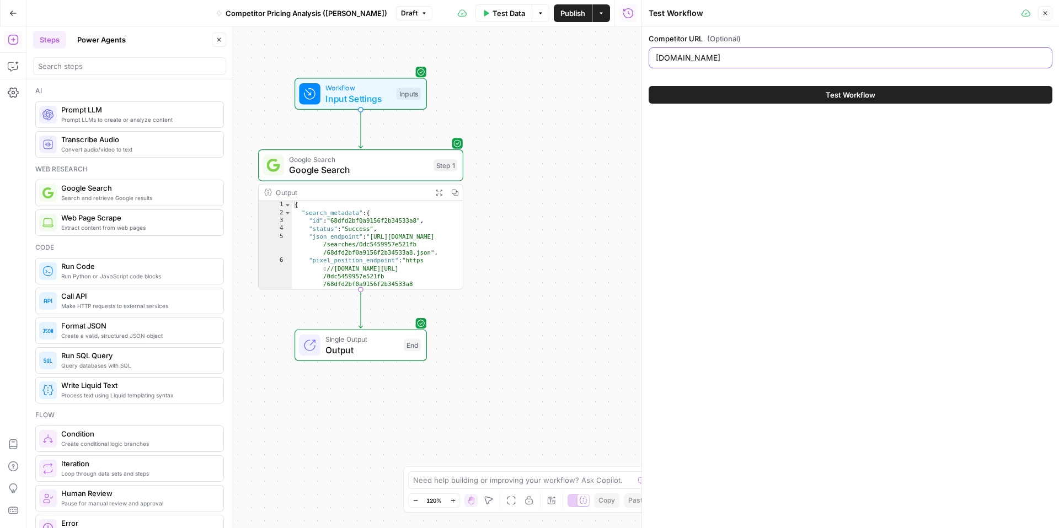
drag, startPoint x: 757, startPoint y: 57, endPoint x: 721, endPoint y: 58, distance: 35.3
click at [721, 58] on input "www.skyscanner.net" at bounding box center [850, 57] width 389 height 11
type input "www.skyscanner.com"
click at [801, 98] on button "Test Workflow" at bounding box center [851, 95] width 404 height 18
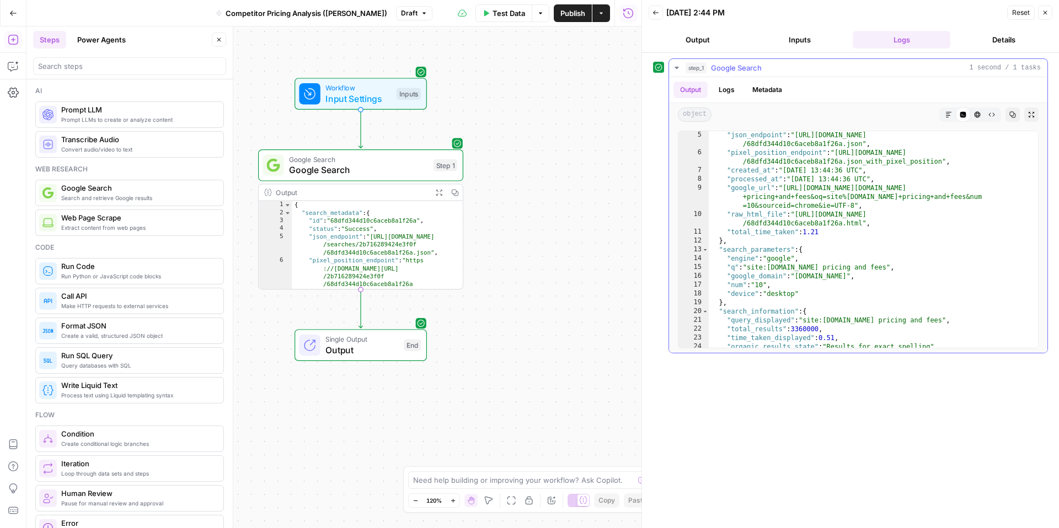
scroll to position [36, 0]
type textarea "**********"
click at [857, 266] on div ""json_endpoint" : "https://serpapi.com/searches/2b716289424e3f0f /68dfd344d10c6…" at bounding box center [873, 252] width 329 height 243
type input "*"
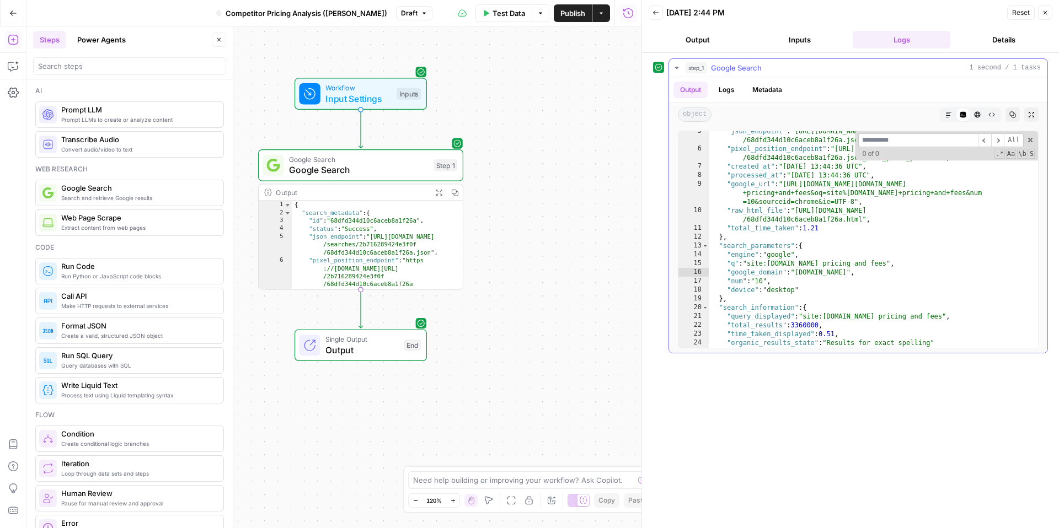
scroll to position [41, 0]
click at [1031, 140] on span at bounding box center [1030, 140] width 8 height 8
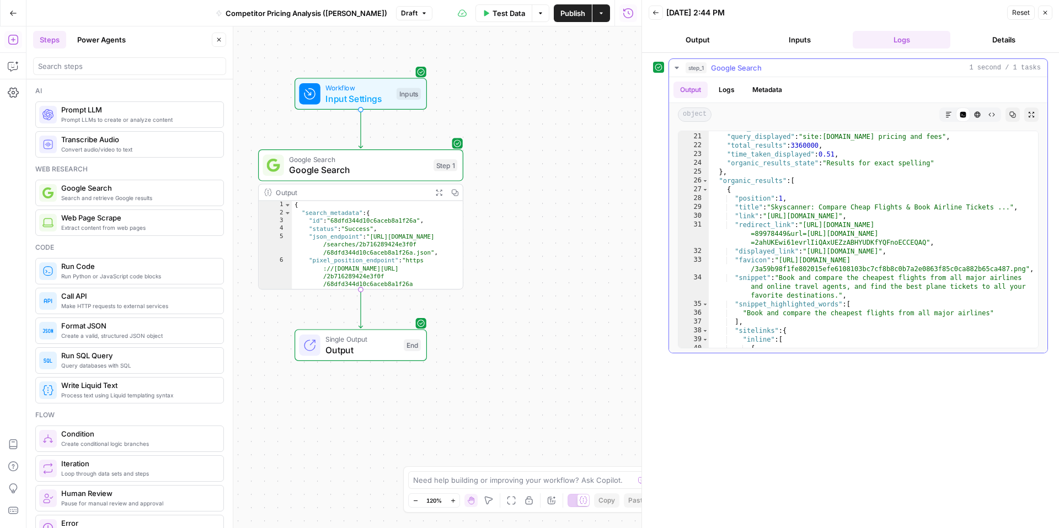
scroll to position [220, 0]
click at [808, 231] on div ""search_information" : { "query_displayed" : "site:www.skyscanner.com pricing a…" at bounding box center [873, 240] width 329 height 234
type textarea "**********"
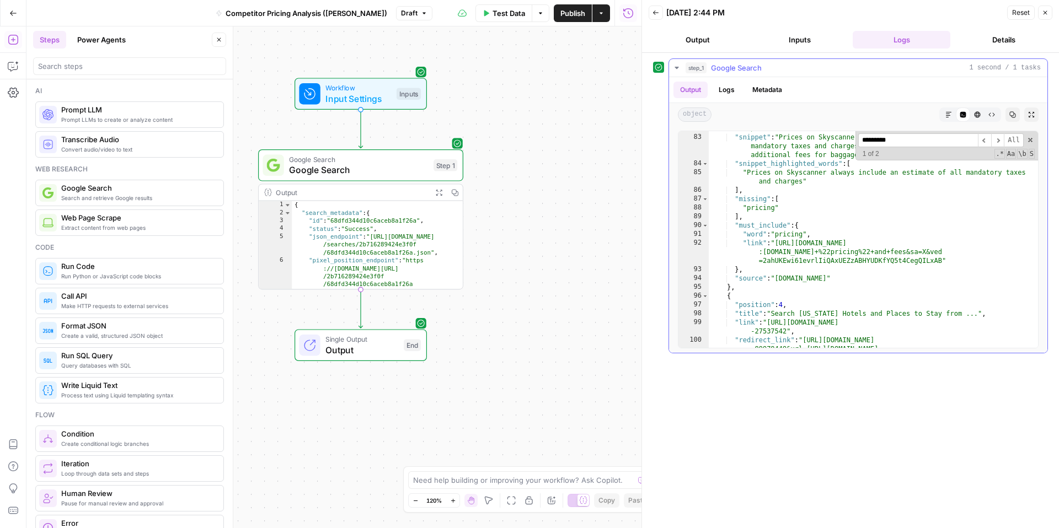
scroll to position [909, 0]
type input "*********"
click at [1051, 15] on button "Close" at bounding box center [1045, 13] width 14 height 14
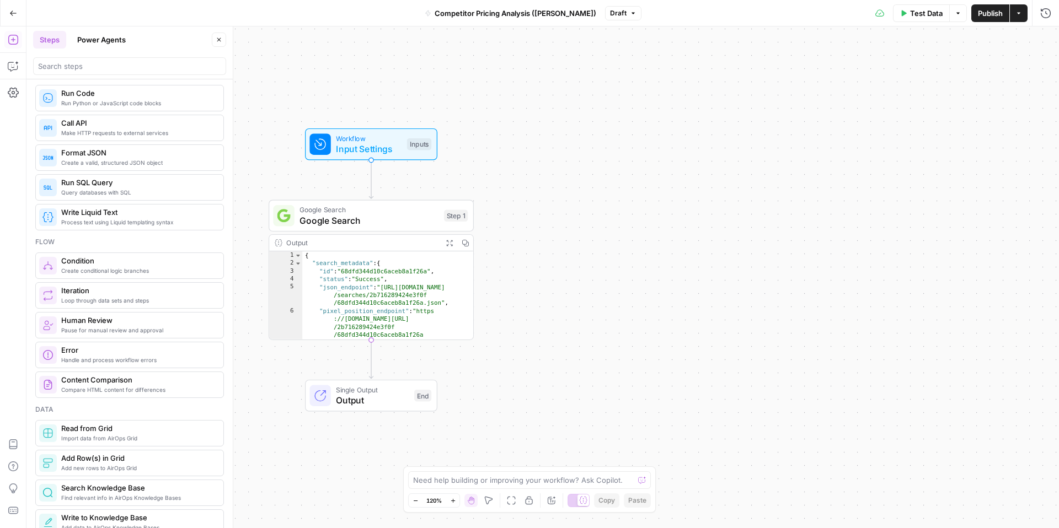
scroll to position [183, 0]
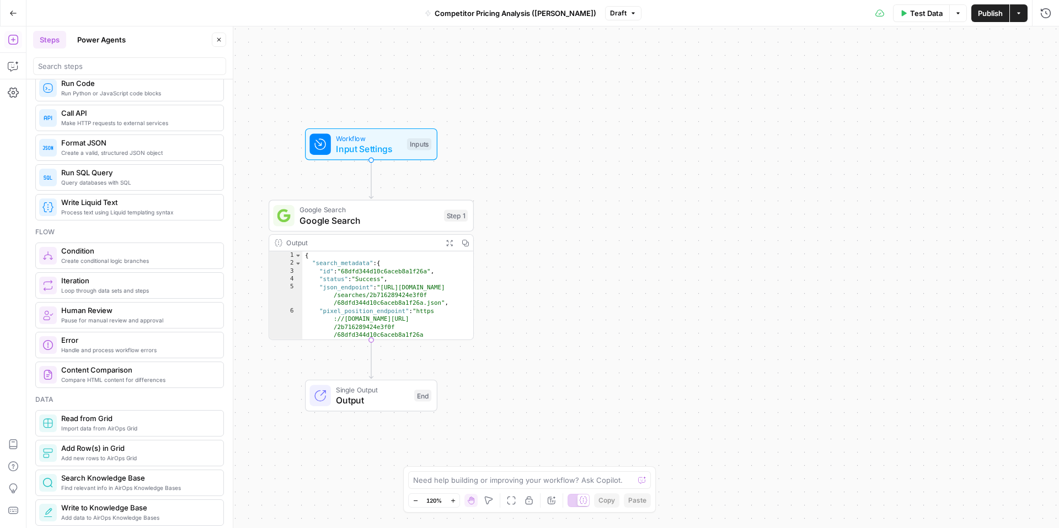
click at [125, 291] on span "Loop through data sets and steps" at bounding box center [137, 290] width 153 height 9
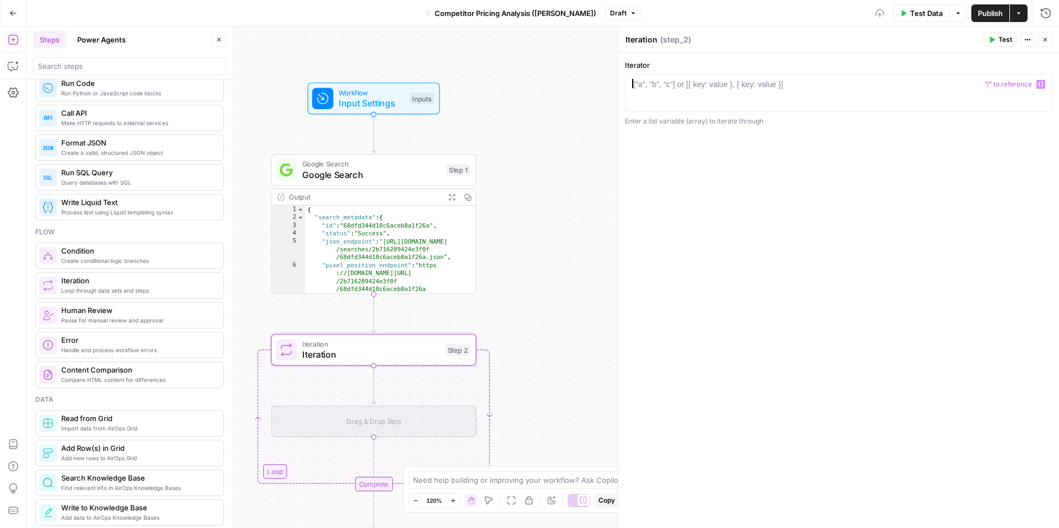
click at [778, 84] on div "["a", "b", "c"] or [{ key: value }, { key: value }]" at bounding box center [708, 84] width 150 height 11
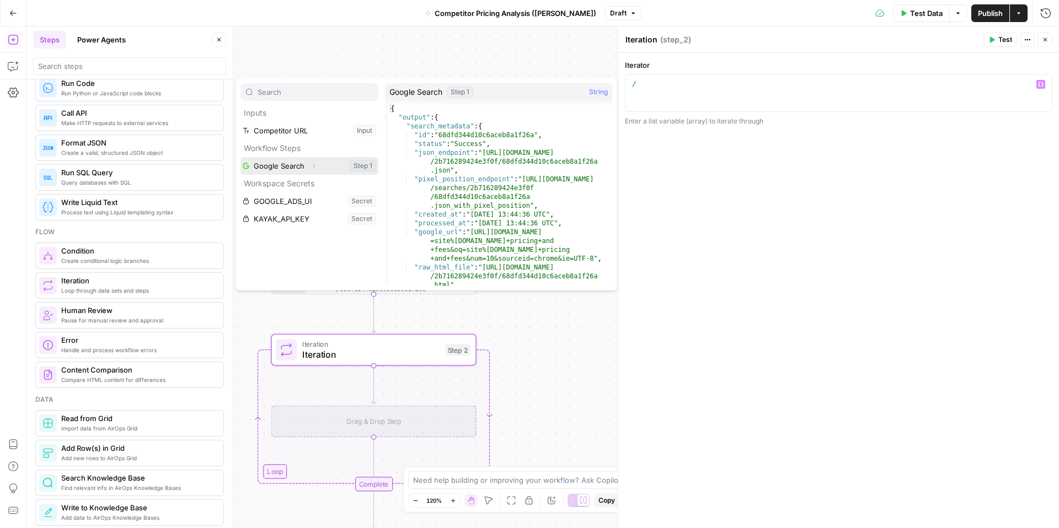
click at [317, 162] on button "Expand" at bounding box center [314, 166] width 14 height 14
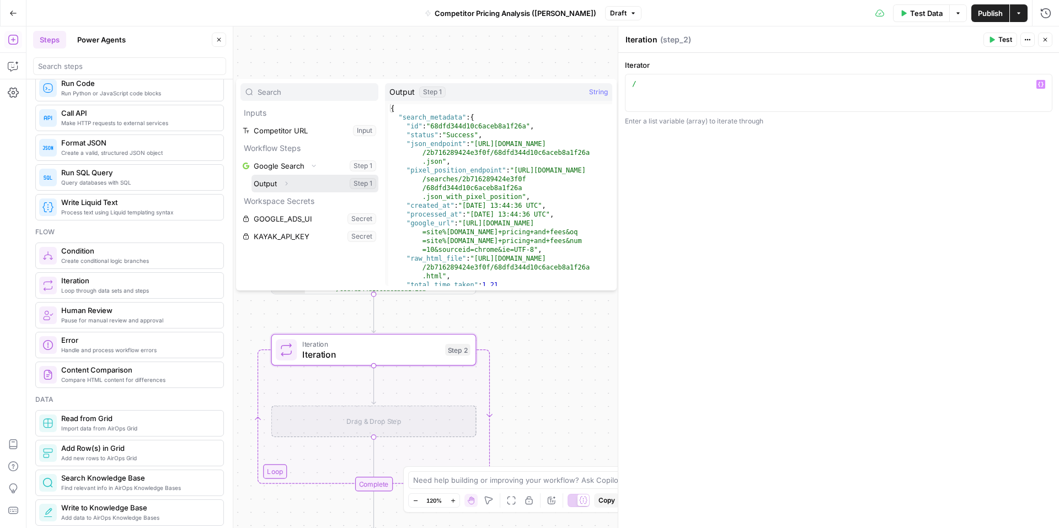
click at [290, 186] on button "Expand" at bounding box center [286, 184] width 14 height 14
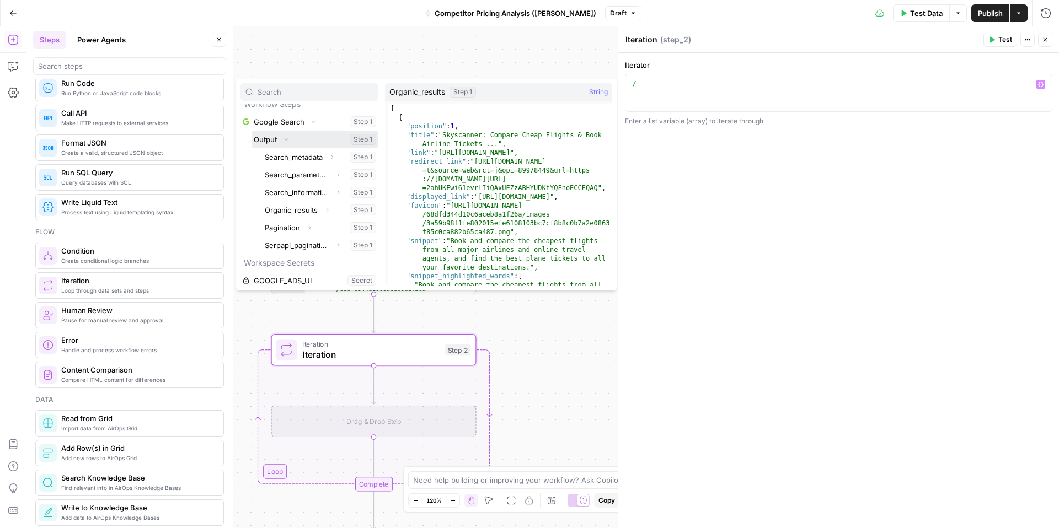
scroll to position [52, 0]
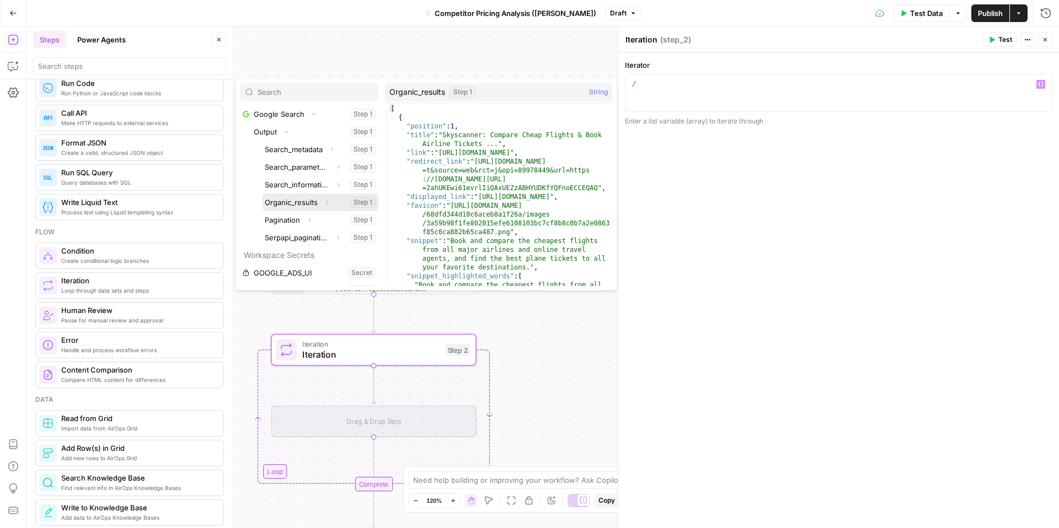
click at [313, 204] on button "Select variable Organic_results" at bounding box center [321, 203] width 116 height 18
type textarea "**********"
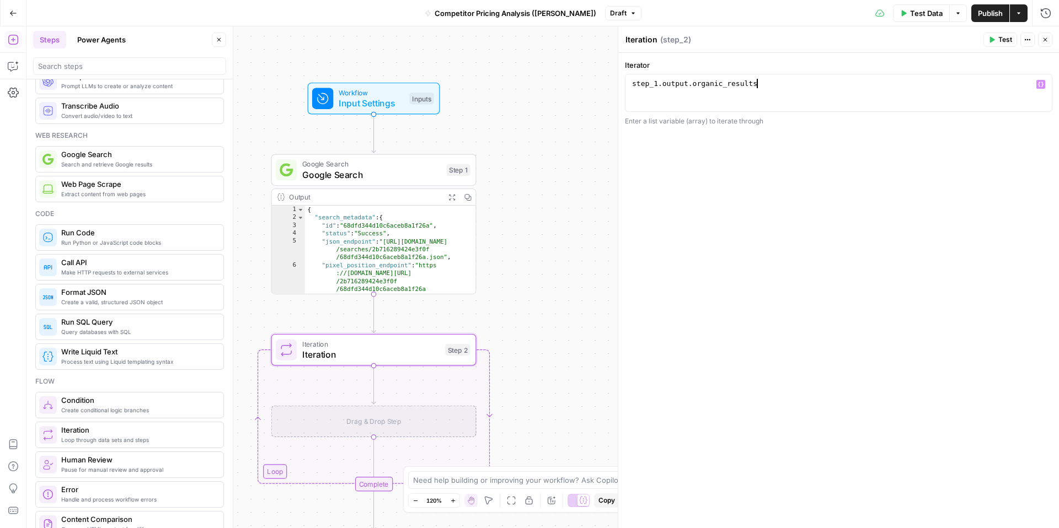
scroll to position [16, 0]
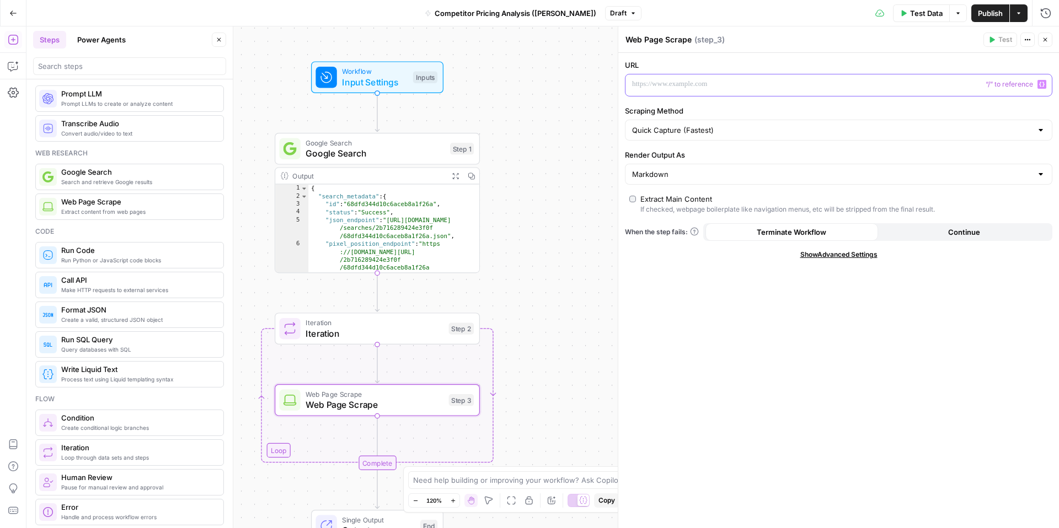
click at [735, 88] on p at bounding box center [829, 84] width 395 height 11
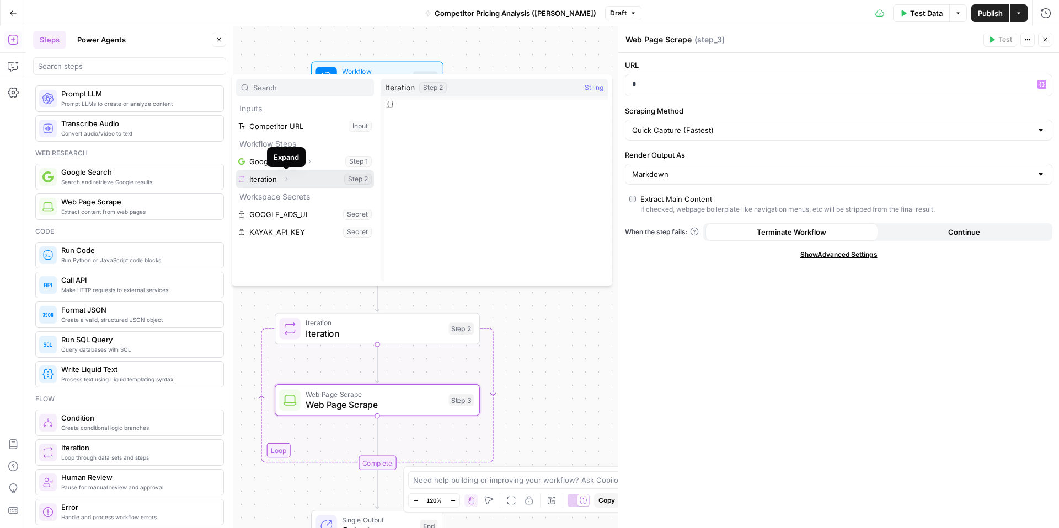
click at [289, 180] on icon "button" at bounding box center [286, 179] width 7 height 7
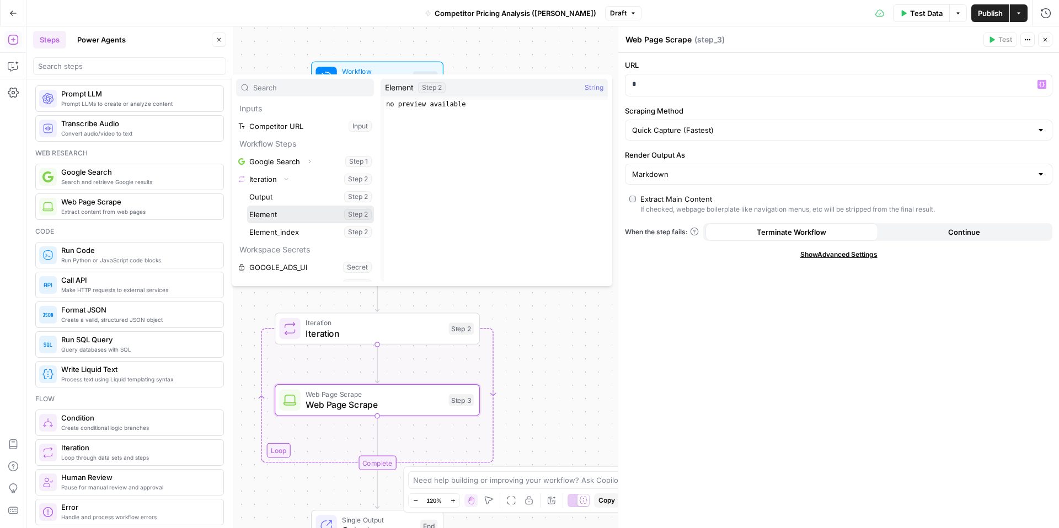
click at [300, 217] on button "Select variable Element" at bounding box center [310, 215] width 127 height 18
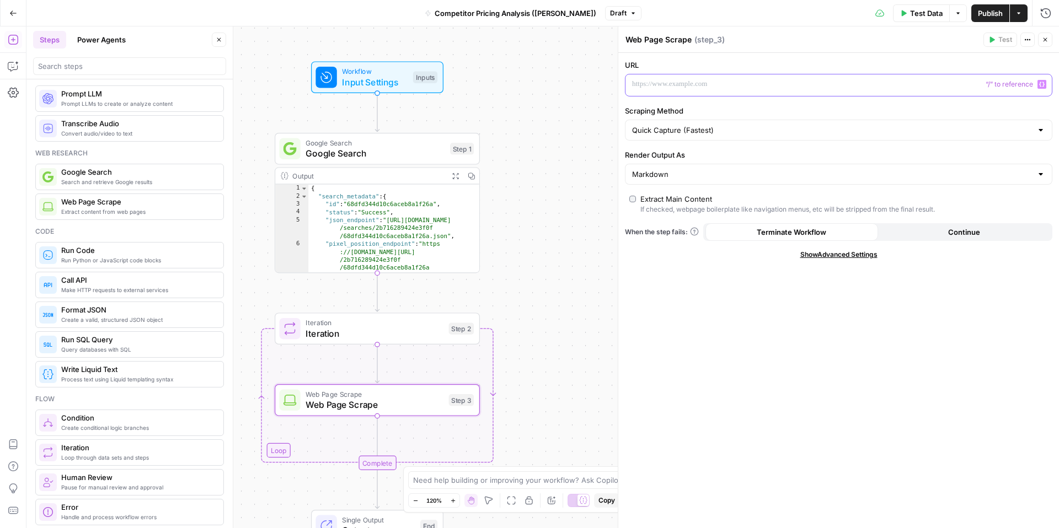
click at [698, 87] on p at bounding box center [829, 84] width 395 height 11
click at [782, 99] on div "URL “/” to reference Variables Menu Scraping Method Quick Capture (Fastest) Ren…" at bounding box center [838, 290] width 441 height 475
click at [732, 89] on p at bounding box center [838, 84] width 413 height 11
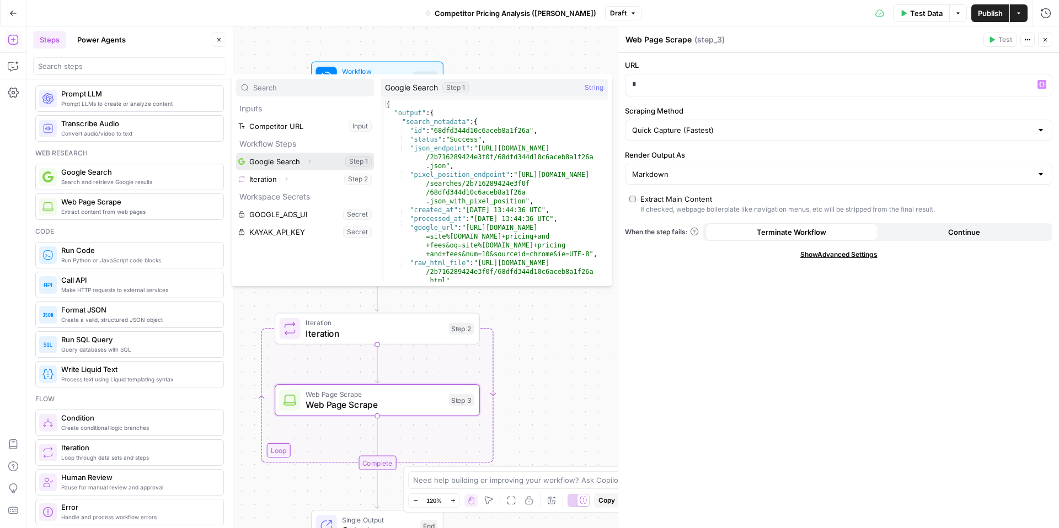
click at [306, 161] on icon "button" at bounding box center [309, 161] width 7 height 7
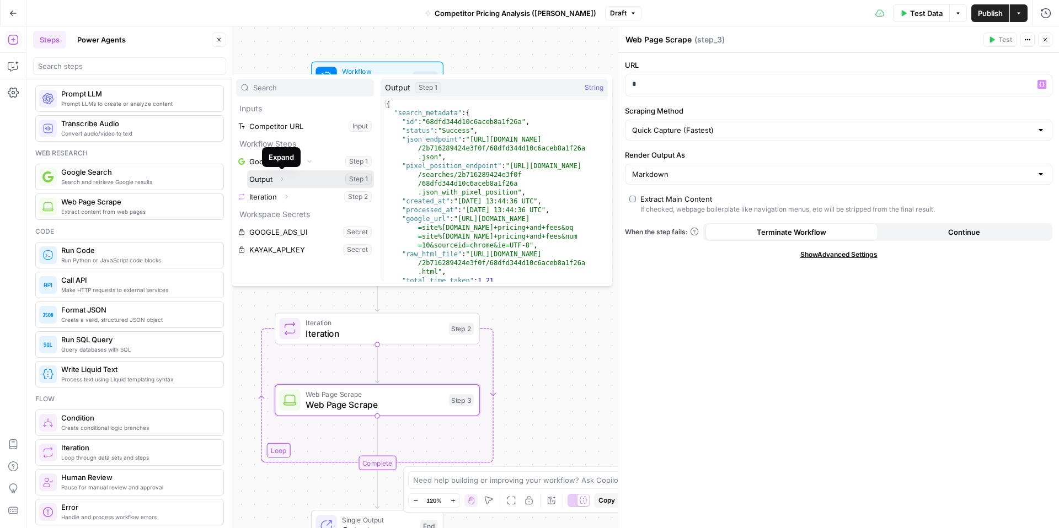
click at [282, 181] on icon "button" at bounding box center [282, 179] width 7 height 7
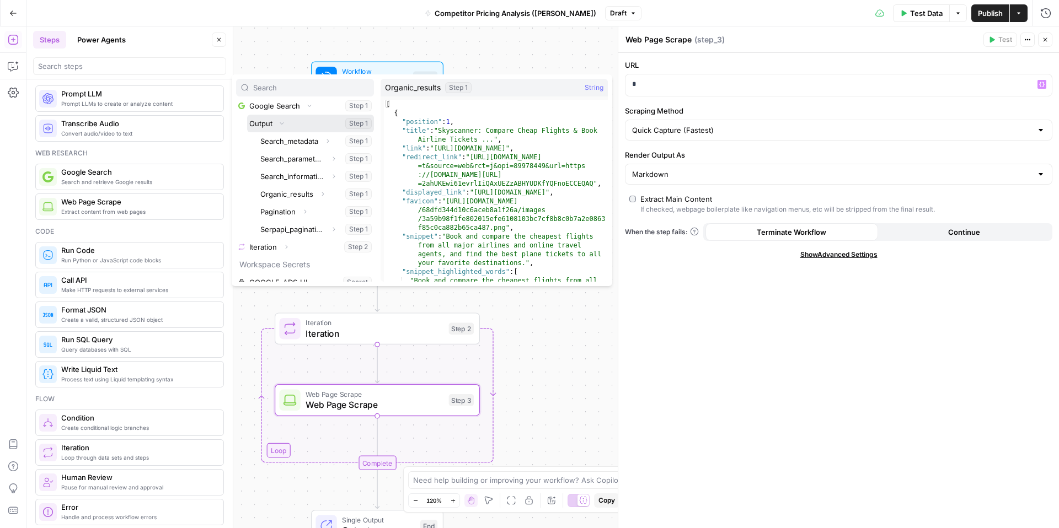
scroll to position [59, 0]
click at [322, 191] on icon "button" at bounding box center [322, 191] width 7 height 7
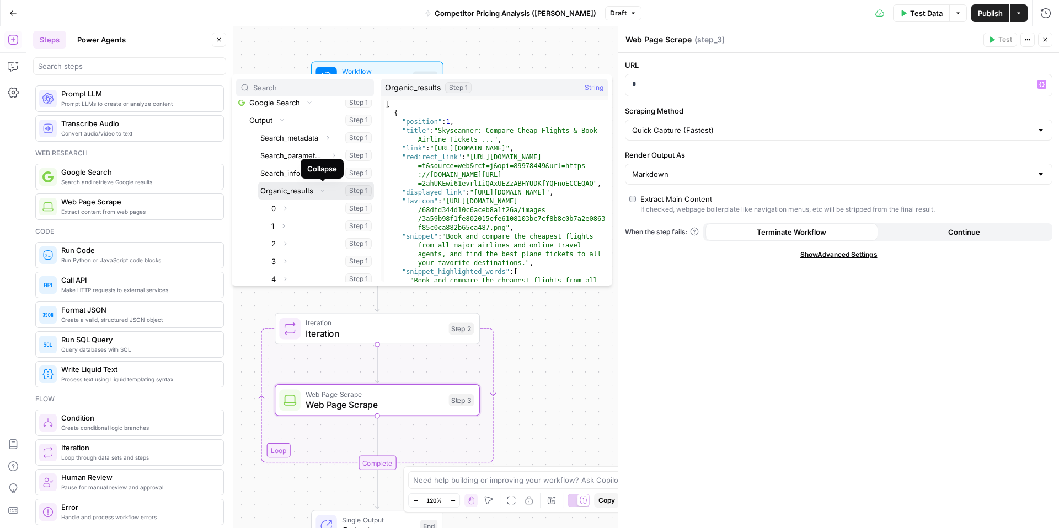
click at [322, 191] on icon "button" at bounding box center [322, 191] width 7 height 7
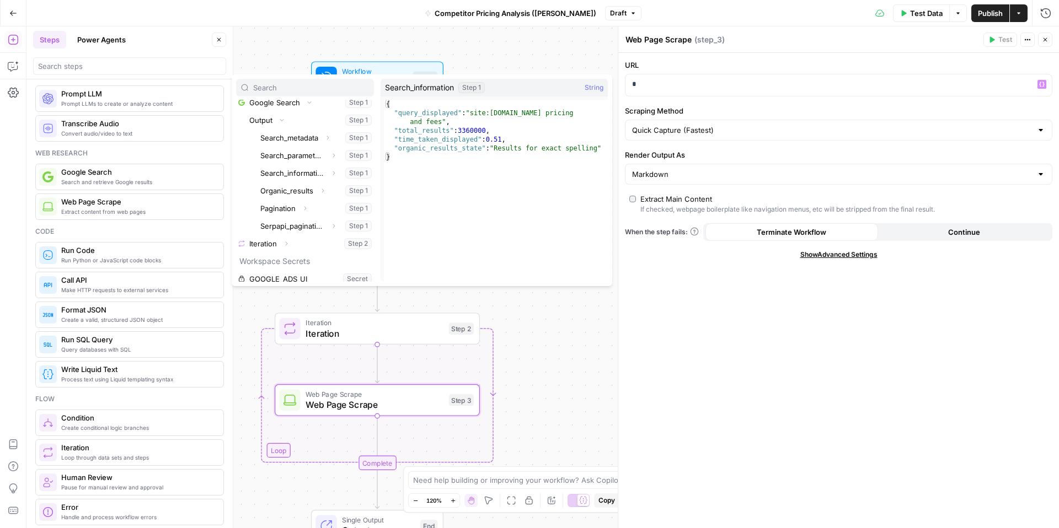
click at [815, 365] on div "URL * Variables Menu Scraping Method Quick Capture (Fastest) Render Output As M…" at bounding box center [838, 290] width 441 height 475
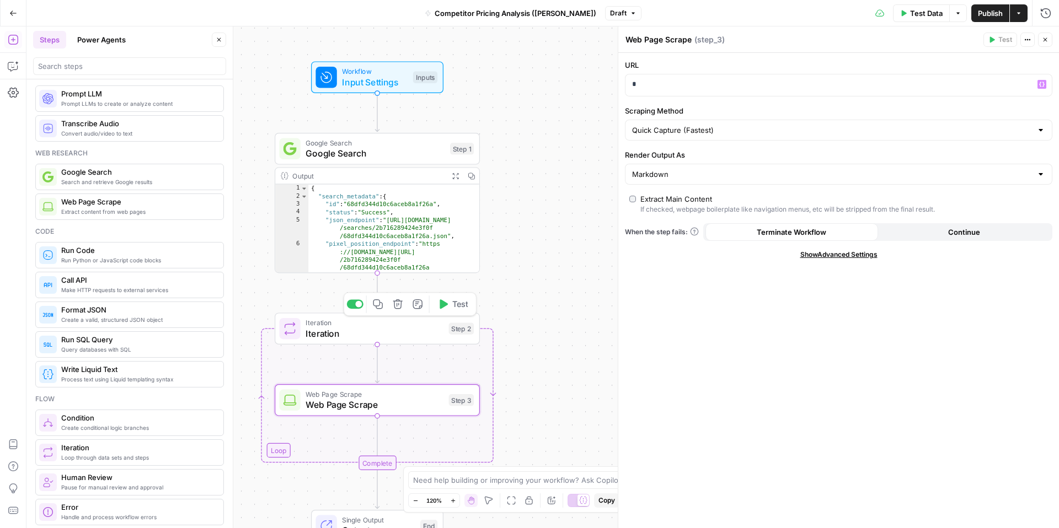
click at [562, 324] on div "Workflow Input Settings Inputs Google Search Google Search Step 1 Output Expand…" at bounding box center [542, 277] width 1033 height 502
drag, startPoint x: 1041, startPoint y: 33, endPoint x: 1044, endPoint y: 38, distance: 6.2
click at [1042, 34] on button "Close" at bounding box center [1045, 40] width 14 height 14
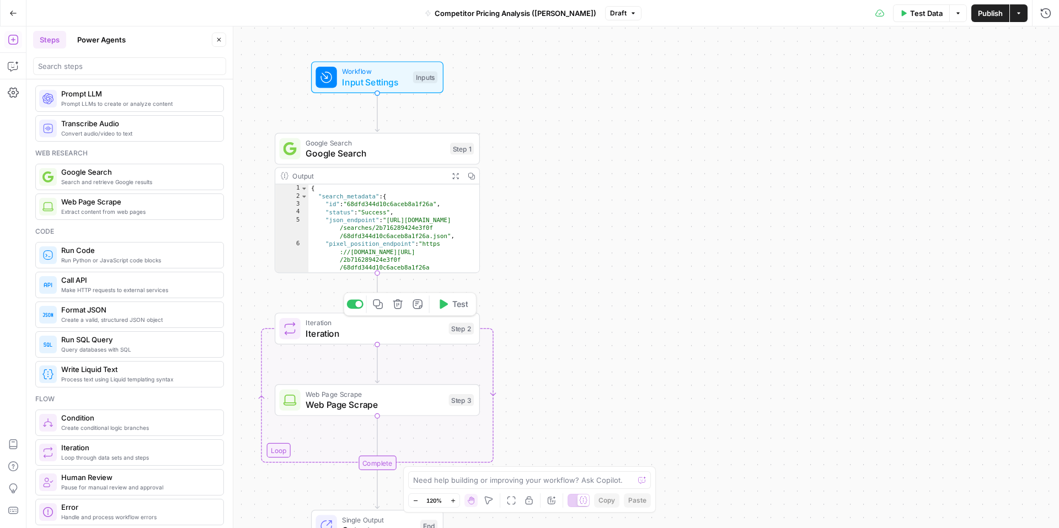
click at [429, 333] on span "Iteration" at bounding box center [375, 333] width 138 height 13
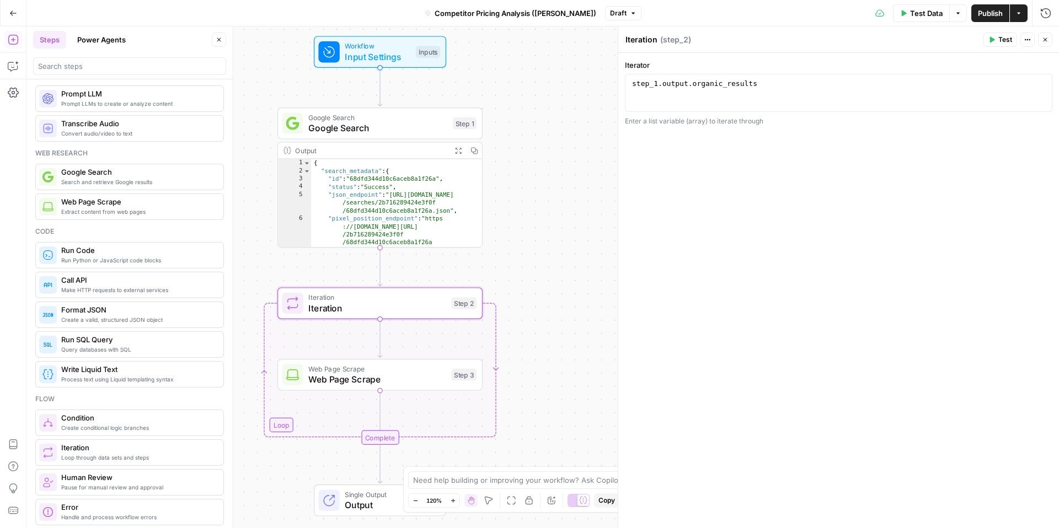
click at [405, 368] on span "Web Page Scrape" at bounding box center [377, 368] width 138 height 10
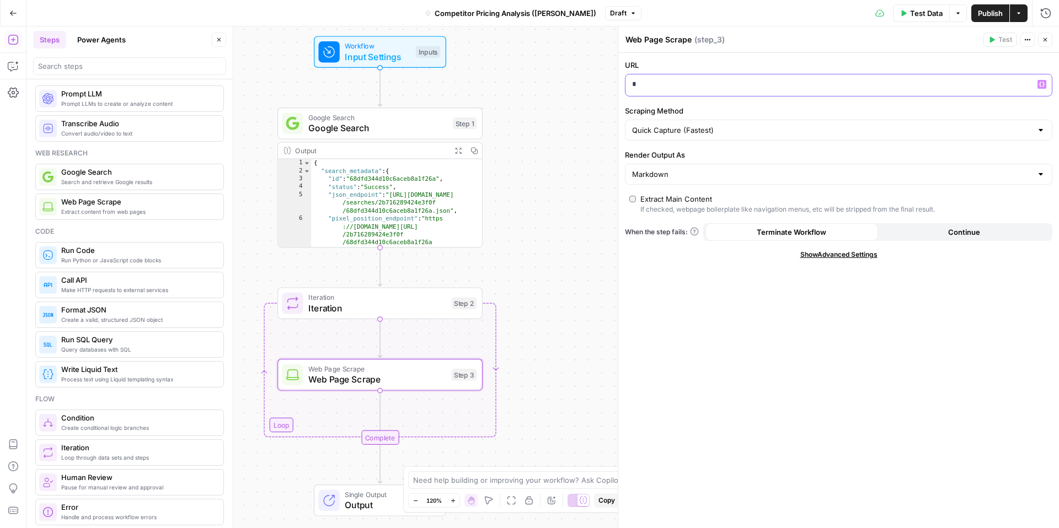
click at [677, 89] on p "*" at bounding box center [838, 84] width 413 height 11
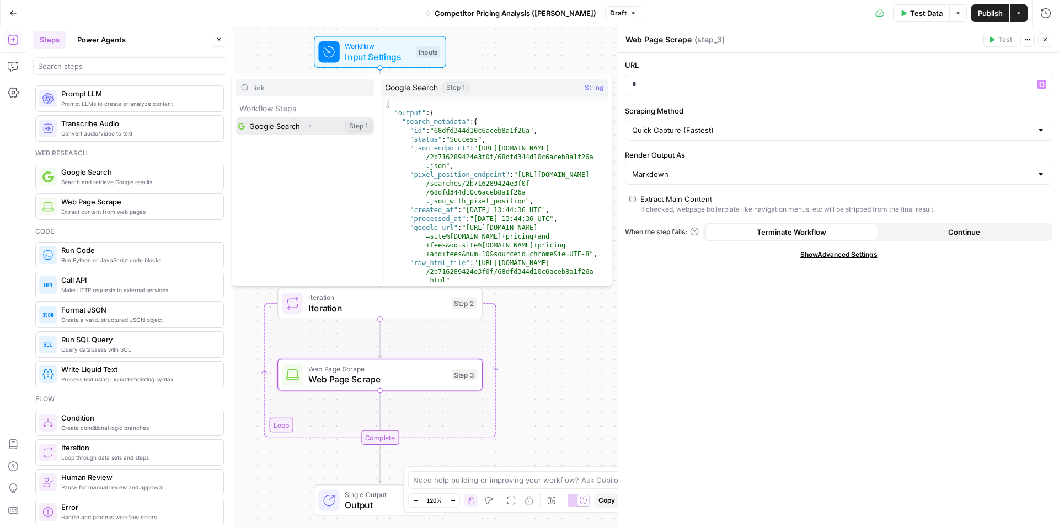
click at [312, 128] on icon "button" at bounding box center [309, 126] width 7 height 7
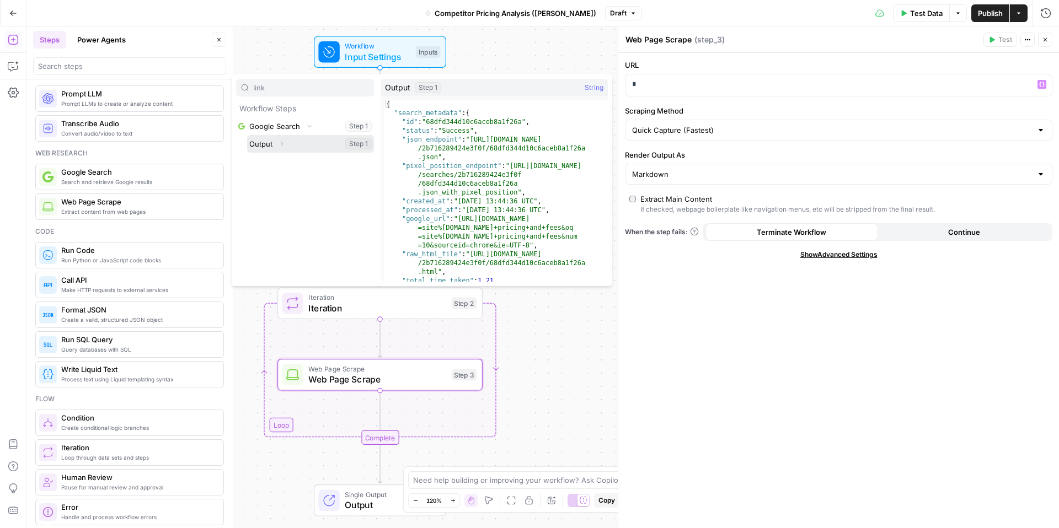
click at [280, 145] on icon "button" at bounding box center [282, 144] width 7 height 7
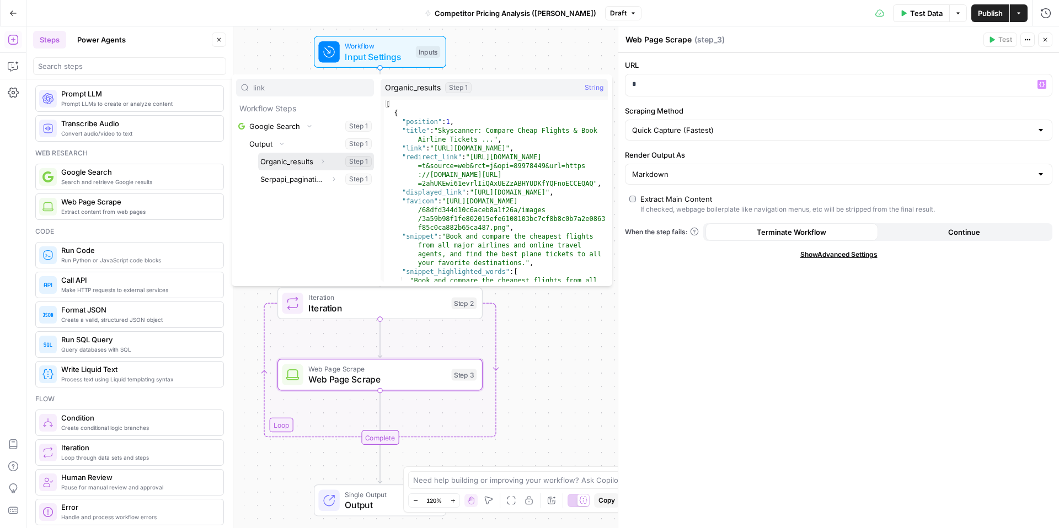
click at [317, 159] on button "Expand" at bounding box center [323, 161] width 14 height 14
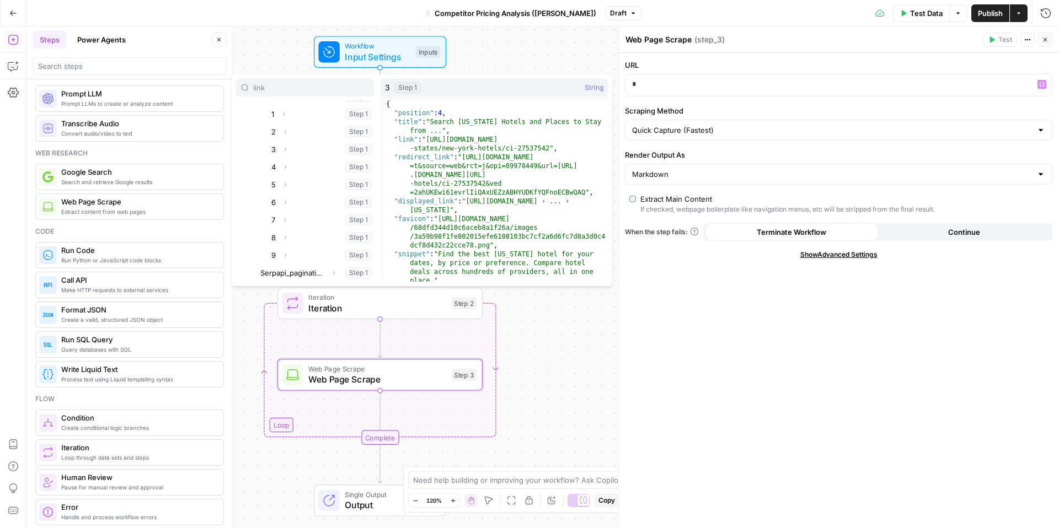
scroll to position [0, 0]
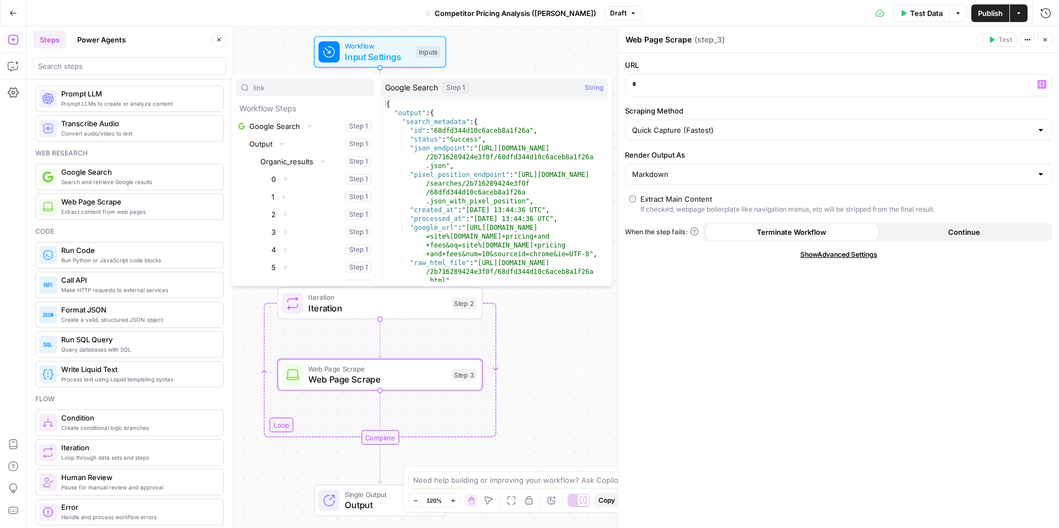
click at [321, 95] on div "link" at bounding box center [305, 88] width 138 height 18
type input "l"
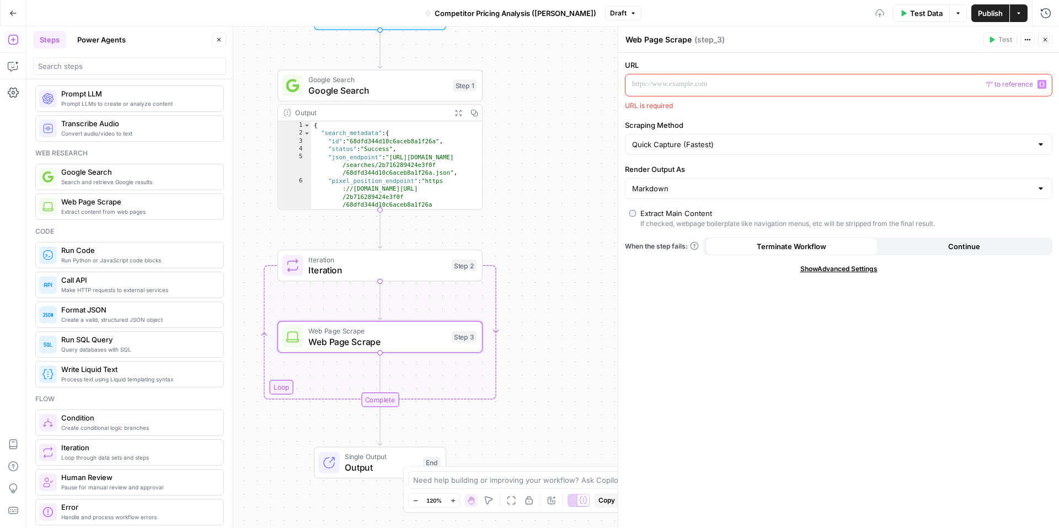
click at [542, 317] on div "Workflow Input Settings Inputs Google Search Google Search Step 1 Output Expand…" at bounding box center [542, 277] width 1033 height 502
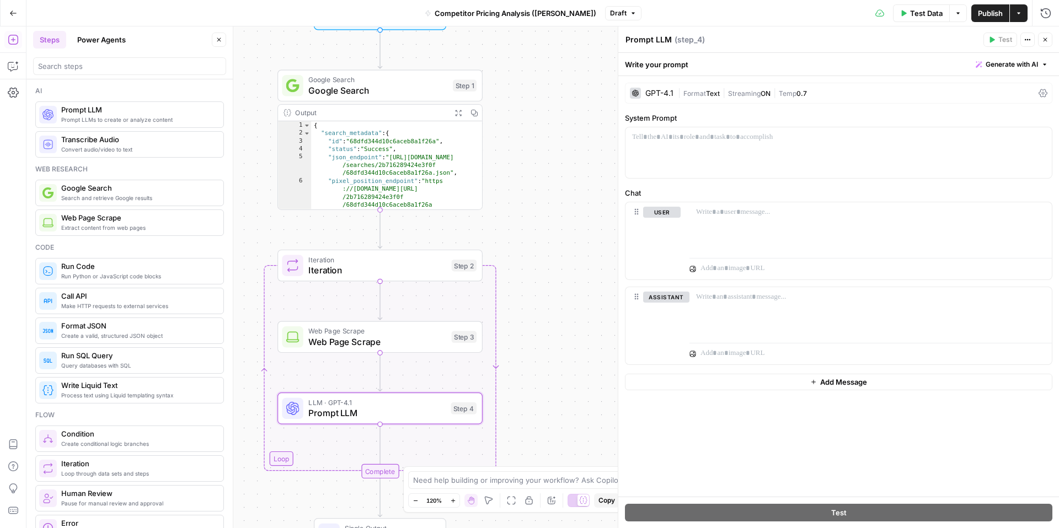
click at [663, 39] on textarea "Prompt LLM" at bounding box center [648, 39] width 46 height 11
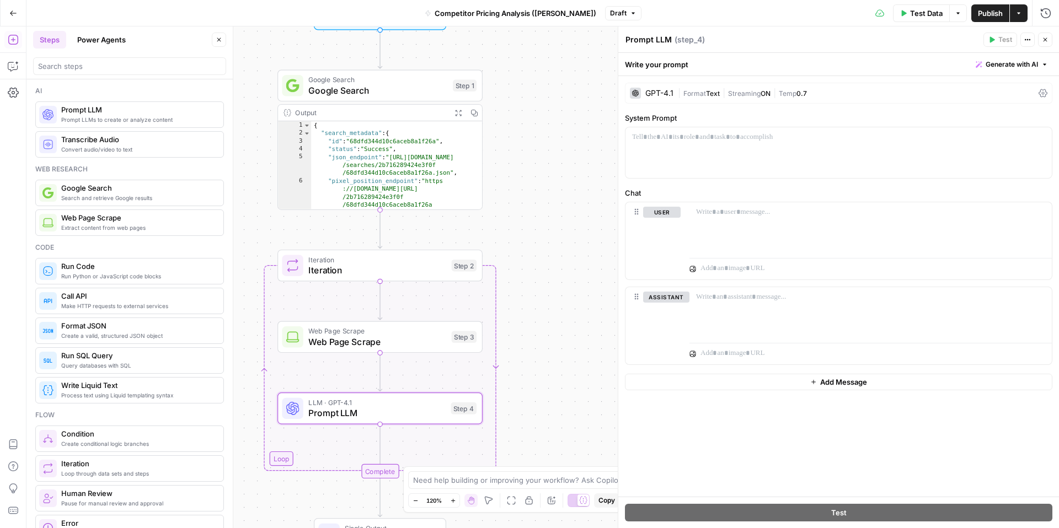
click at [663, 39] on textarea "Prompt LLM" at bounding box center [648, 39] width 46 height 11
type textarea "Extract Pricing Data"
click at [424, 351] on div "Web Page Scrape Web Page Scrape Step 3 Copy step Delete step Add Note Test" at bounding box center [379, 338] width 205 height 32
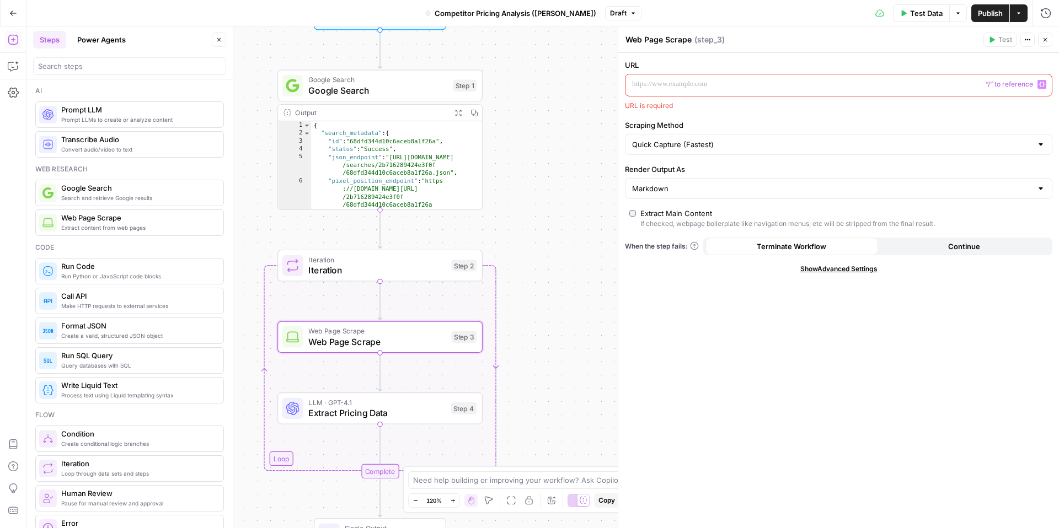
click at [716, 89] on p at bounding box center [829, 84] width 395 height 11
click at [358, 414] on span "Extract Pricing Data" at bounding box center [376, 413] width 137 height 13
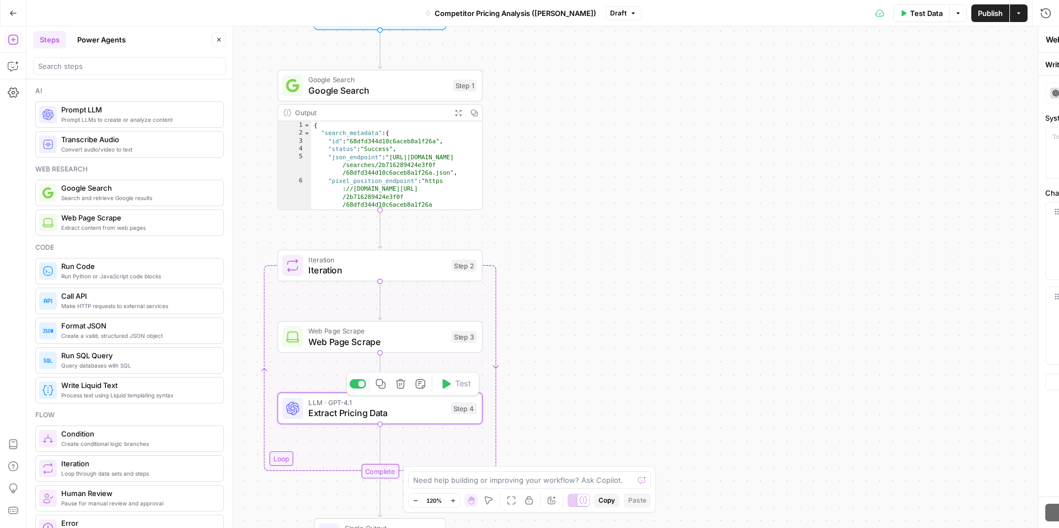
type textarea "Extract Pricing Data"
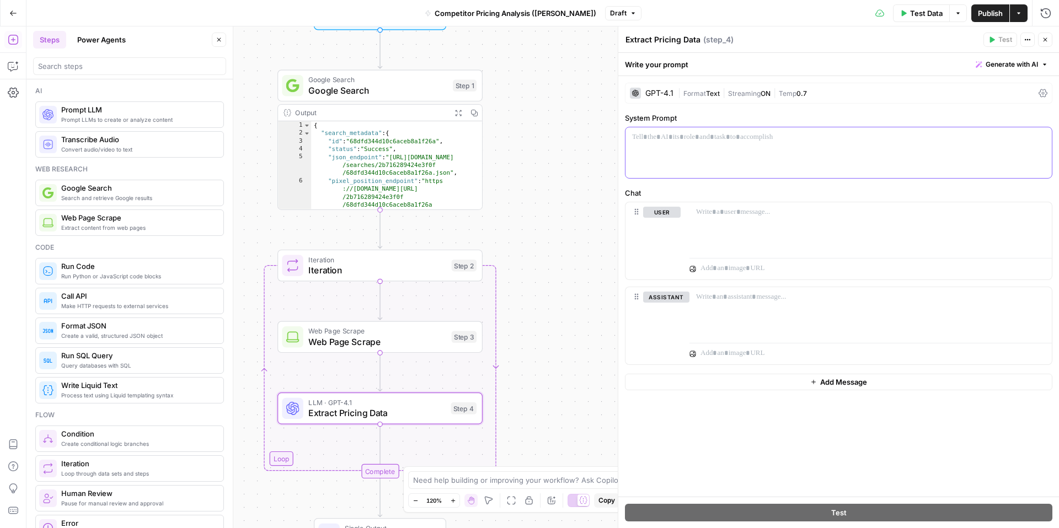
click at [773, 161] on div at bounding box center [838, 152] width 426 height 51
click at [394, 328] on span "Web Page Scrape" at bounding box center [377, 331] width 138 height 10
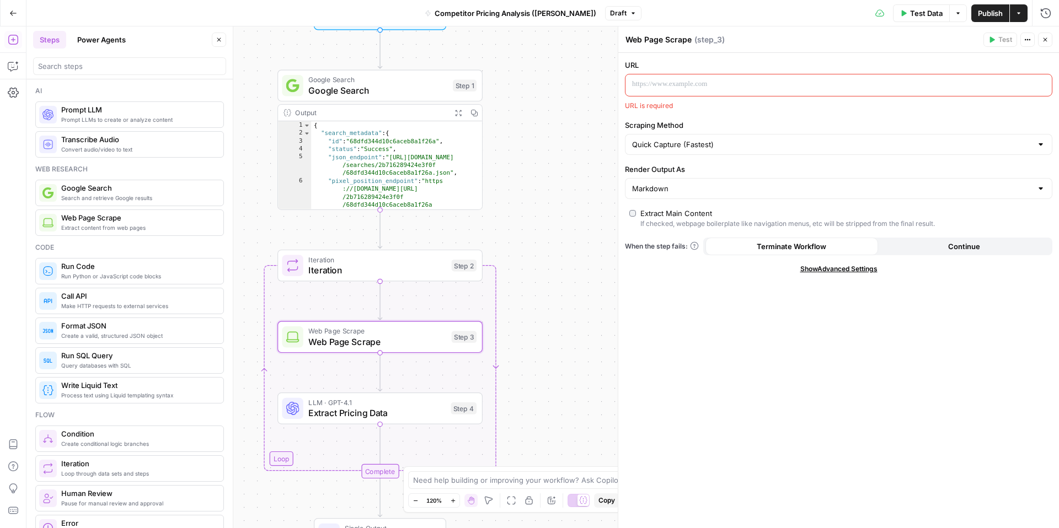
click at [712, 87] on p at bounding box center [829, 84] width 395 height 11
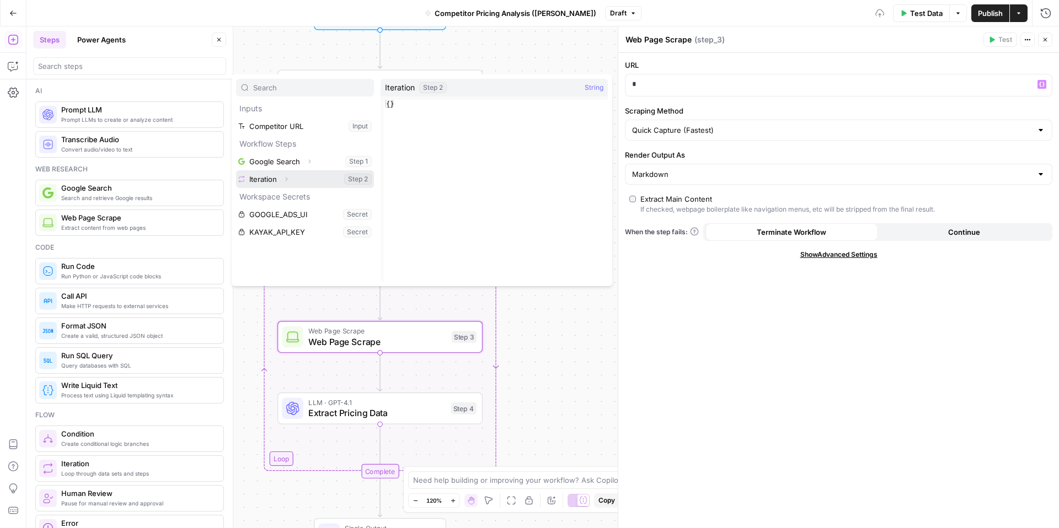
click at [293, 182] on button "Expand" at bounding box center [286, 179] width 14 height 14
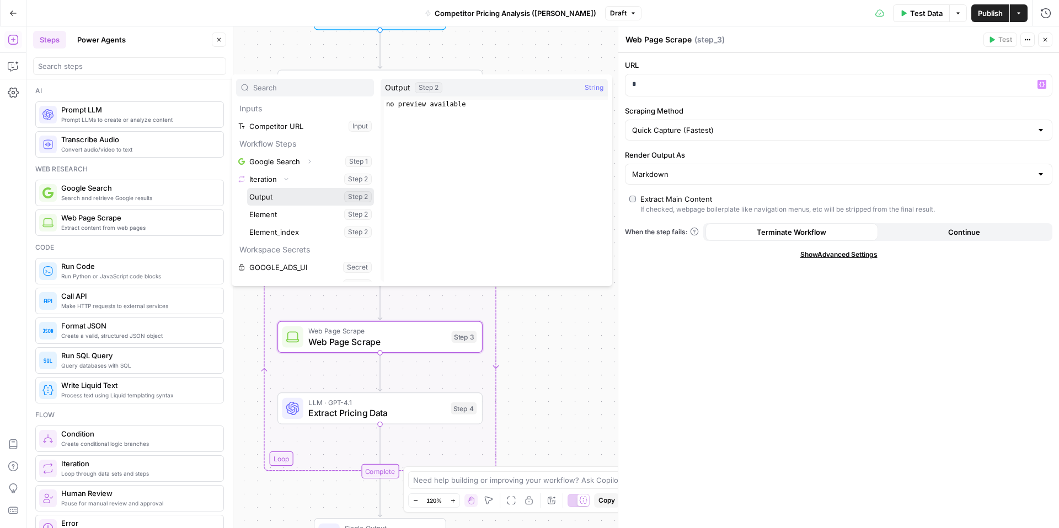
click at [294, 201] on button "Select variable Output" at bounding box center [310, 197] width 127 height 18
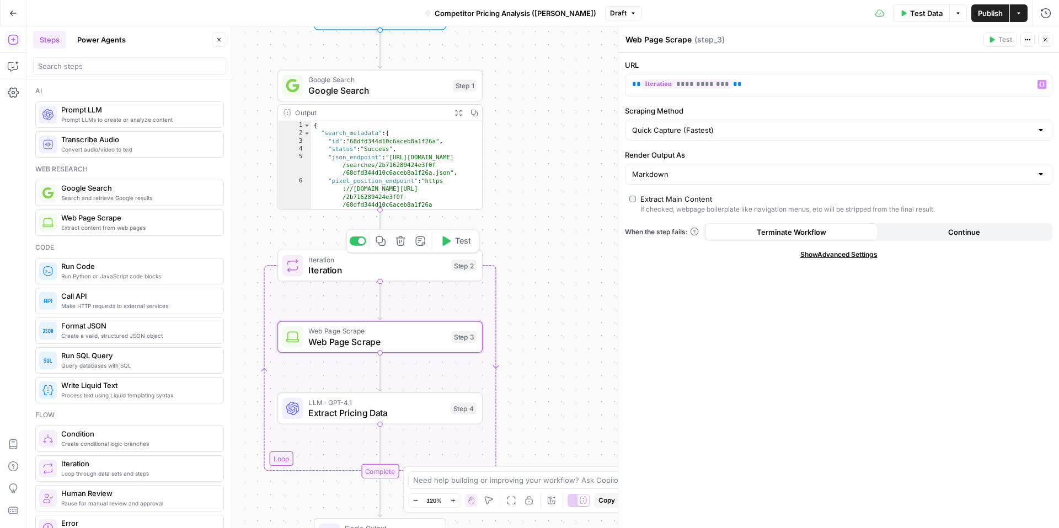
click at [393, 258] on span "Iteration" at bounding box center [377, 259] width 138 height 10
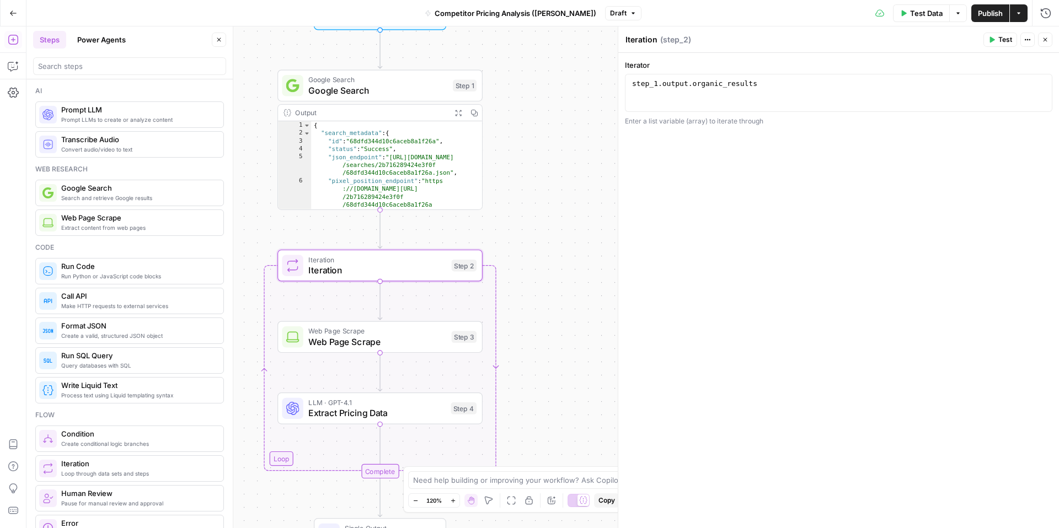
click at [392, 336] on span "Web Page Scrape" at bounding box center [377, 341] width 138 height 13
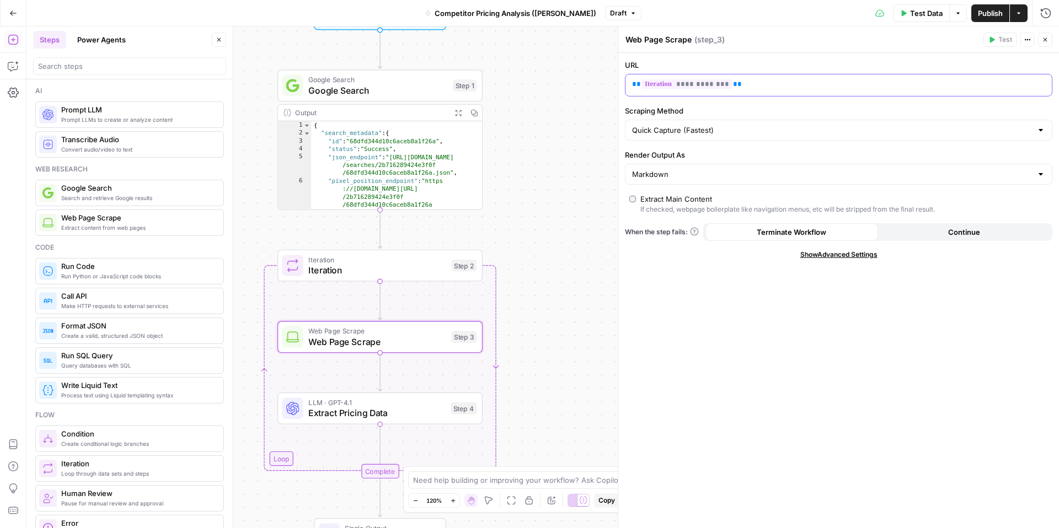
click at [762, 88] on p "**********" at bounding box center [829, 84] width 395 height 11
drag, startPoint x: 694, startPoint y: 88, endPoint x: 620, endPoint y: 87, distance: 73.9
click at [620, 87] on div "**********" at bounding box center [838, 277] width 441 height 502
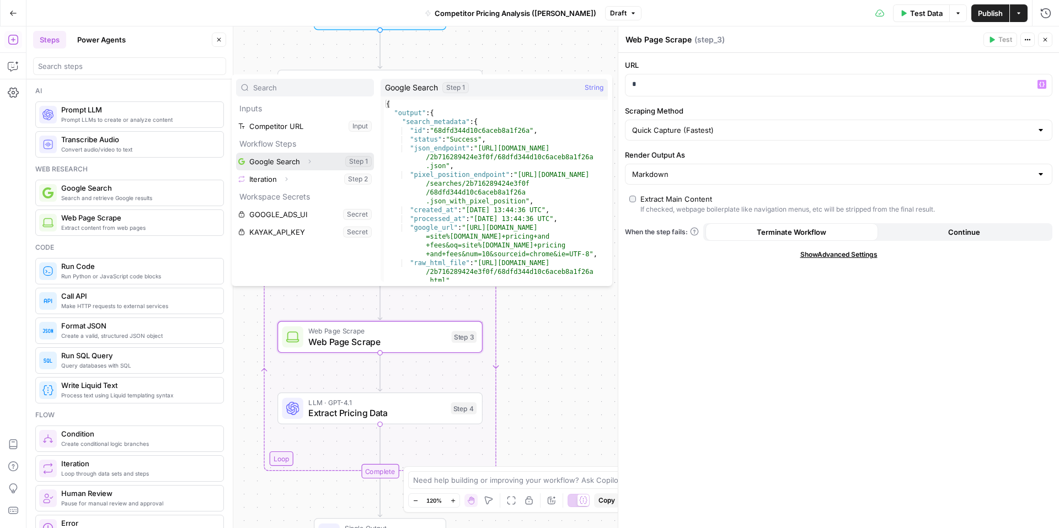
click at [306, 159] on icon "button" at bounding box center [309, 161] width 7 height 7
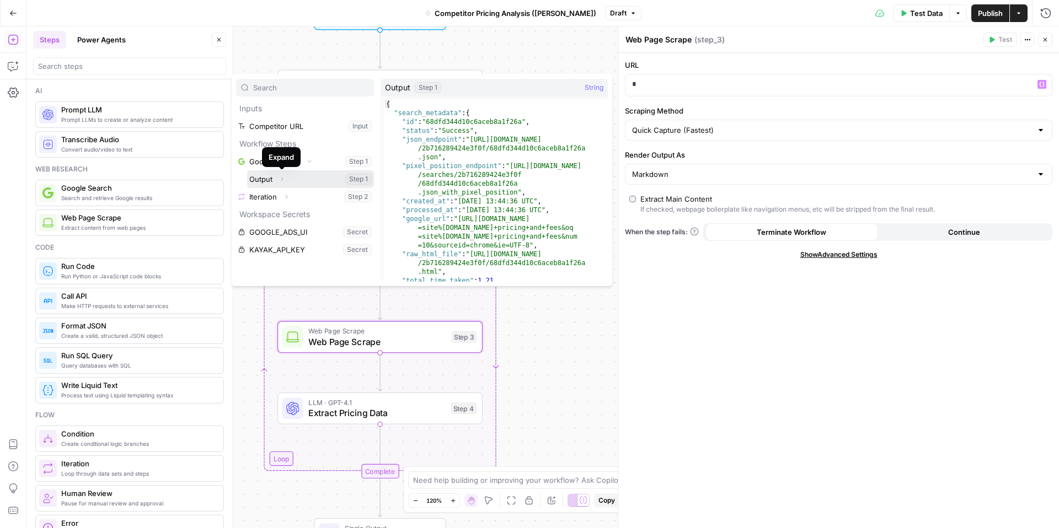
click at [280, 181] on icon "button" at bounding box center [282, 179] width 7 height 7
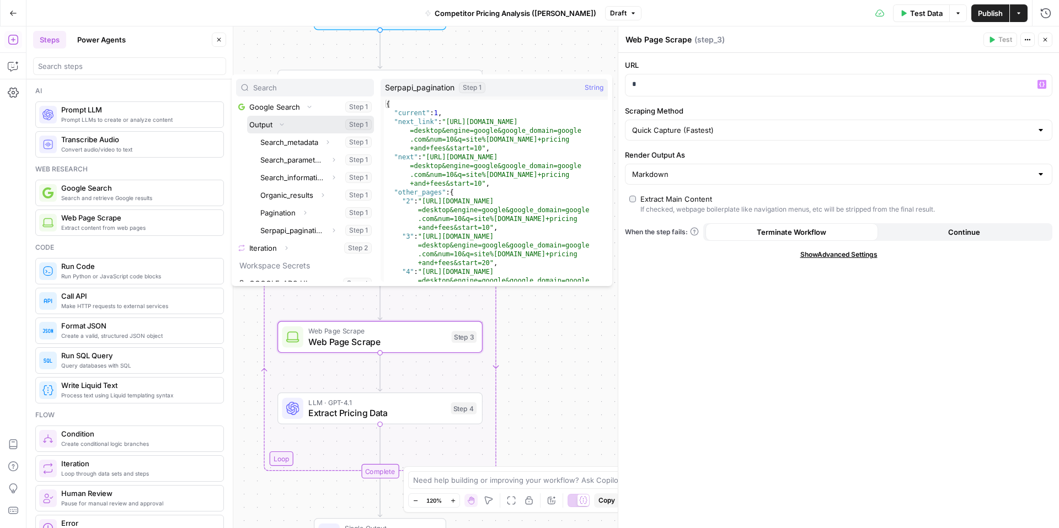
scroll to position [56, 0]
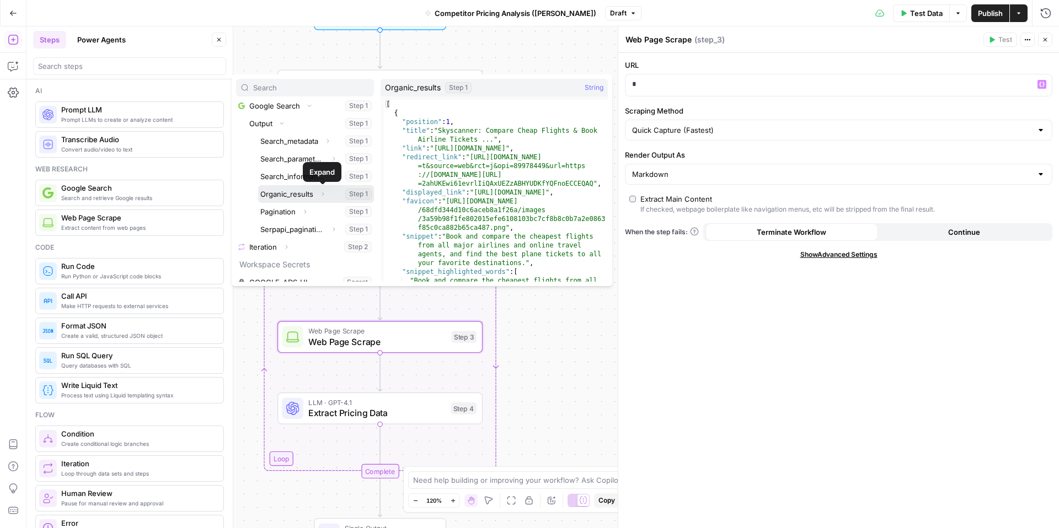
click at [322, 197] on icon "button" at bounding box center [322, 194] width 7 height 7
click at [321, 193] on icon "button" at bounding box center [322, 194] width 7 height 7
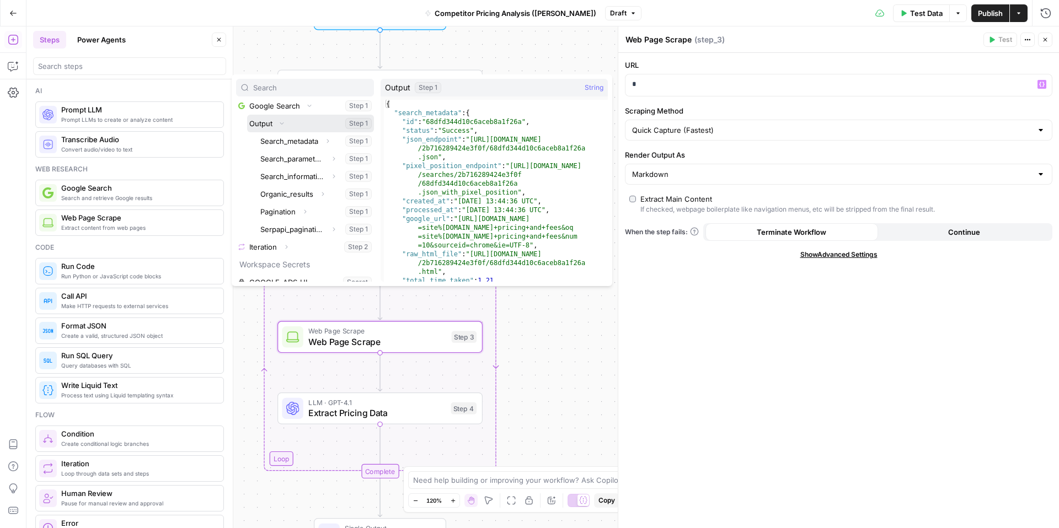
click at [284, 124] on icon "button" at bounding box center [282, 123] width 7 height 7
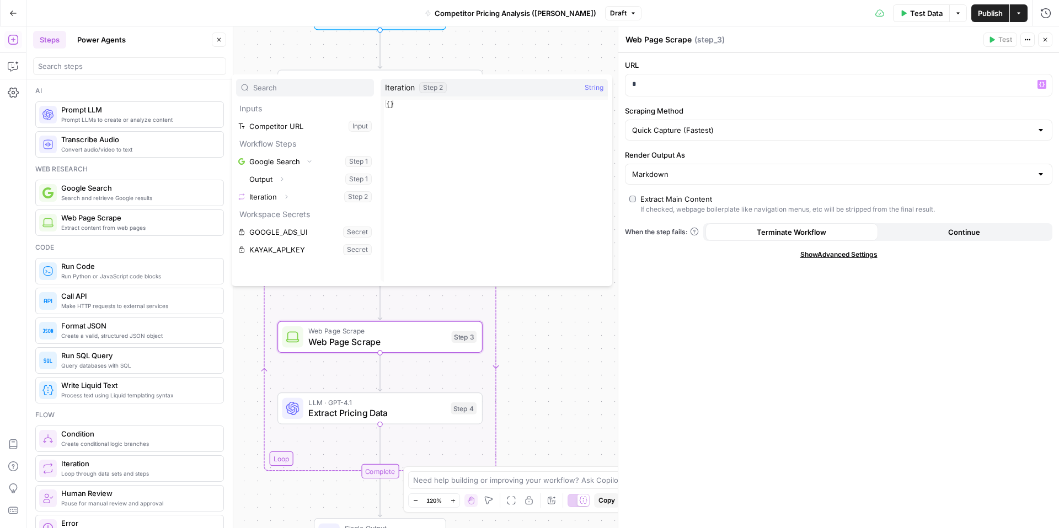
click at [494, 340] on div "Workflow Input Settings Inputs Google Search Google Search Step 1 Output Expand…" at bounding box center [542, 277] width 1033 height 502
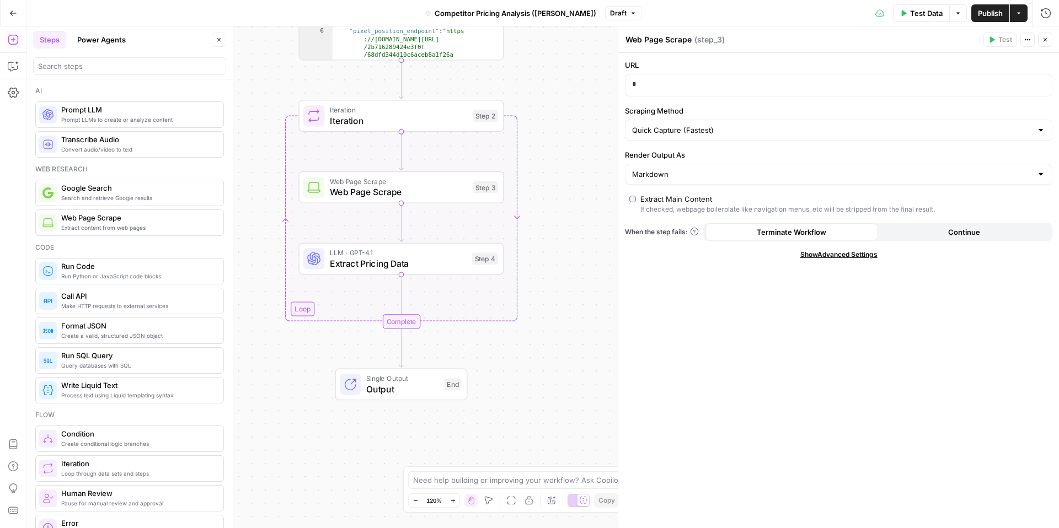
click at [548, 298] on div "Workflow Input Settings Inputs Google Search Google Search Step 1 Output Expand…" at bounding box center [542, 277] width 1033 height 502
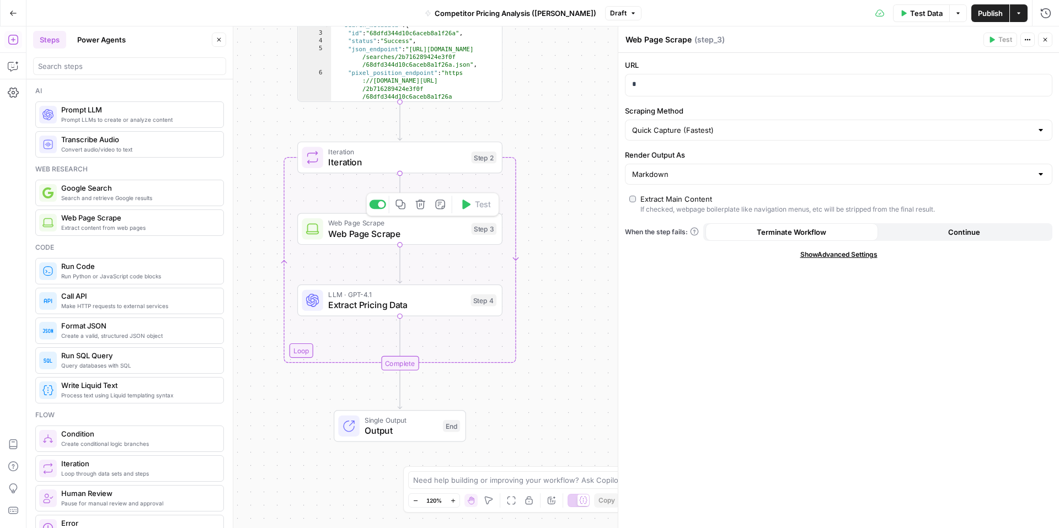
click at [371, 231] on span "Web Page Scrape" at bounding box center [397, 233] width 138 height 13
click at [656, 77] on div "*" at bounding box center [829, 85] width 409 height 22
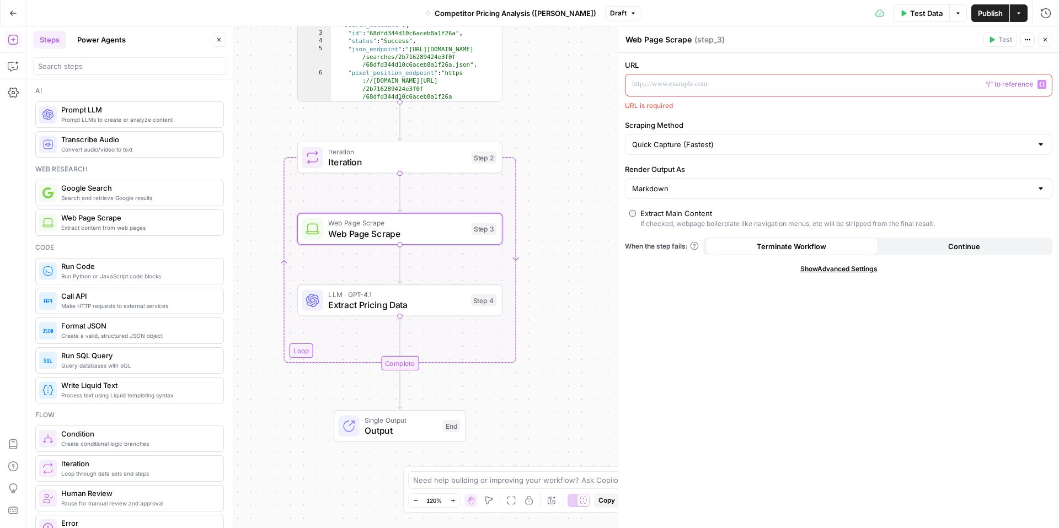
click at [1041, 89] on div "“/” to reference Variables Menu" at bounding box center [838, 85] width 426 height 22
click at [1044, 86] on icon "button" at bounding box center [1042, 85] width 6 height 6
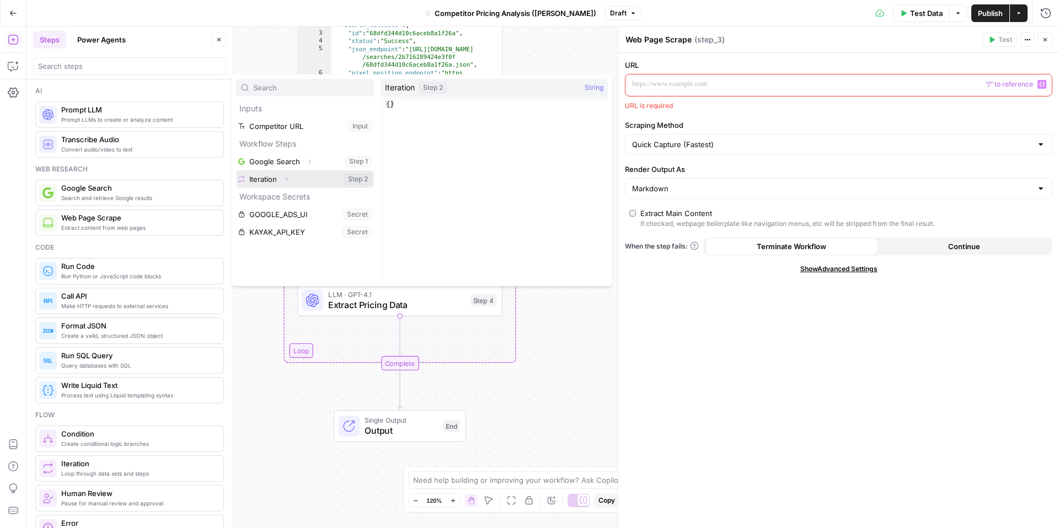
click at [361, 178] on button "Select variable Iteration" at bounding box center [305, 179] width 138 height 18
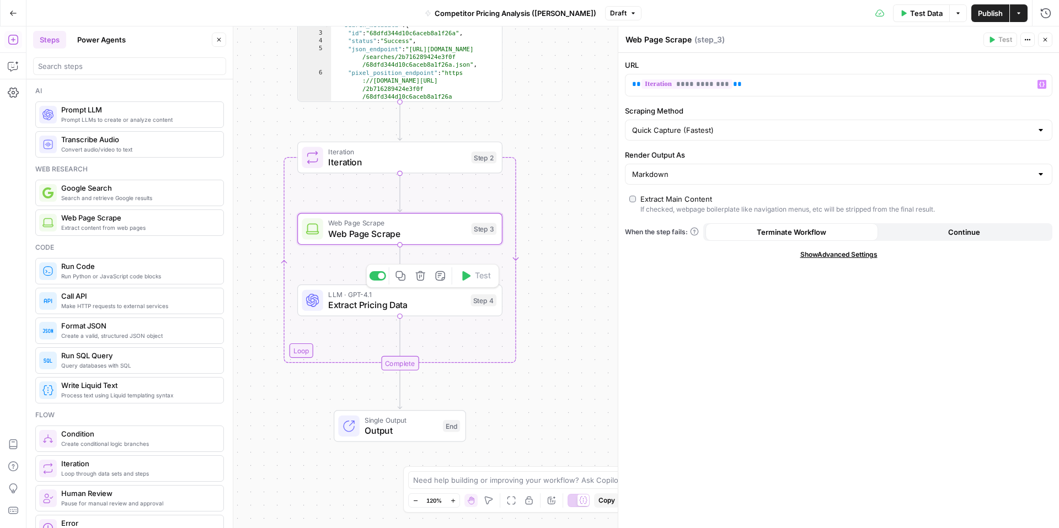
click at [407, 308] on span "Extract Pricing Data" at bounding box center [396, 304] width 137 height 13
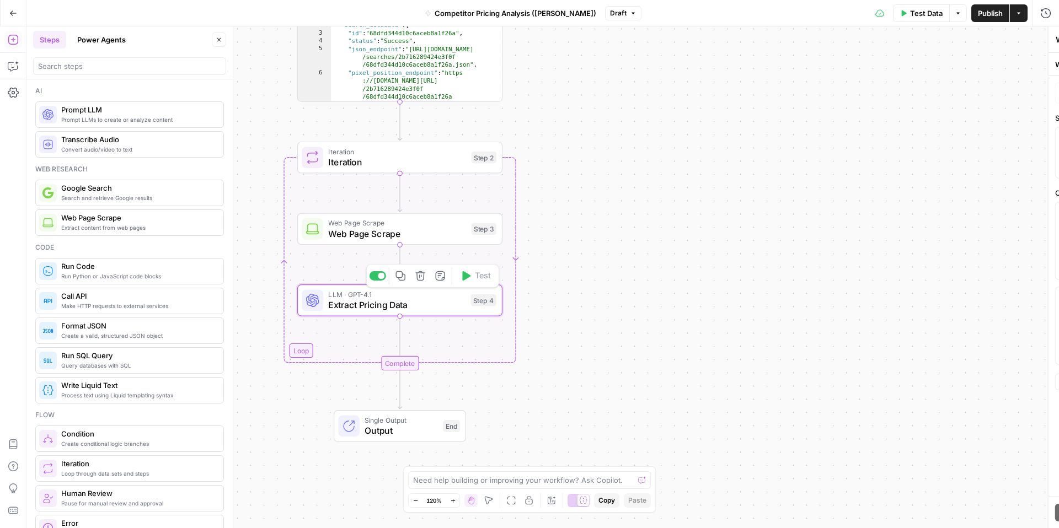
type textarea "Extract Pricing Data"
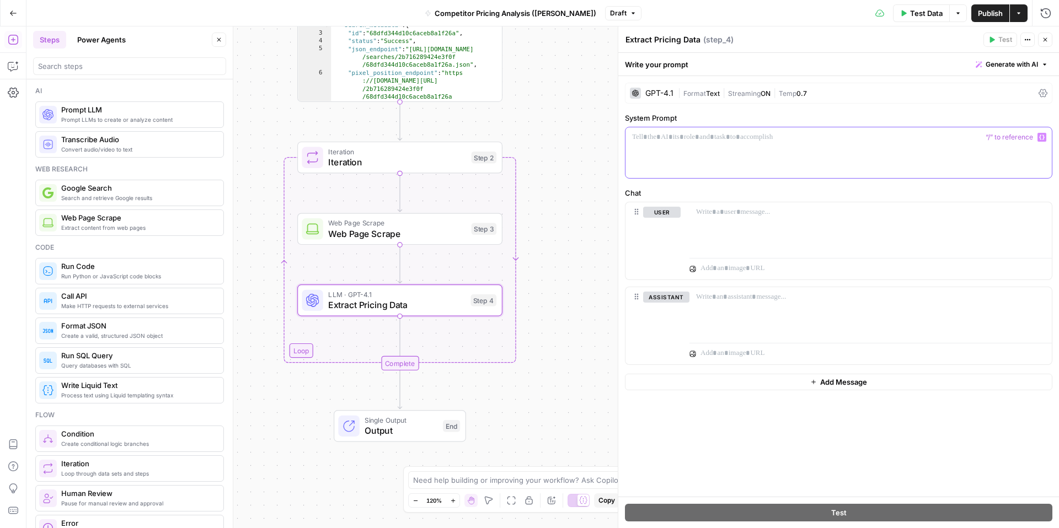
click at [735, 149] on div at bounding box center [838, 152] width 426 height 51
click at [752, 159] on div at bounding box center [838, 152] width 426 height 51
click at [1021, 63] on span "Generate with AI" at bounding box center [1012, 65] width 52 height 10
click at [995, 90] on span "Generate" at bounding box center [996, 88] width 81 height 11
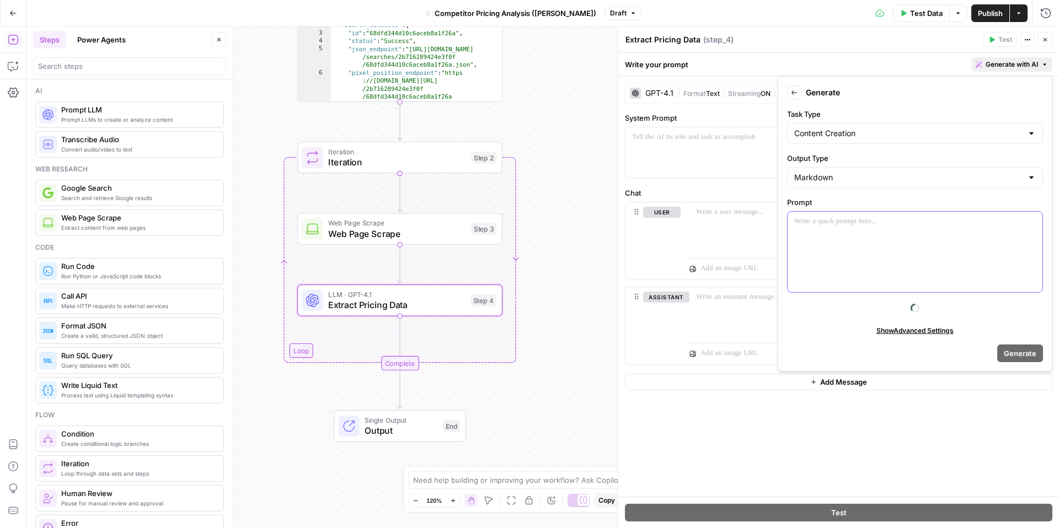
click at [859, 231] on div at bounding box center [915, 252] width 255 height 81
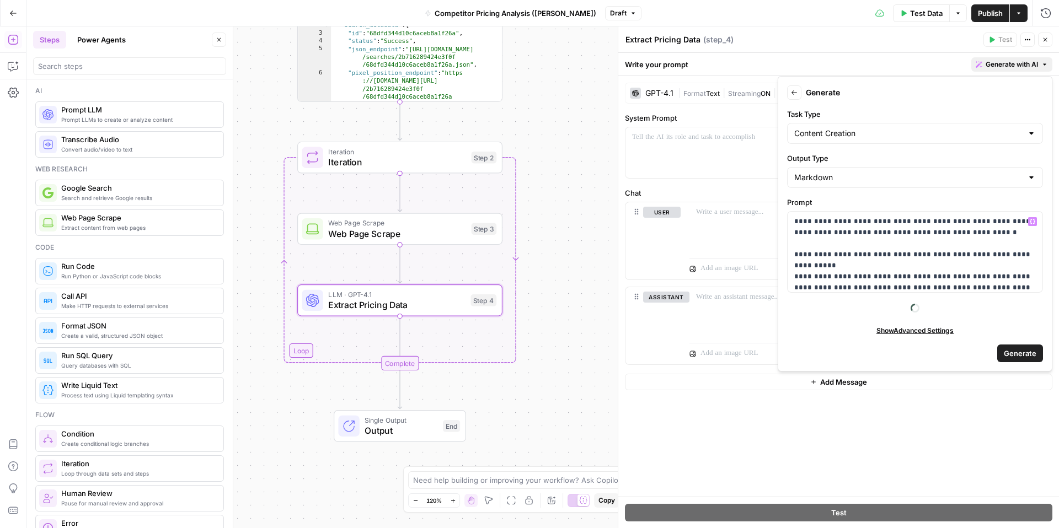
click at [858, 142] on div "Content Creation" at bounding box center [915, 133] width 256 height 21
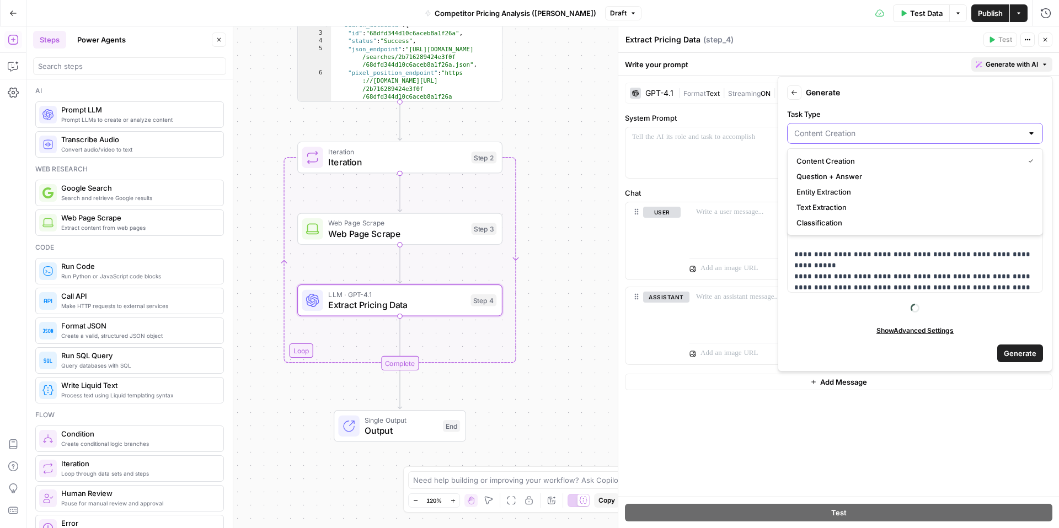
click at [867, 138] on input "Task Type" at bounding box center [908, 133] width 228 height 11
click at [787, 177] on div "Content Creation Question + Answer Entity Extraction Text Extraction Classifica…" at bounding box center [915, 191] width 256 height 87
click at [848, 138] on div at bounding box center [915, 133] width 256 height 21
drag, startPoint x: 874, startPoint y: 136, endPoint x: 1012, endPoint y: 140, distance: 137.4
click at [874, 136] on input "Task Type" at bounding box center [908, 133] width 228 height 11
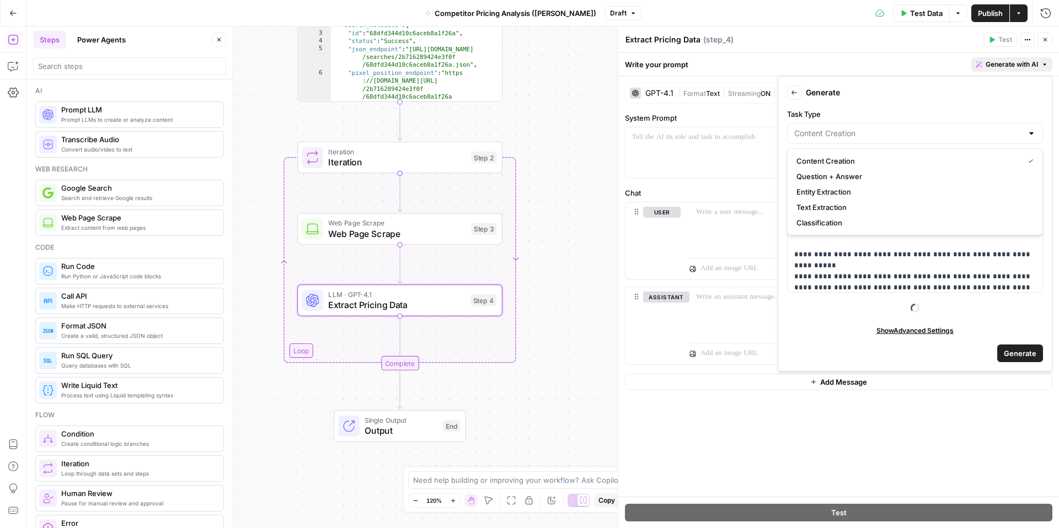
drag, startPoint x: 1034, startPoint y: 140, endPoint x: 1002, endPoint y: 251, distance: 115.2
click at [1034, 140] on div at bounding box center [915, 133] width 256 height 21
type input "Content Creation"
click at [1022, 350] on span "Generate" at bounding box center [1020, 353] width 33 height 11
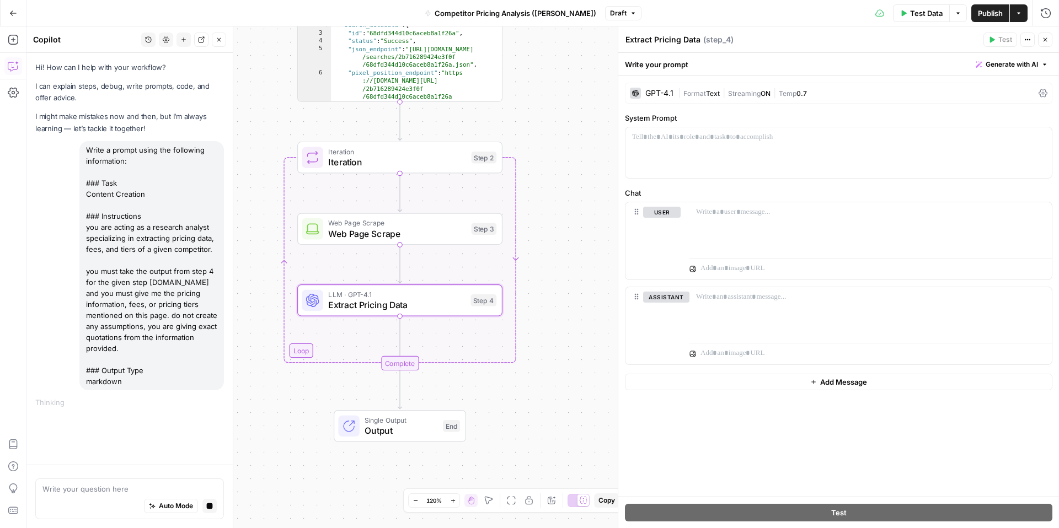
click at [405, 243] on div "Web Page Scrape Web Page Scrape Step 3 Copy step Delete step Add Note Test" at bounding box center [399, 229] width 205 height 32
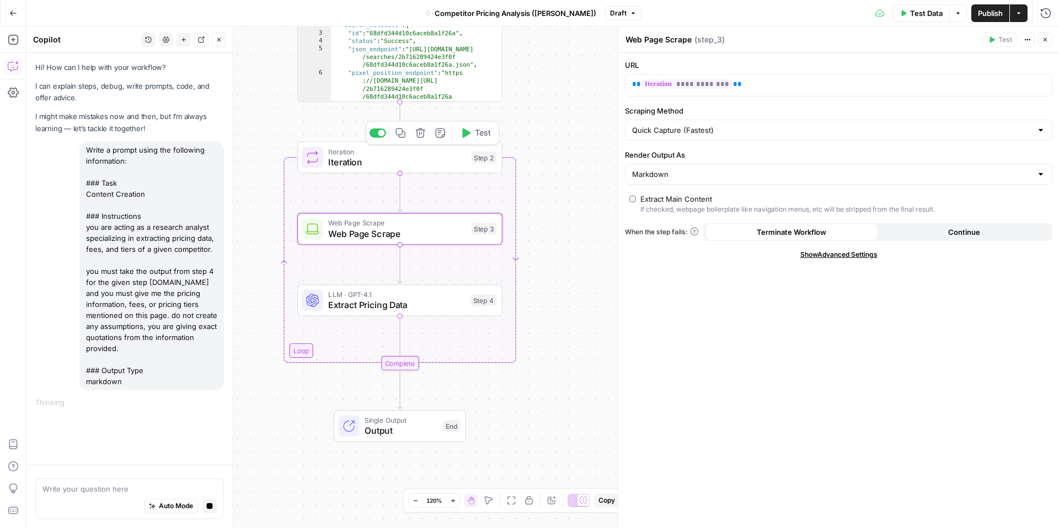
click at [400, 164] on span "Iteration" at bounding box center [397, 162] width 138 height 13
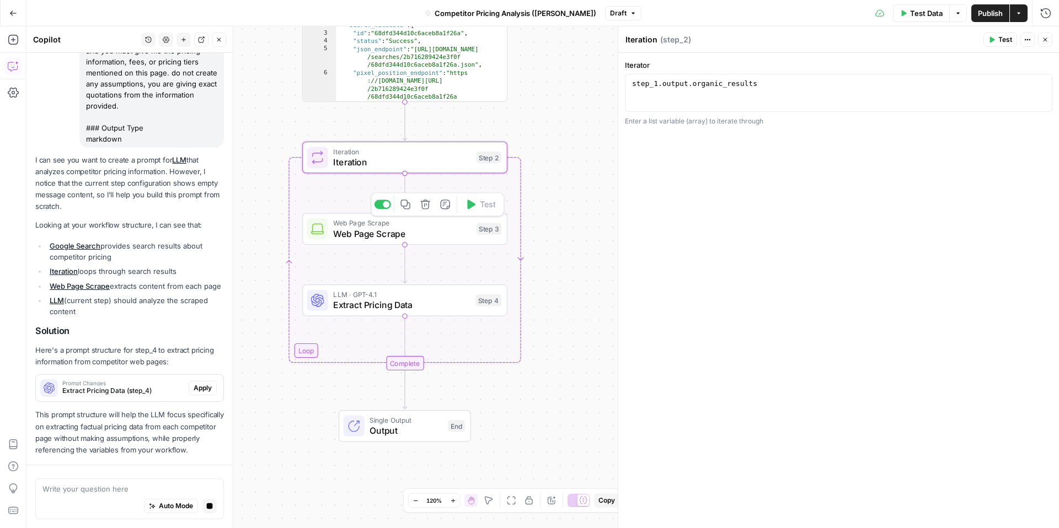
scroll to position [275, 0]
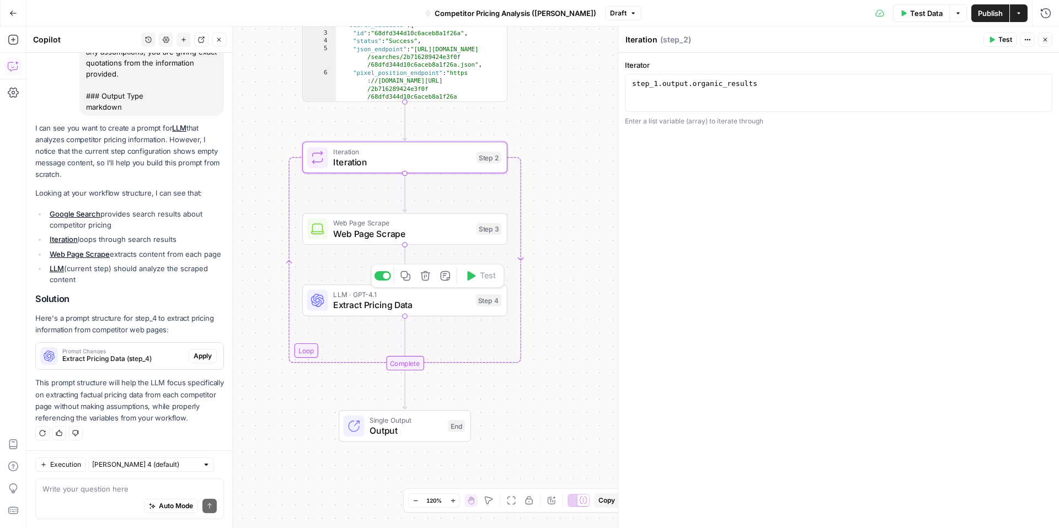
click at [421, 301] on span "Extract Pricing Data" at bounding box center [401, 304] width 137 height 13
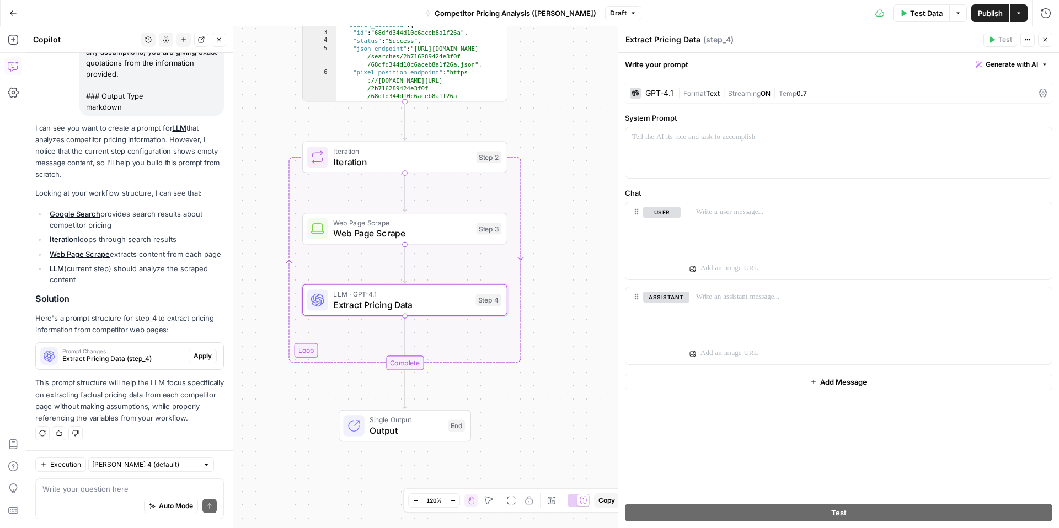
click at [424, 313] on div "LLM · GPT-4.1 Extract Pricing Data Step 4 Copy step Delete step Add Note Test" at bounding box center [404, 301] width 205 height 32
click at [1017, 69] on span "Generate with AI" at bounding box center [1012, 65] width 52 height 10
drag, startPoint x: 1022, startPoint y: 68, endPoint x: 730, endPoint y: 110, distance: 294.9
click at [1022, 68] on span "Generate with AI" at bounding box center [1012, 65] width 52 height 10
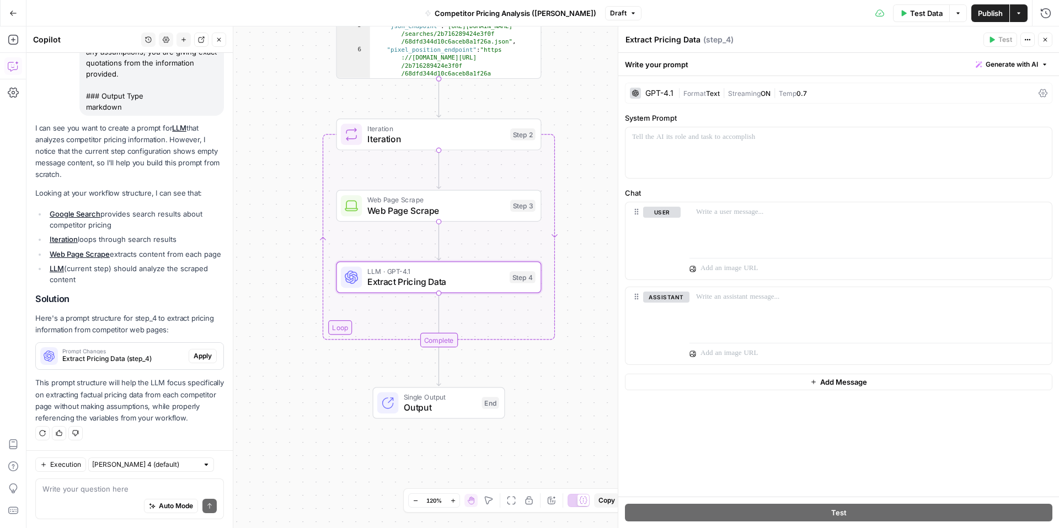
click at [200, 357] on span "Apply" at bounding box center [203, 356] width 18 height 10
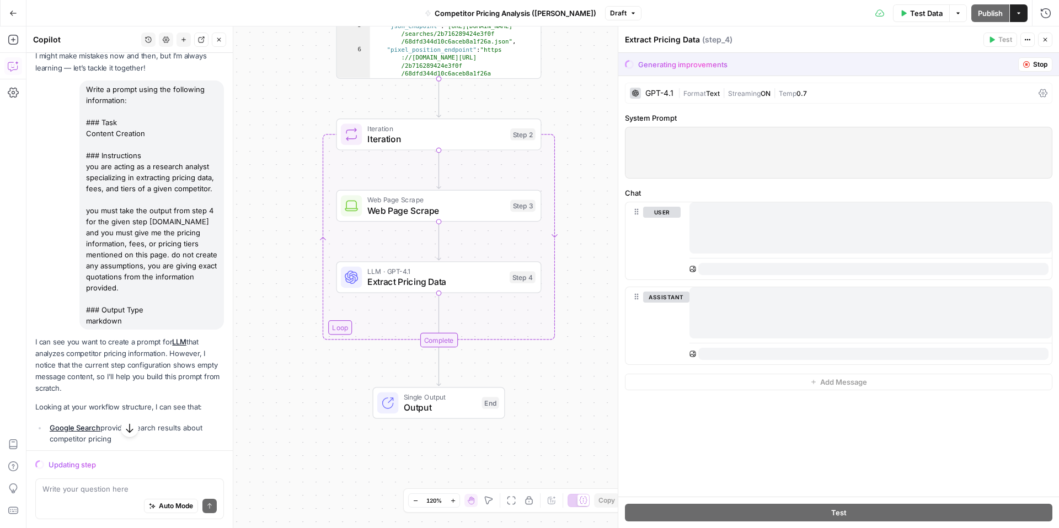
scroll to position [0, 0]
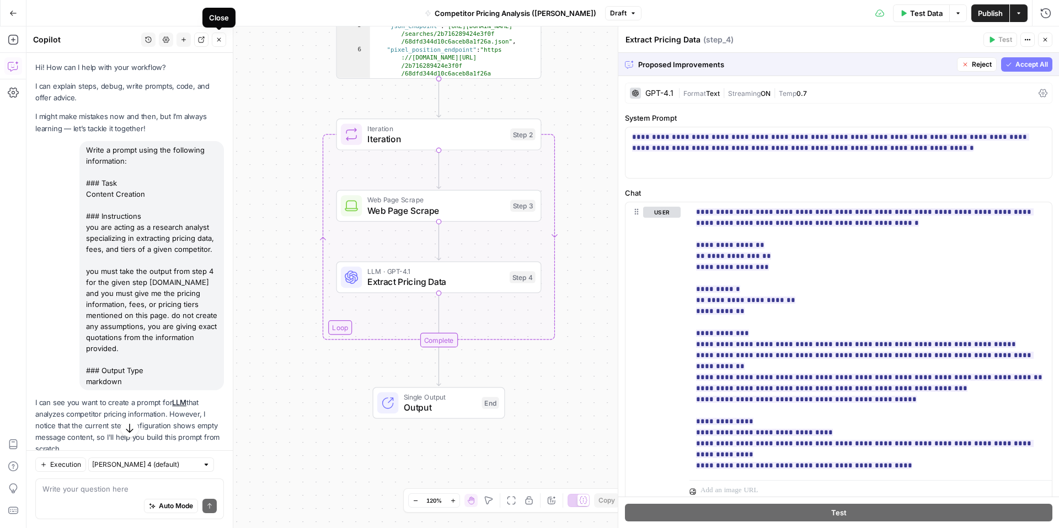
click at [220, 43] on button "Close" at bounding box center [219, 40] width 14 height 14
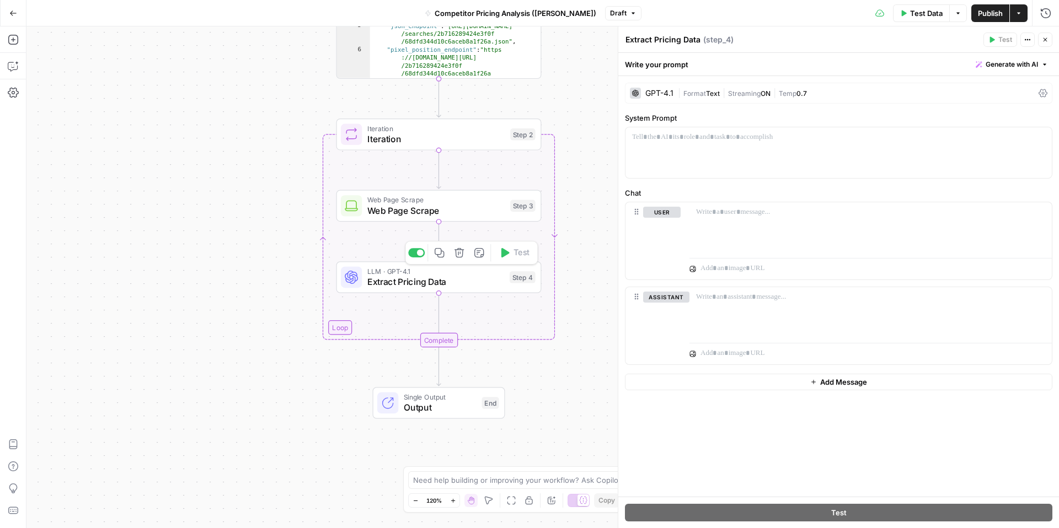
click at [448, 291] on div "LLM · GPT-4.1 Extract Pricing Data Step 4 Copy step Delete step Add Note Test" at bounding box center [438, 277] width 205 height 32
click at [10, 68] on icon "button" at bounding box center [13, 66] width 11 height 11
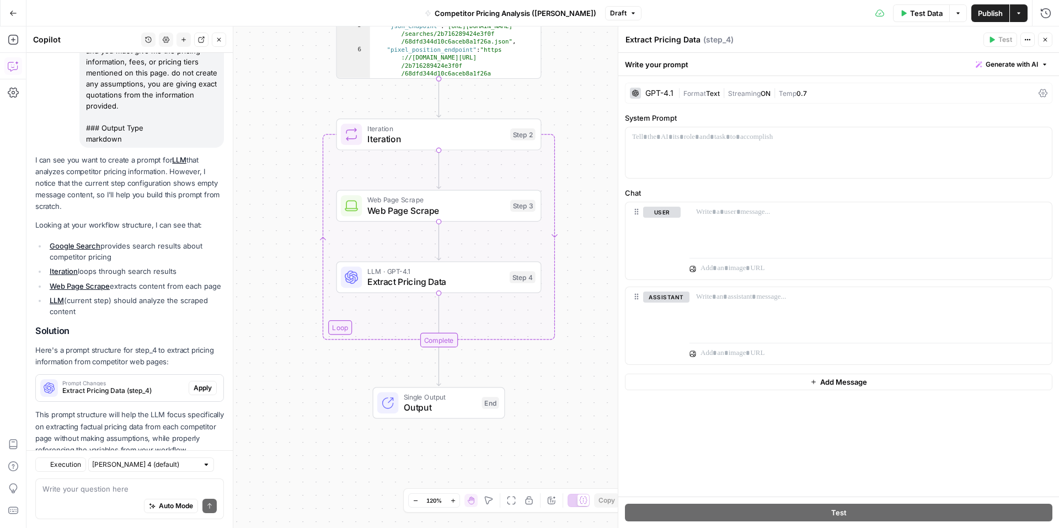
scroll to position [275, 0]
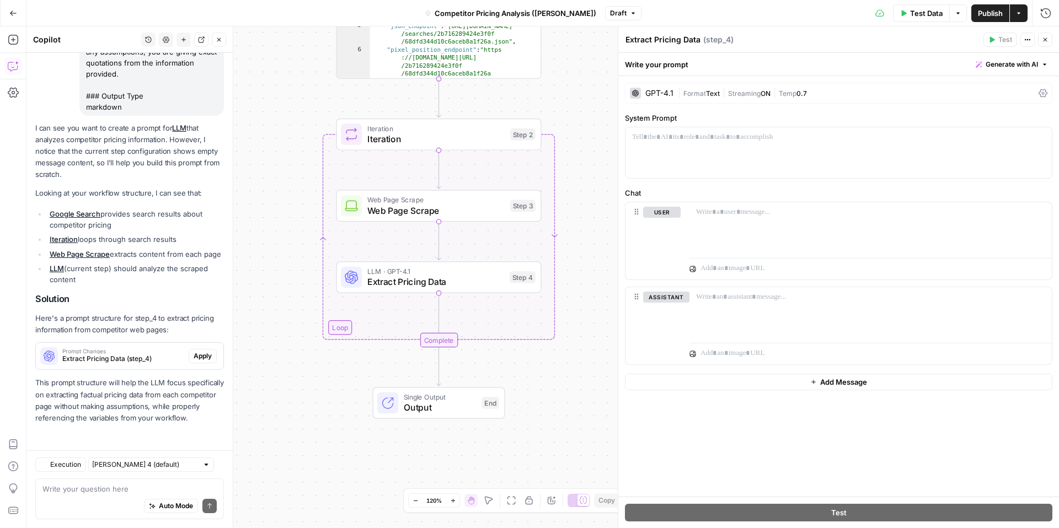
click at [200, 389] on p "This prompt structure will help the LLM focus specifically on extracting factua…" at bounding box center [129, 400] width 189 height 47
click at [203, 359] on span "Apply" at bounding box center [203, 356] width 18 height 10
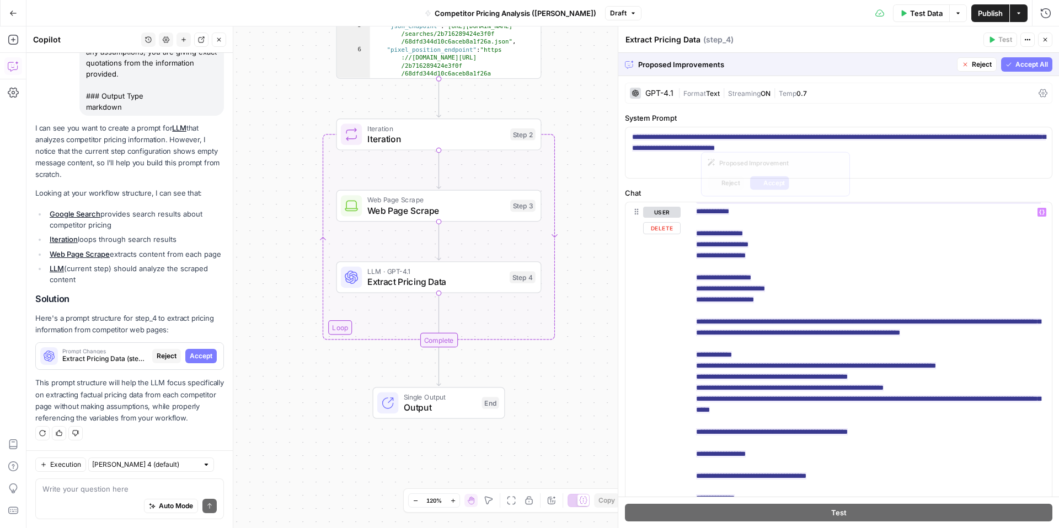
scroll to position [0, 0]
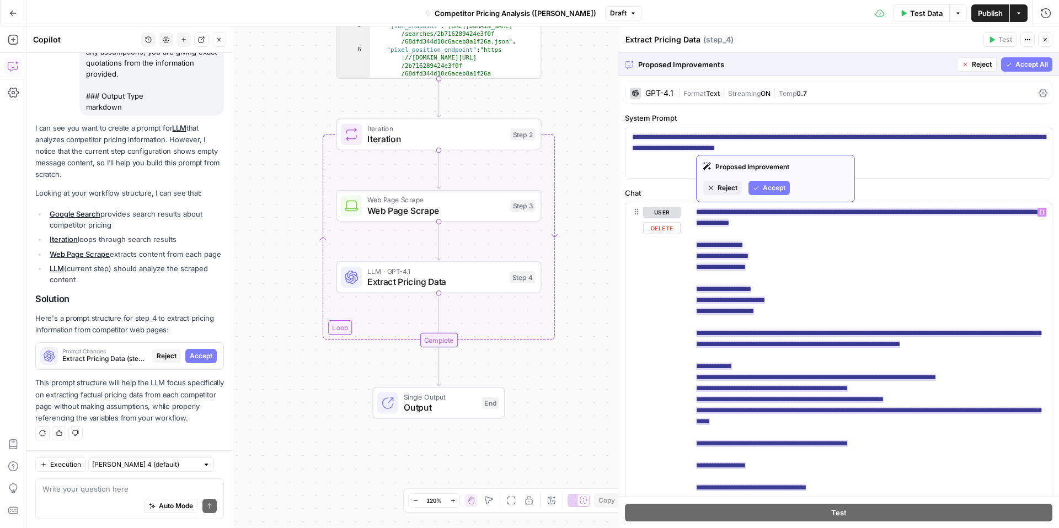
click at [776, 182] on button "Accept" at bounding box center [768, 188] width 41 height 14
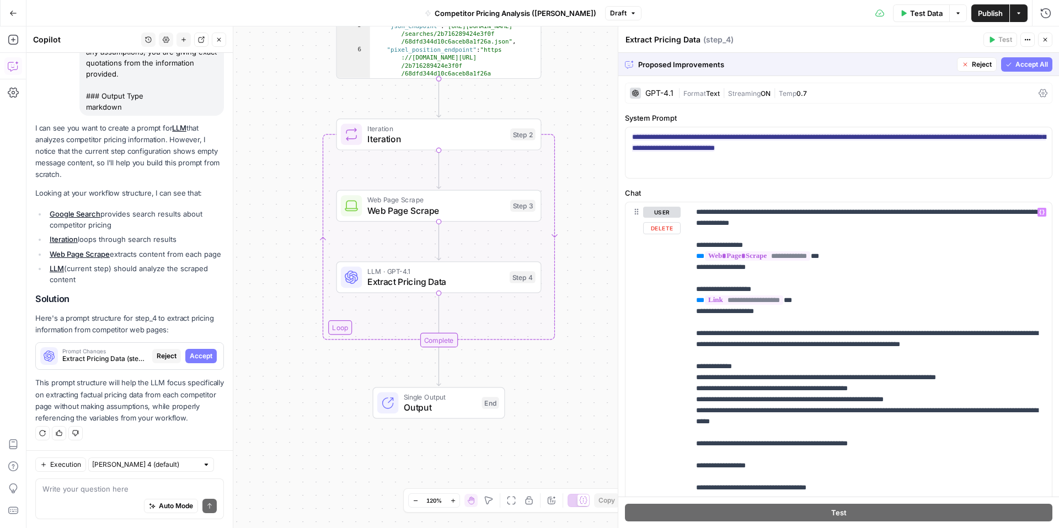
click at [1033, 64] on span "Accept All" at bounding box center [1031, 65] width 33 height 10
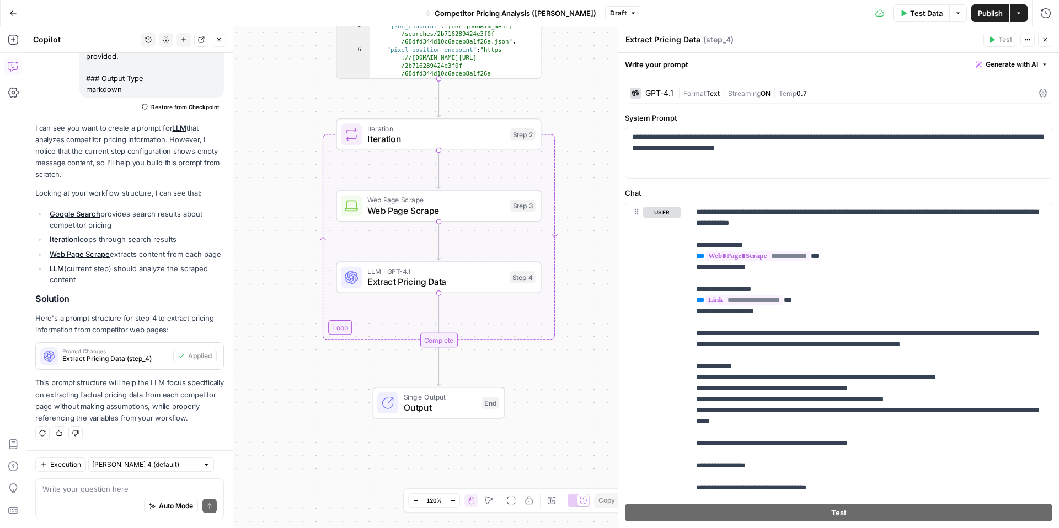
click at [433, 209] on span "Web Page Scrape" at bounding box center [436, 210] width 138 height 13
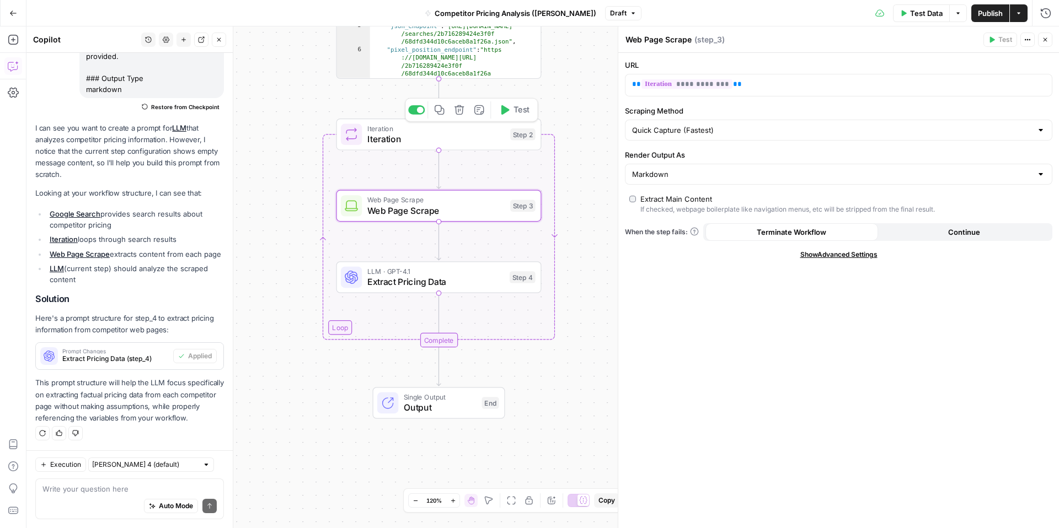
click at [483, 138] on span "Iteration" at bounding box center [436, 138] width 138 height 13
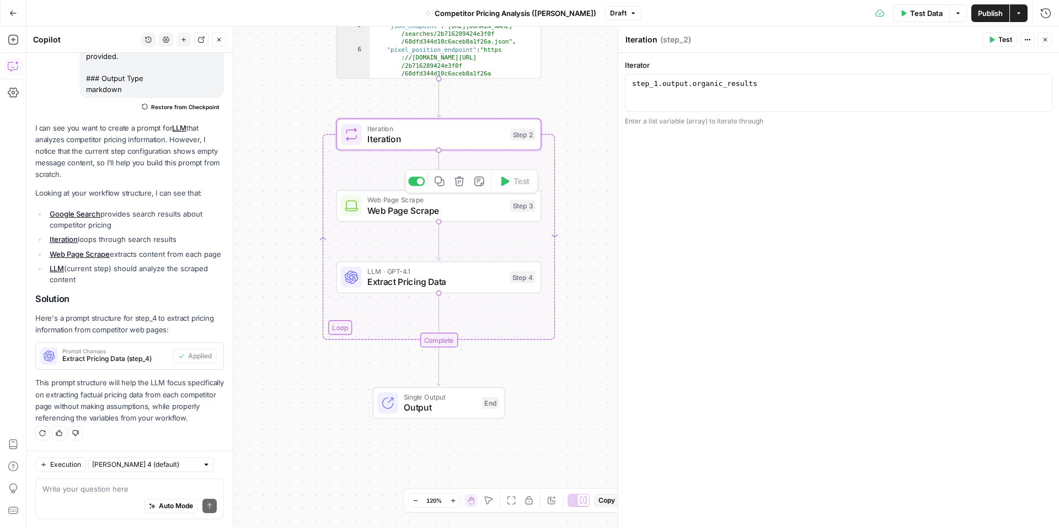
click at [453, 208] on span "Web Page Scrape" at bounding box center [436, 210] width 138 height 13
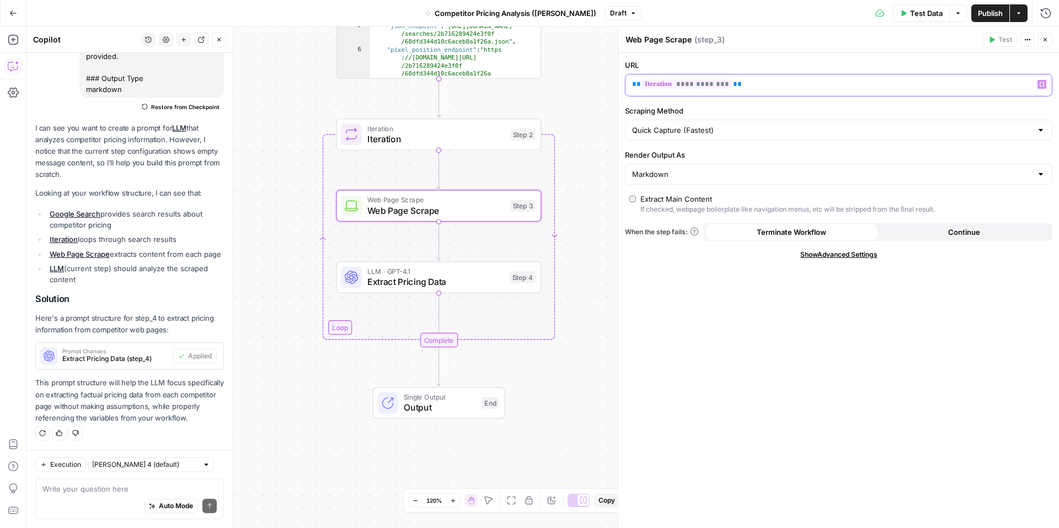
click at [832, 90] on div "**********" at bounding box center [829, 85] width 409 height 22
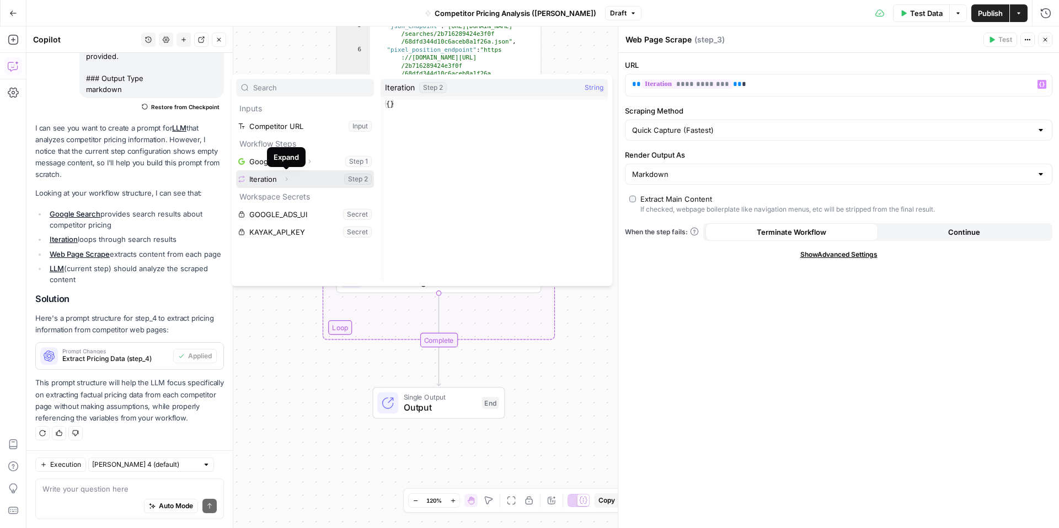
click at [286, 179] on icon "button" at bounding box center [287, 180] width 2 height 4
click at [281, 178] on button "Collapse" at bounding box center [286, 179] width 14 height 14
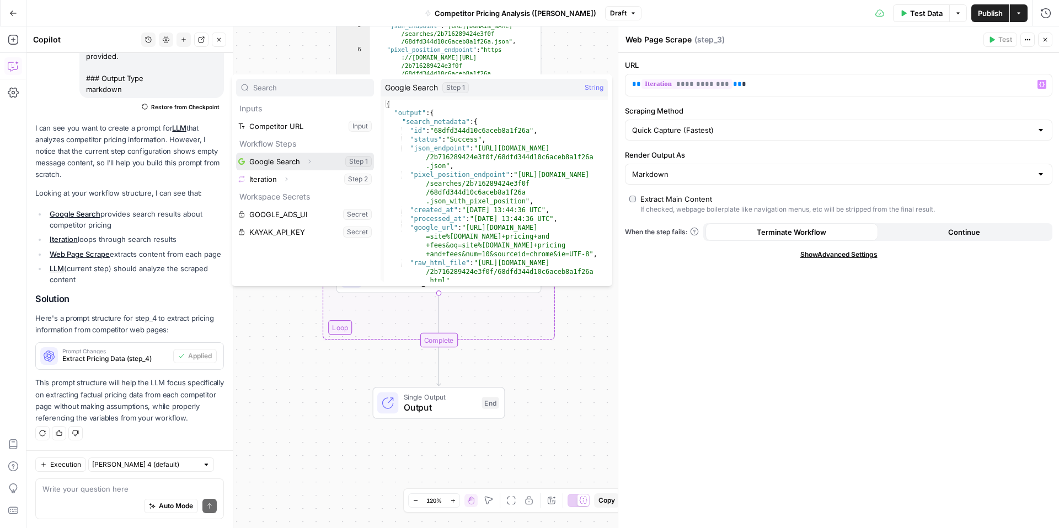
click at [307, 163] on icon "button" at bounding box center [309, 161] width 7 height 7
click at [613, 70] on div at bounding box center [618, 277] width 11 height 502
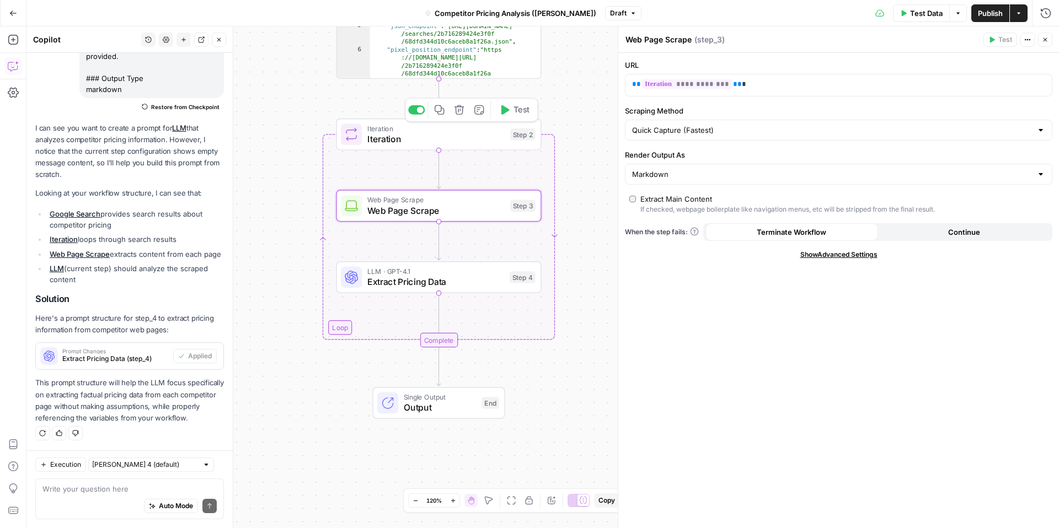
click at [467, 134] on span "Iteration" at bounding box center [436, 138] width 138 height 13
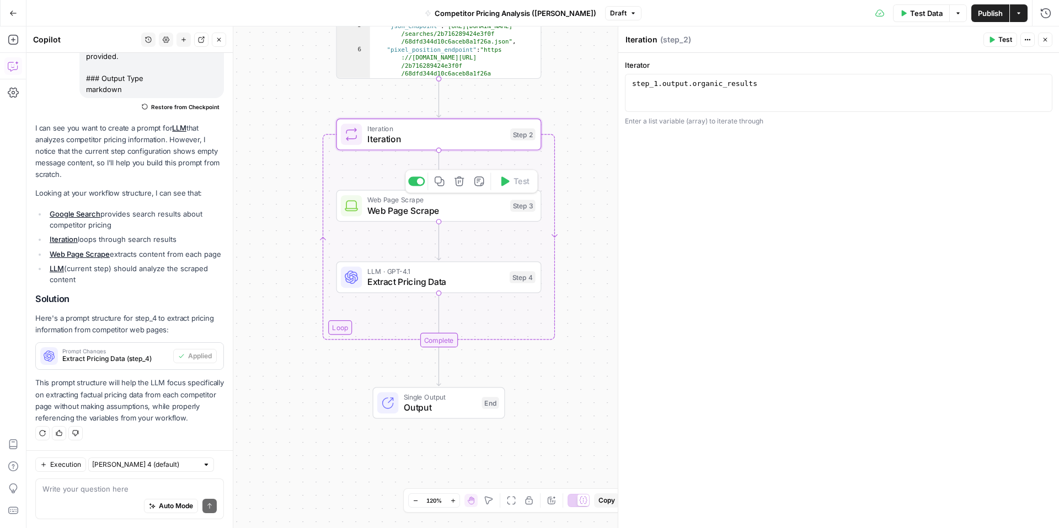
click at [473, 212] on span "Web Page Scrape" at bounding box center [436, 210] width 138 height 13
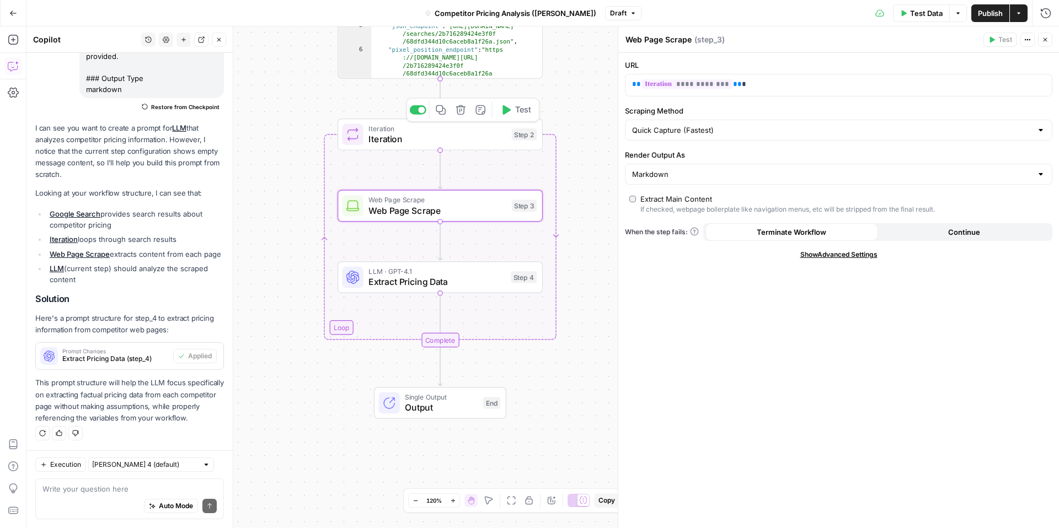
click at [521, 112] on span "Test" at bounding box center [523, 110] width 16 height 12
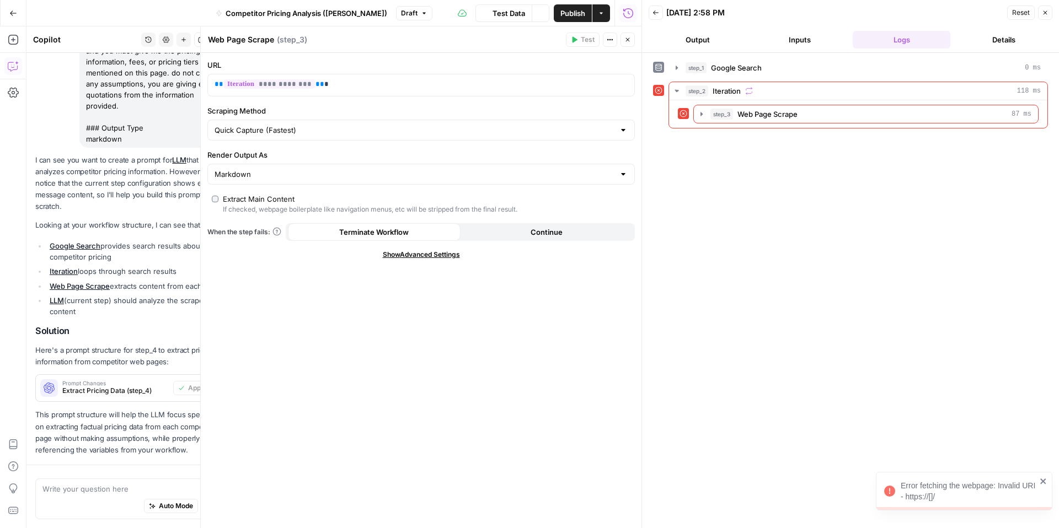
scroll to position [292, 0]
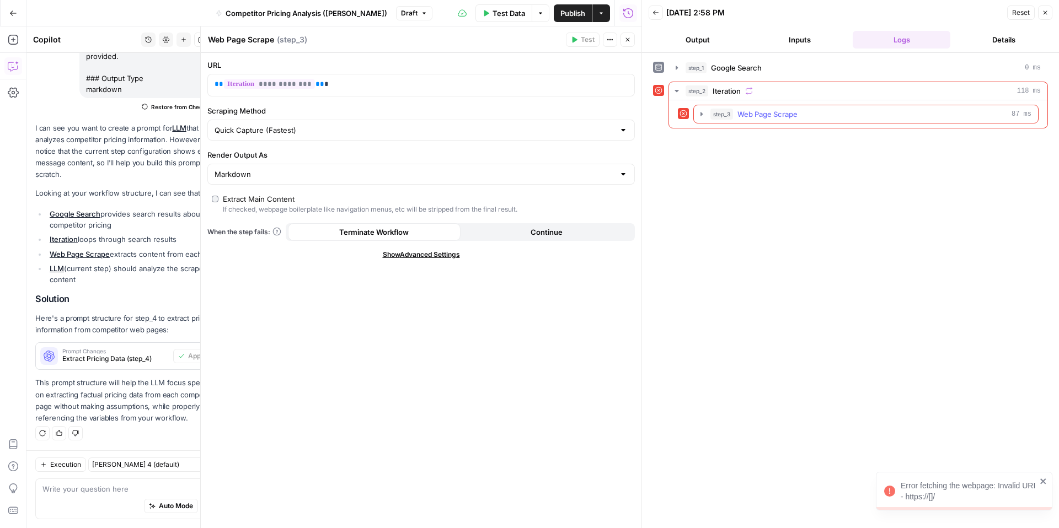
click at [801, 109] on div "step_3 Web Page Scrape 87 ms" at bounding box center [870, 114] width 321 height 11
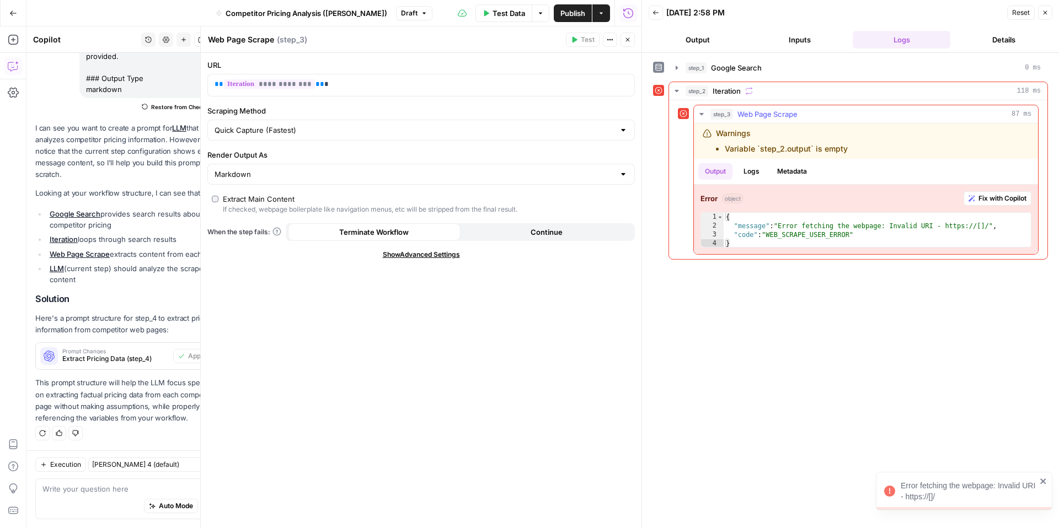
click at [800, 111] on div "step_3 Web Page Scrape 87 ms" at bounding box center [870, 114] width 321 height 11
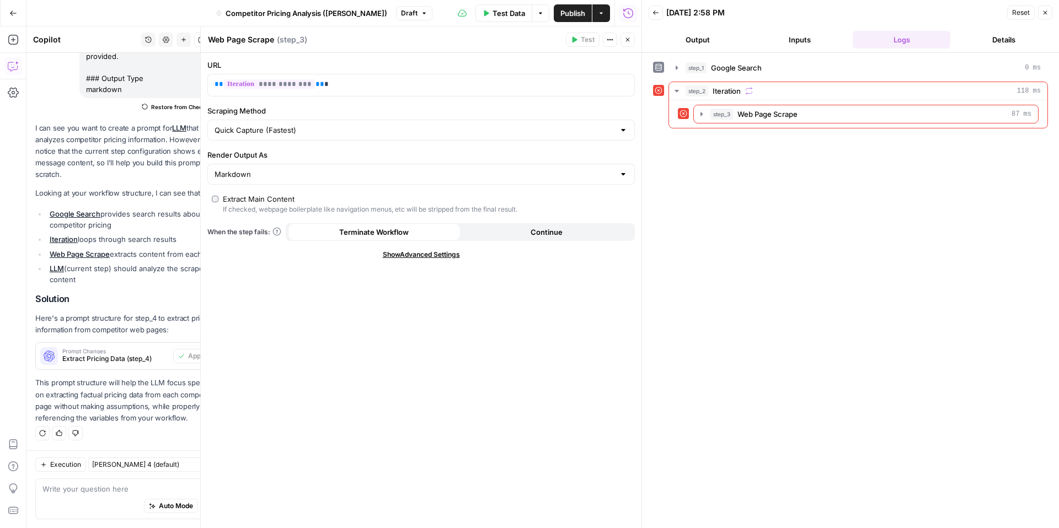
click at [635, 41] on header "Web Page Scrape Web Page Scrape ( step_3 ) Test Actions Close" at bounding box center [421, 39] width 441 height 26
click at [628, 42] on icon "button" at bounding box center [627, 39] width 7 height 7
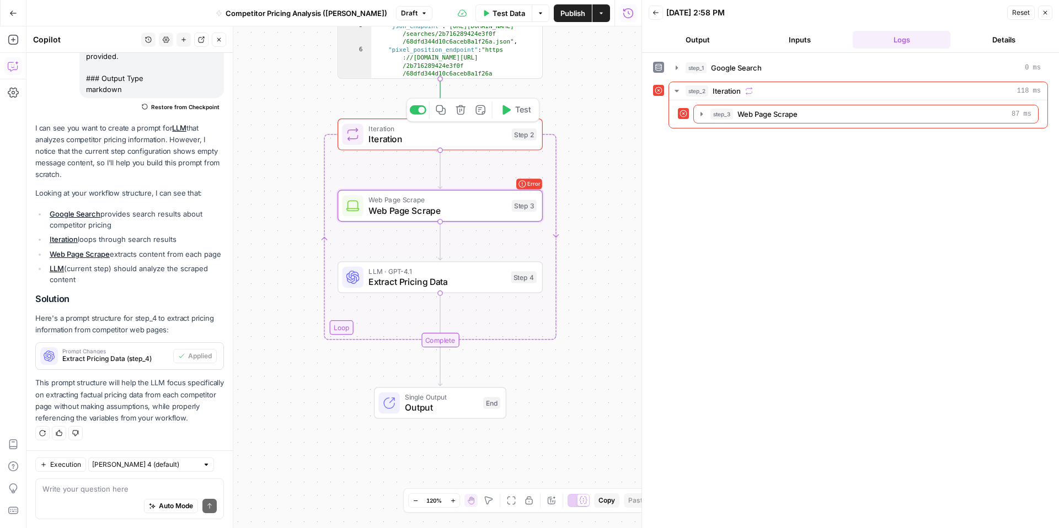
click at [490, 137] on span "Iteration" at bounding box center [437, 138] width 138 height 13
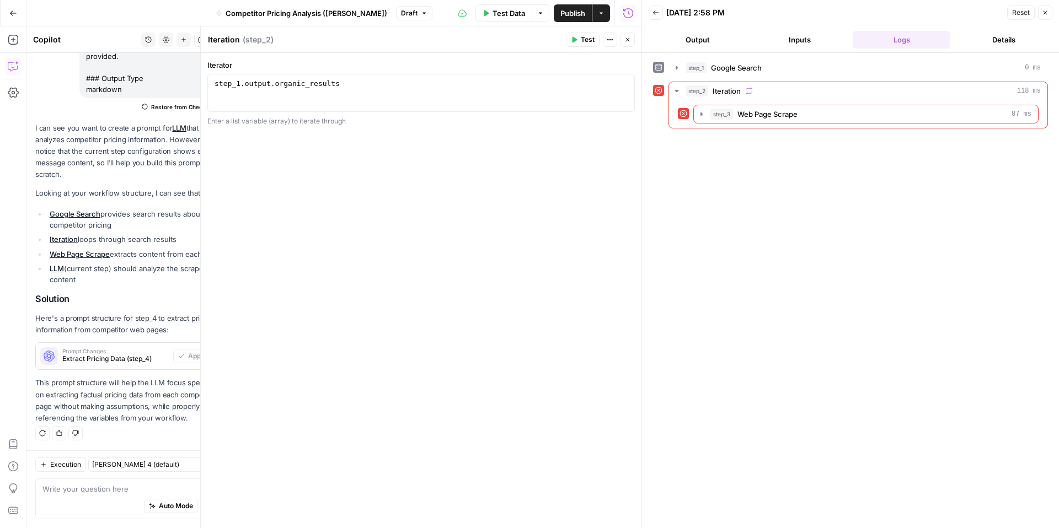
drag, startPoint x: 630, startPoint y: 41, endPoint x: 751, endPoint y: 40, distance: 120.8
click at [632, 40] on button "Close" at bounding box center [628, 40] width 14 height 14
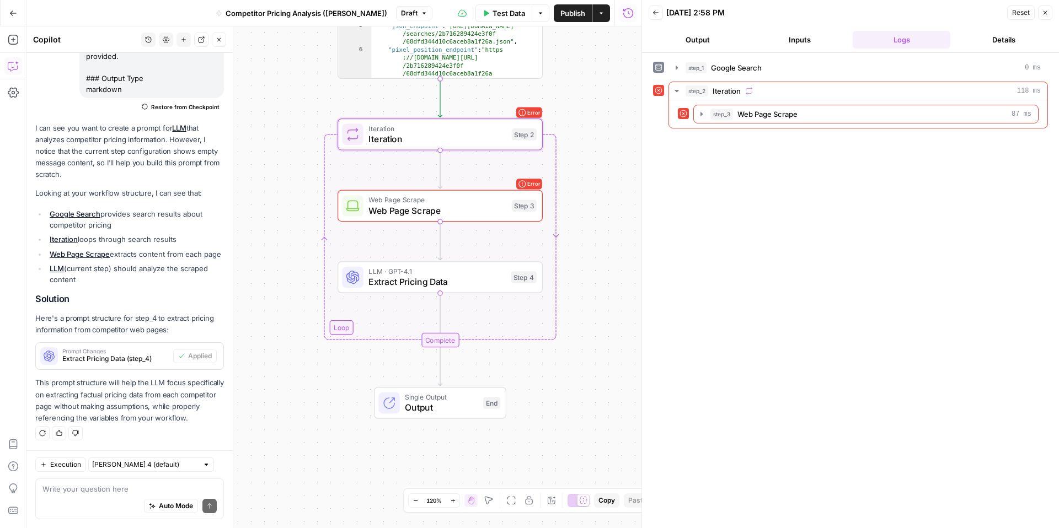
click at [1046, 12] on icon "button" at bounding box center [1045, 12] width 7 height 7
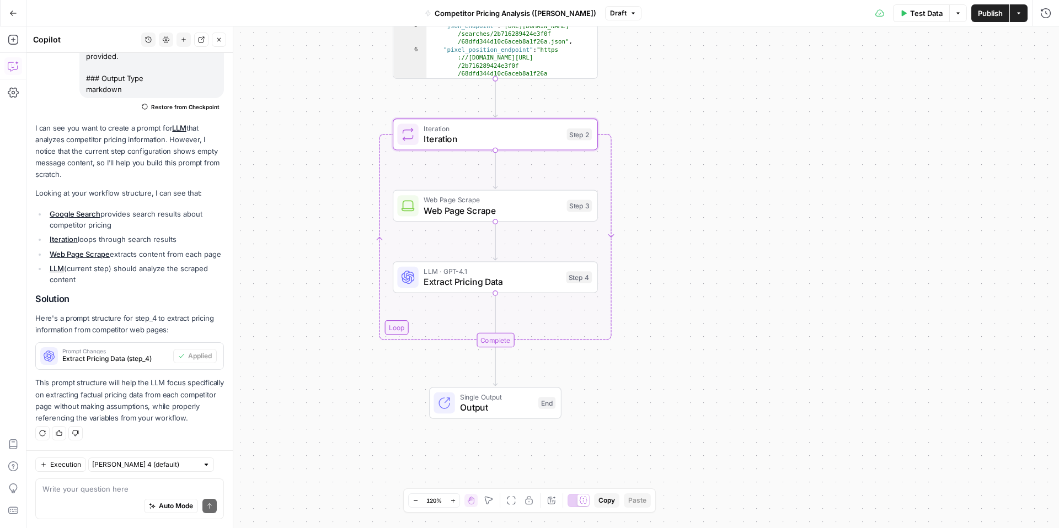
scroll to position [215, 0]
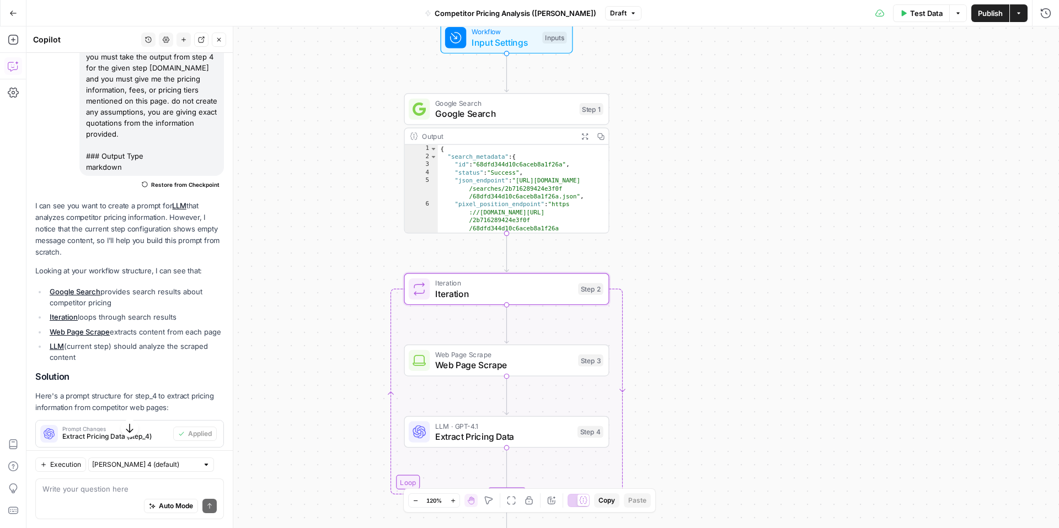
click at [496, 116] on span "Google Search" at bounding box center [504, 113] width 139 height 13
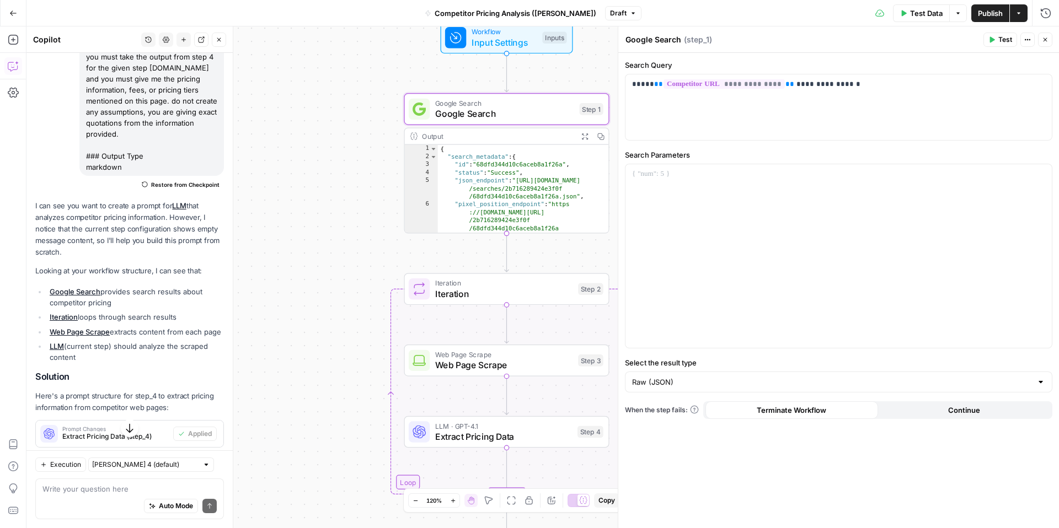
click at [1030, 38] on icon "button" at bounding box center [1027, 39] width 7 height 7
click at [1030, 39] on icon "button" at bounding box center [1027, 39] width 7 height 7
